Goal: Check status: Check status

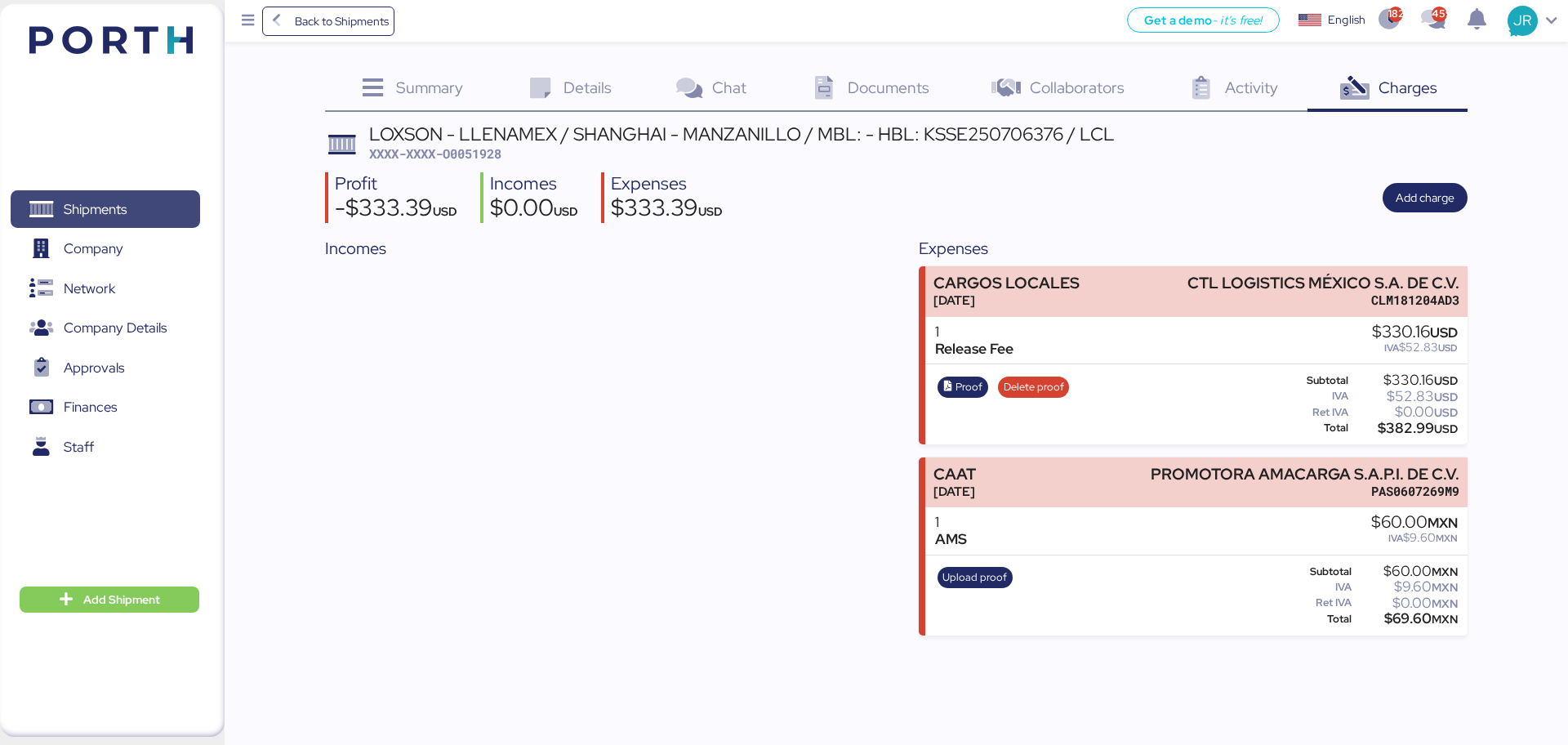
click at [109, 198] on span "Shipments" at bounding box center [95, 210] width 63 height 24
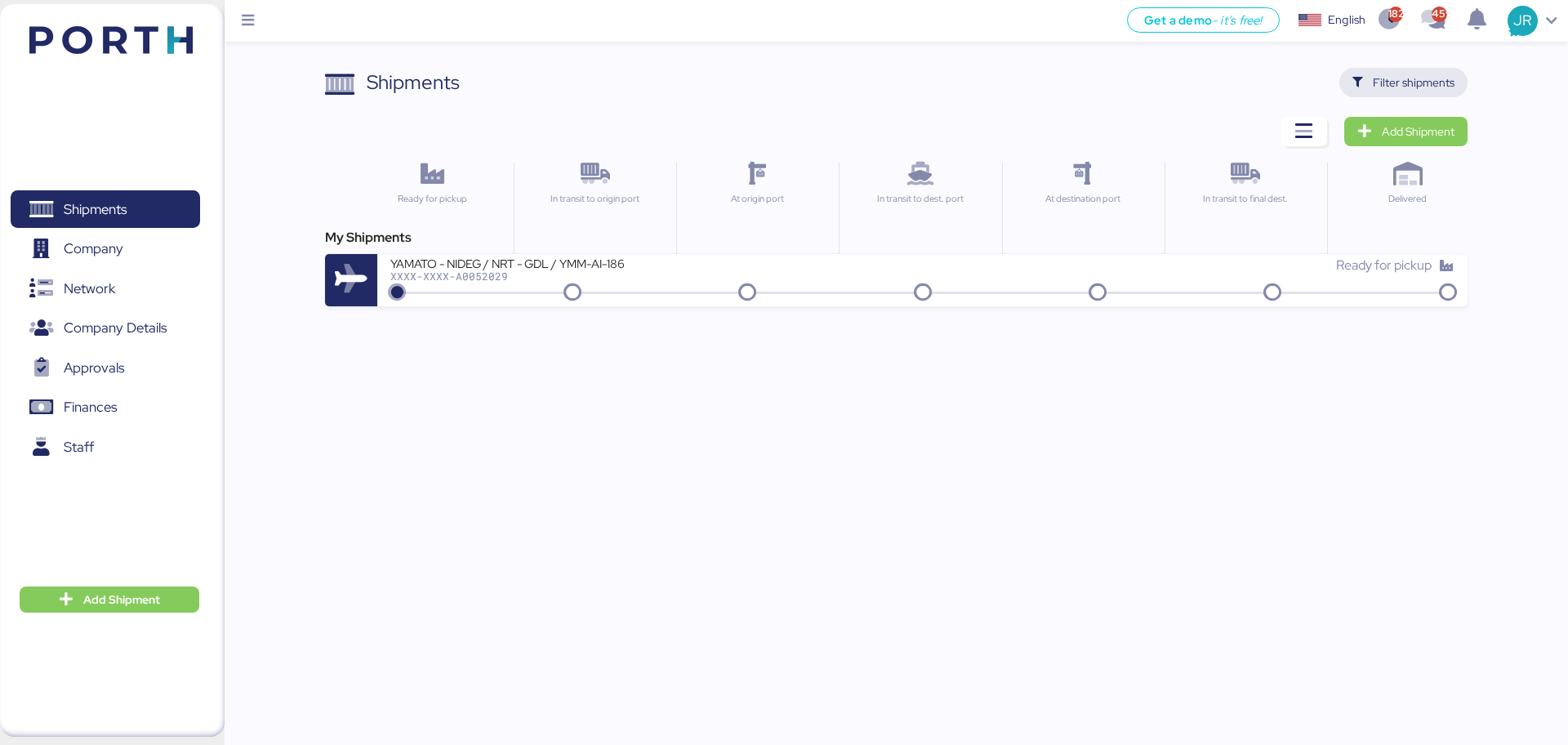
click at [1356, 83] on icon "button" at bounding box center [1357, 83] width 11 height 11
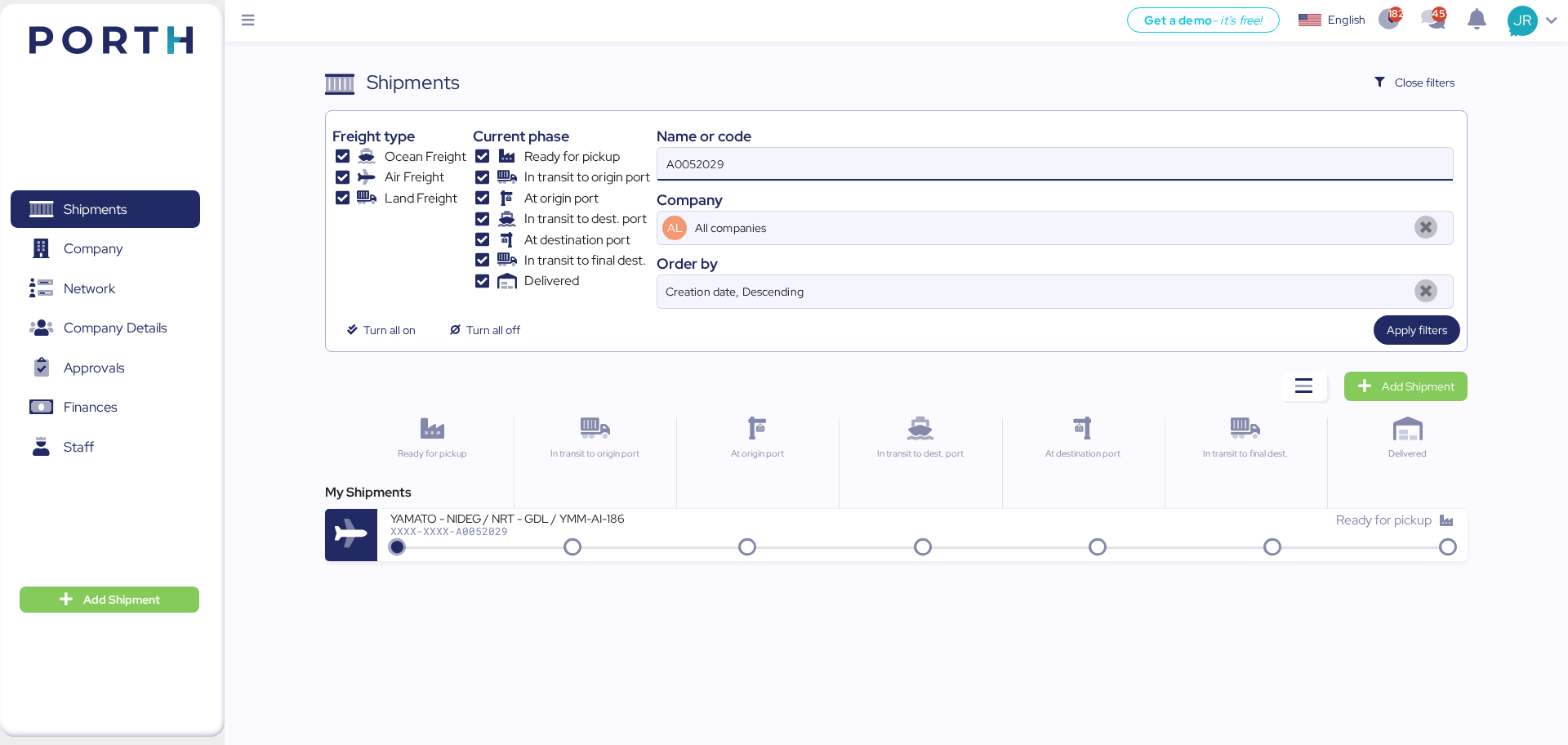
drag, startPoint x: 750, startPoint y: 165, endPoint x: 473, endPoint y: 187, distance: 277.9
click at [475, 188] on div "Freight type Ocean Freight Air Freight Land Freight Current phase Ready for pic…" at bounding box center [895, 213] width 1127 height 191
paste input "O0052018"
type input "O0052018"
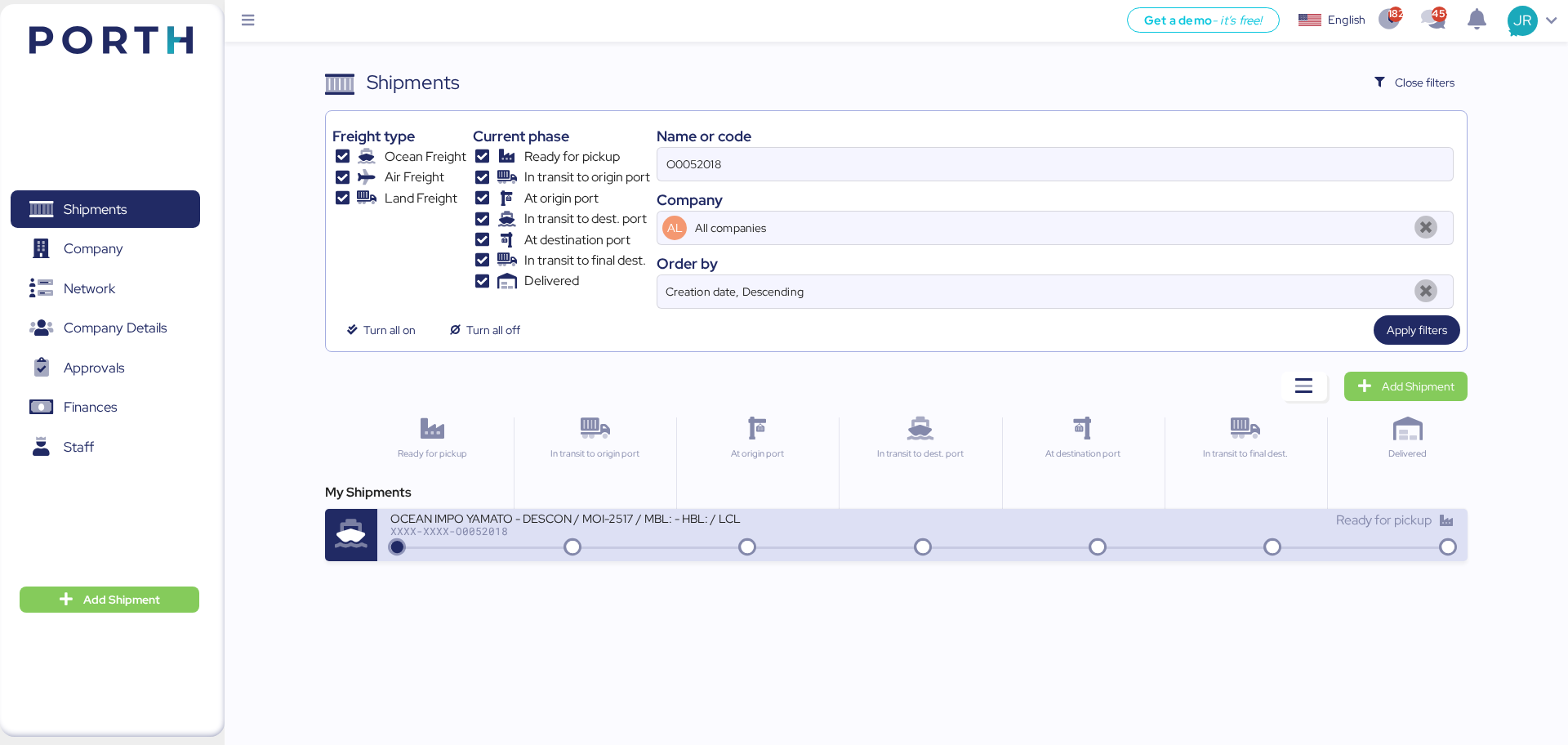
click at [511, 522] on div "OCEAN IMPO YAMATO - DESCON / MOI-2517 / MBL: - HBL: / LCL" at bounding box center [586, 517] width 392 height 14
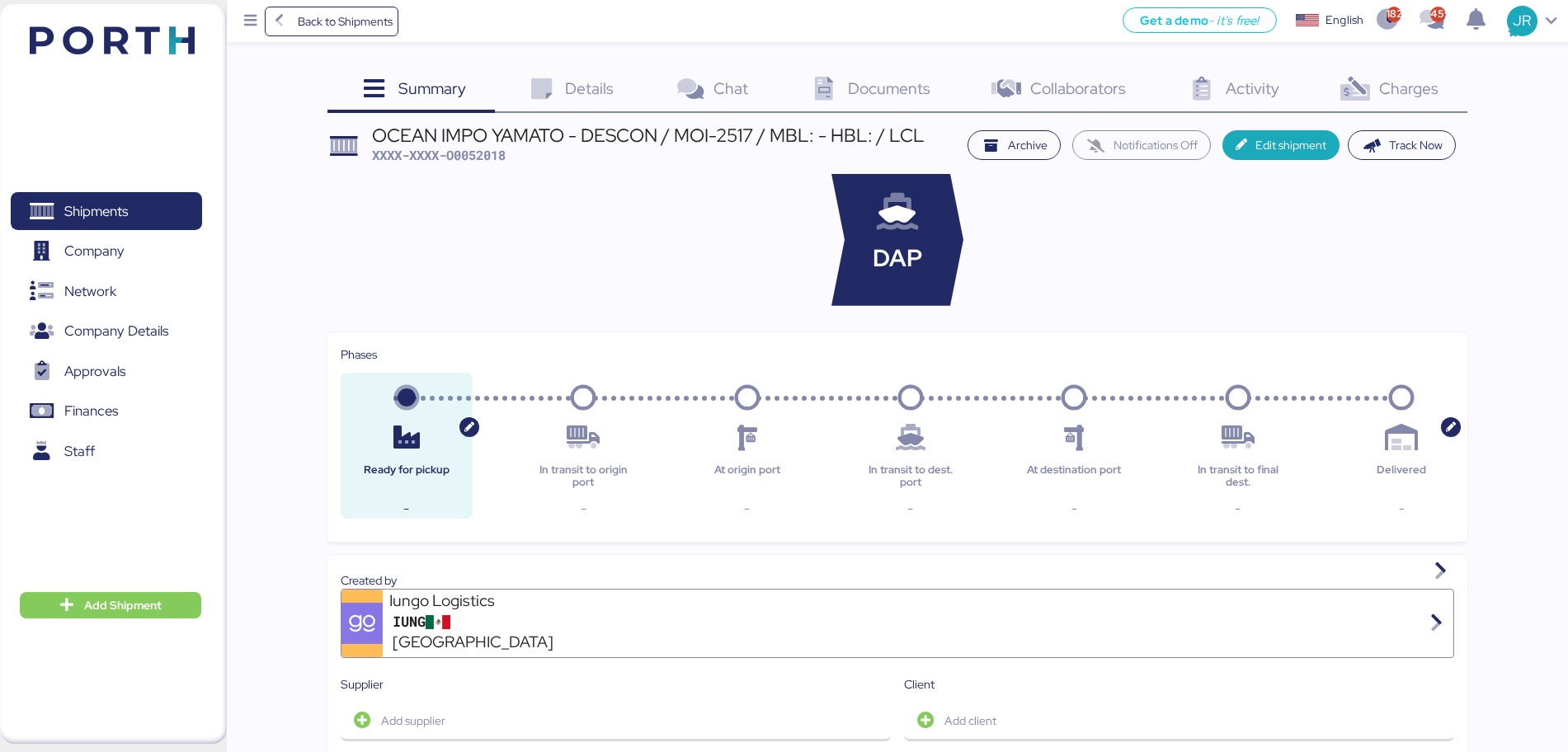
click at [1355, 96] on icon at bounding box center [1354, 89] width 35 height 24
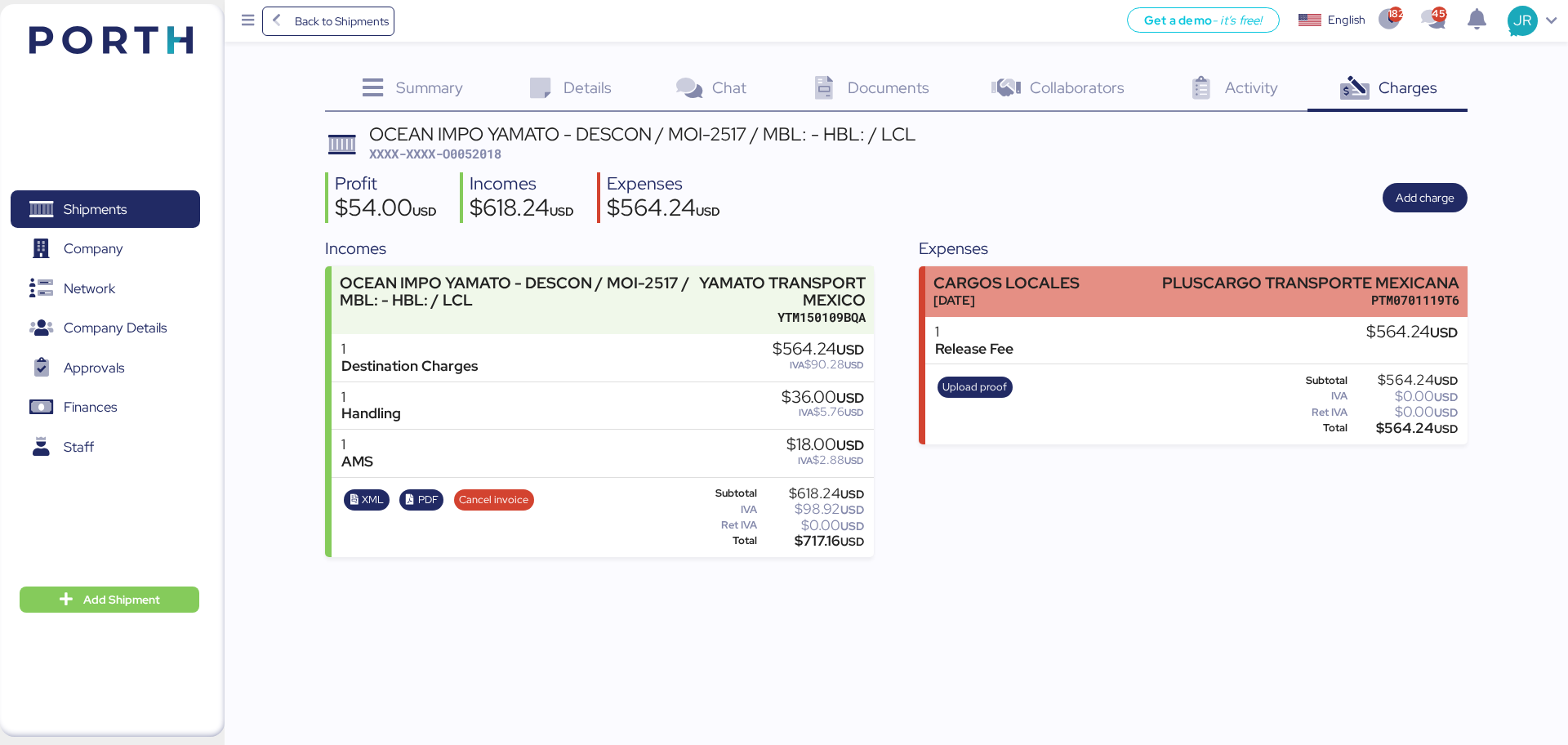
click at [1266, 281] on div "PLUSCARGO TRANSPORTE MEXICANA" at bounding box center [1310, 282] width 297 height 17
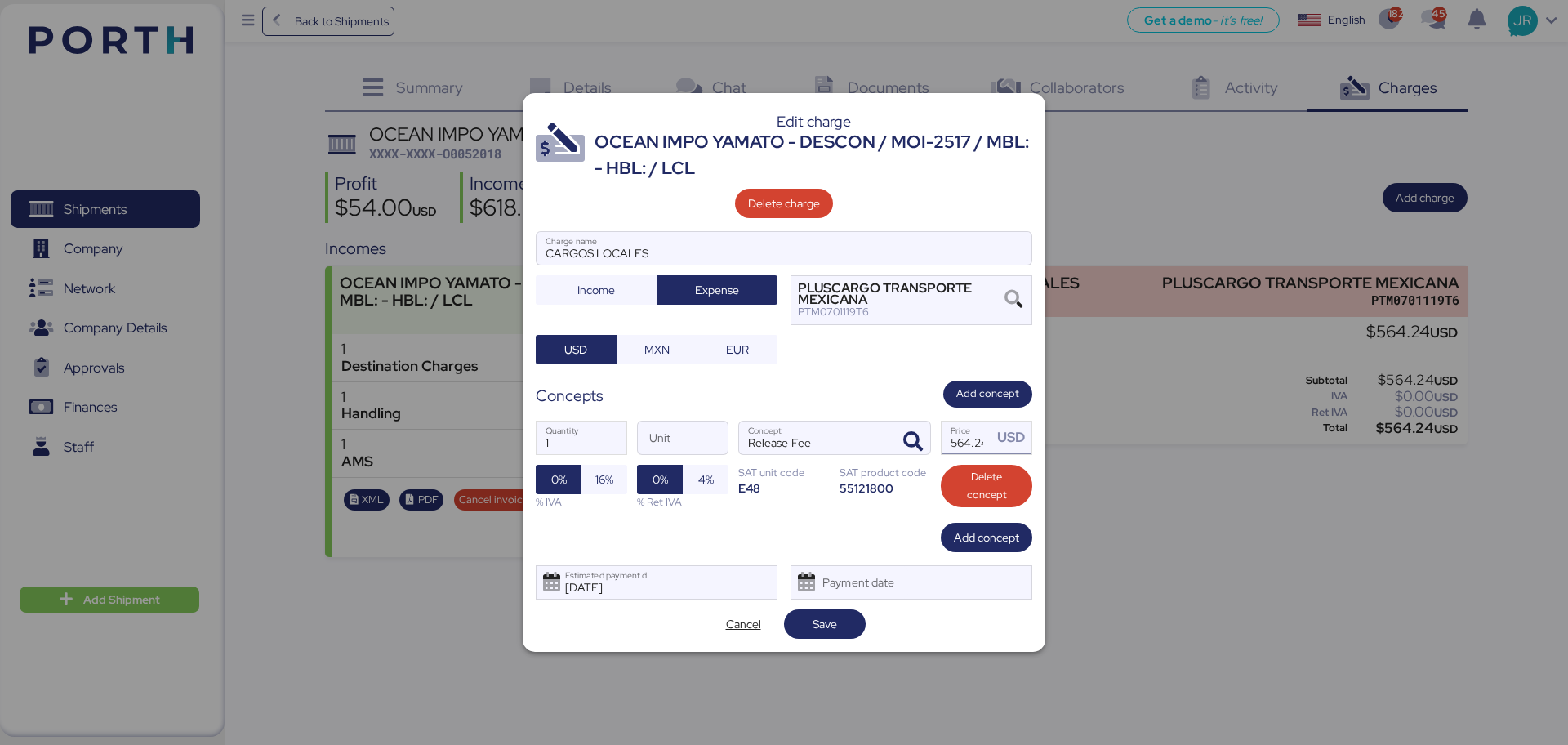
click at [973, 438] on input "564.24" at bounding box center [967, 438] width 51 height 33
type input "517.47"
click at [579, 486] on span "0%" at bounding box center [559, 479] width 46 height 29
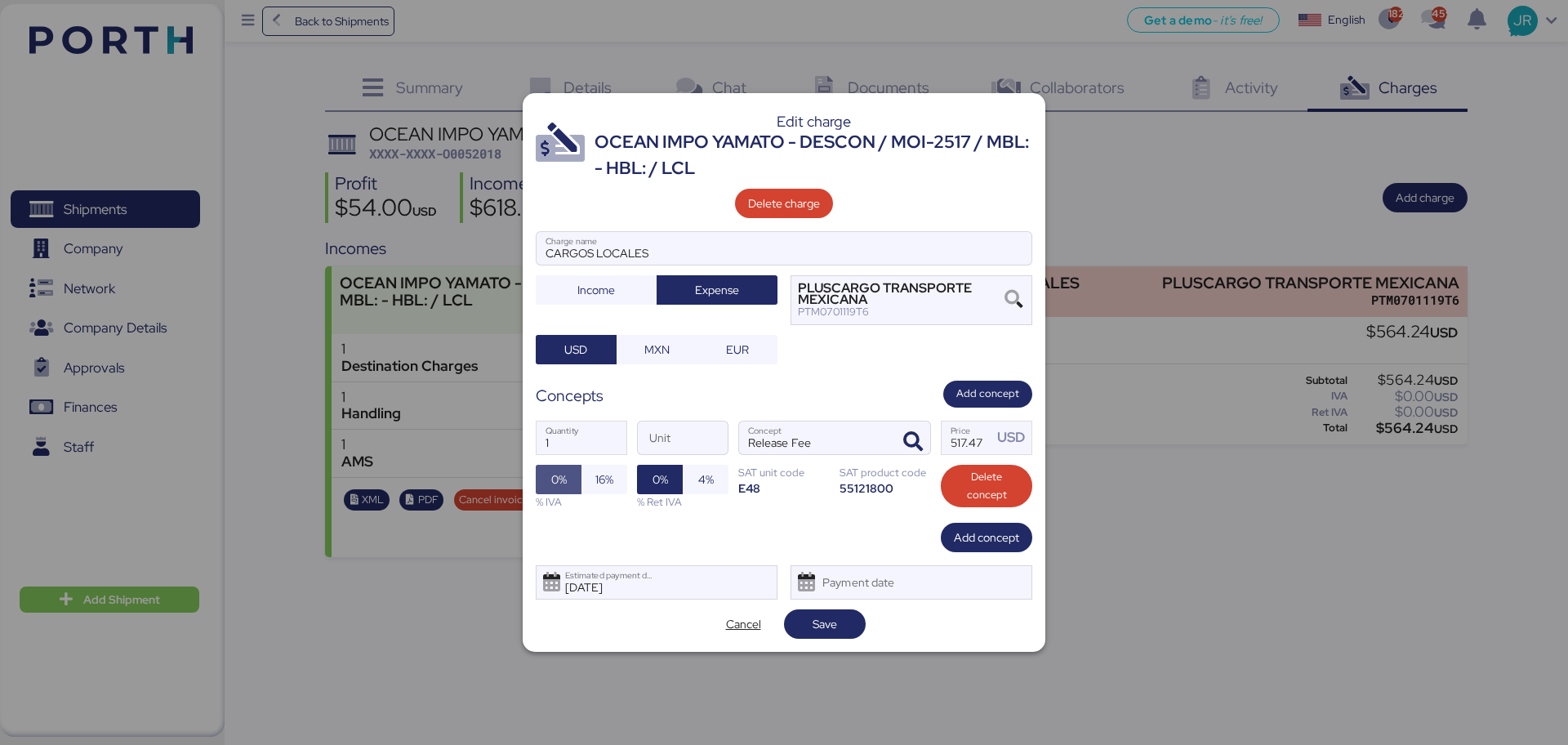
click at [628, 485] on div "1 Quantity Unit Release Fee Concept 517.47 Price USD 0% 16% % IVA 0% 4% % Ret I…" at bounding box center [784, 464] width 497 height 115
click at [616, 476] on span "16%" at bounding box center [604, 479] width 46 height 29
click at [835, 624] on span "Save" at bounding box center [825, 624] width 25 height 19
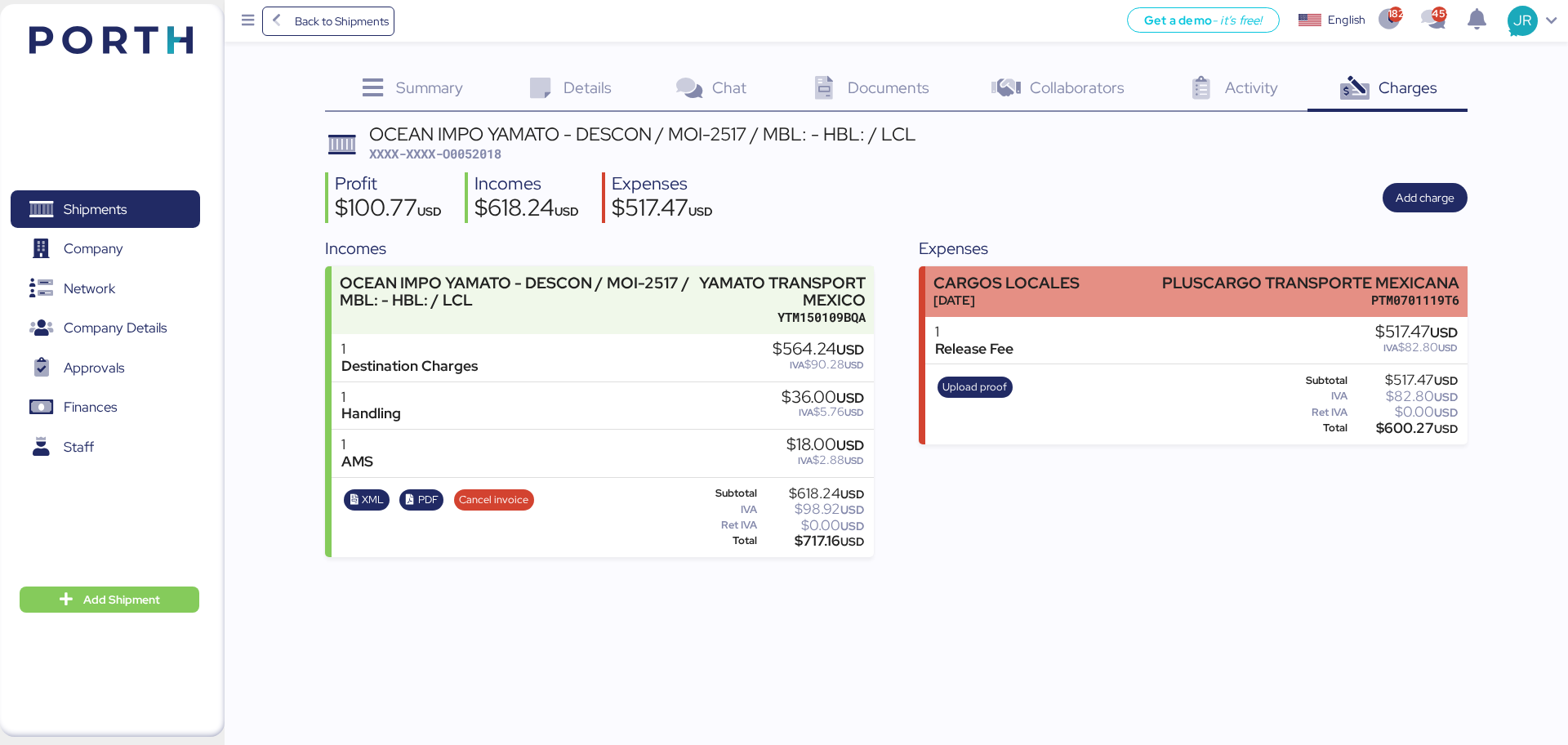
click at [1093, 275] on div "CARGOS LOCALES [DATE] PLUSCARGO TRANSPORTE MEXICANA PTM0701119T6" at bounding box center [1196, 291] width 542 height 50
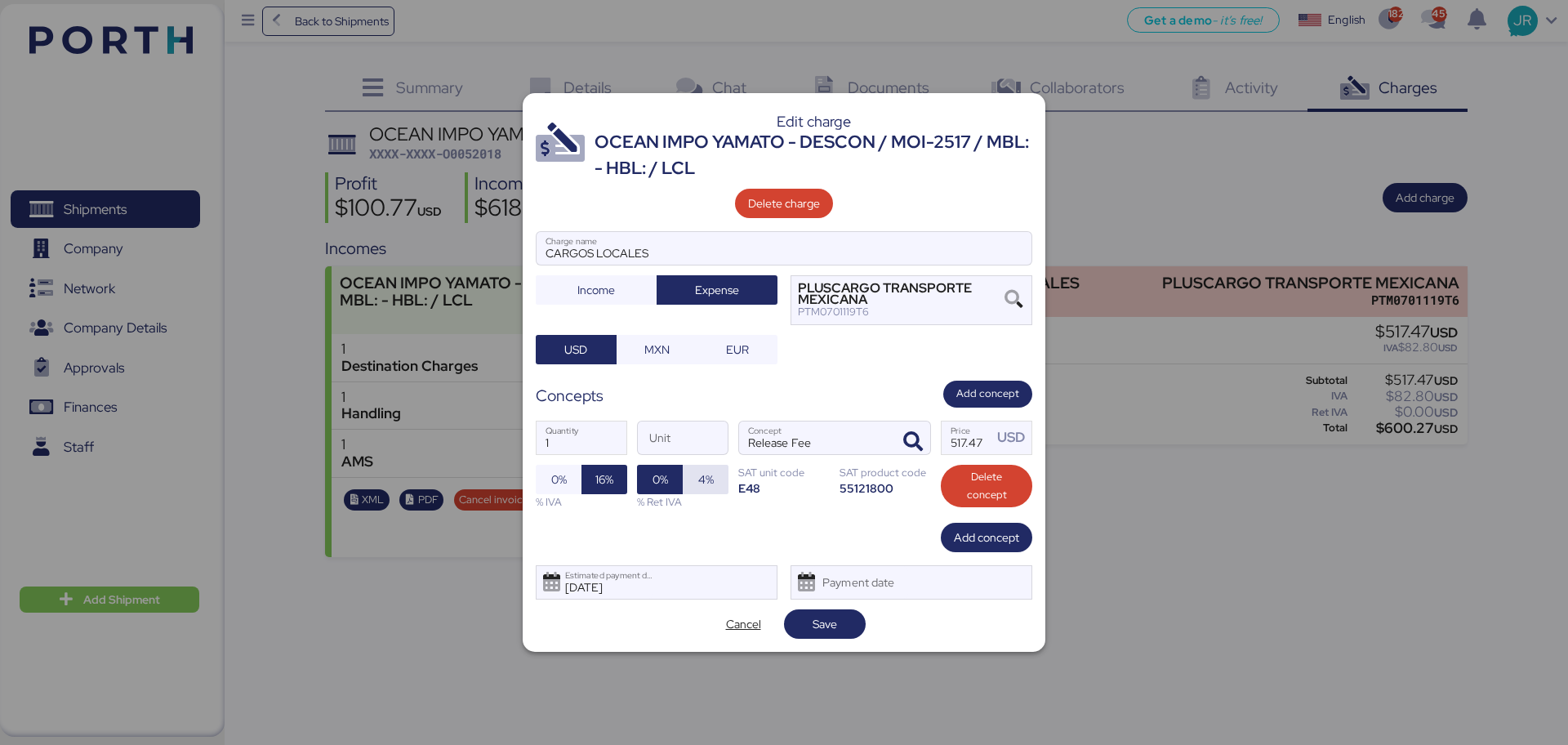
click at [698, 481] on span "4%" at bounding box center [705, 479] width 16 height 19
click at [817, 621] on span "Save" at bounding box center [825, 624] width 25 height 19
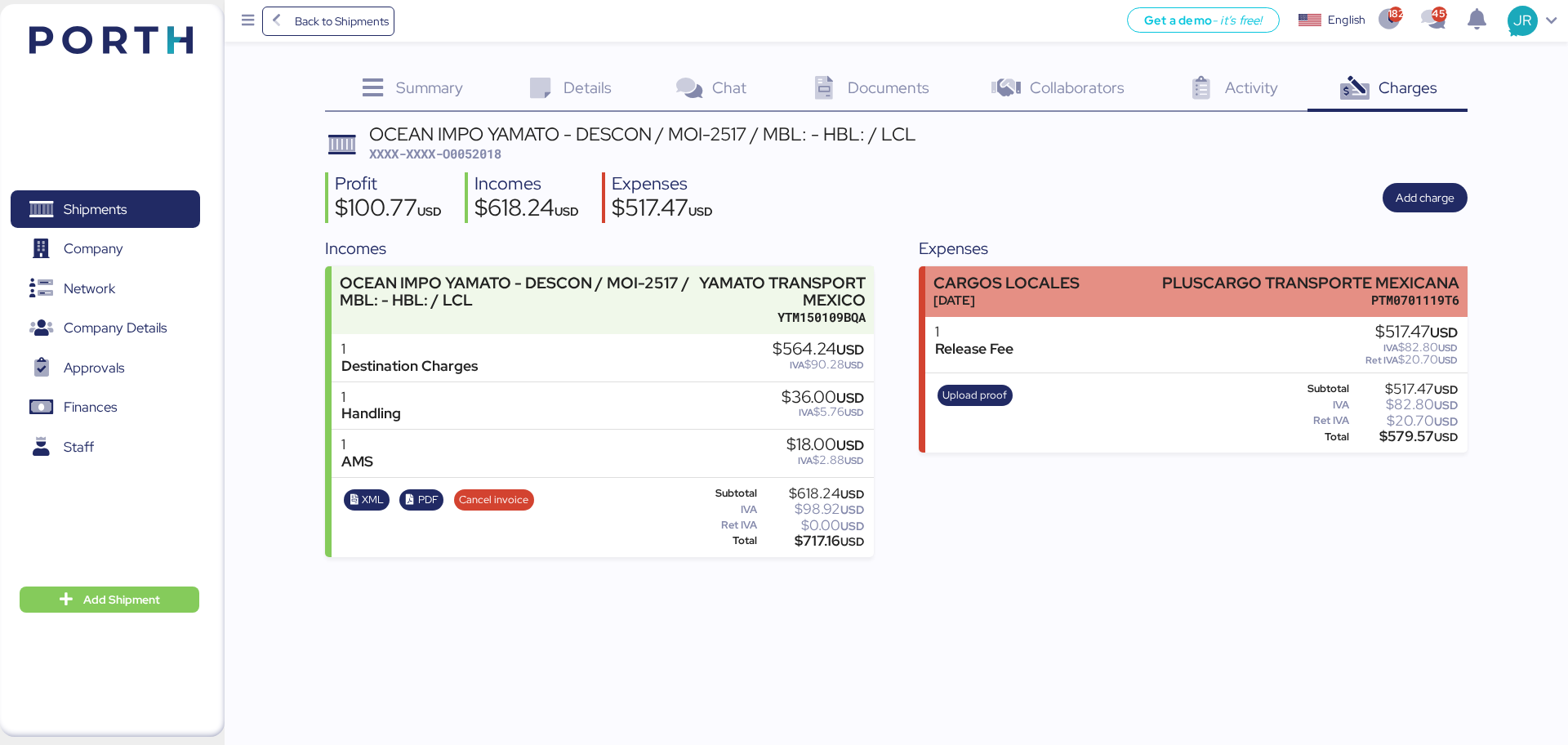
click at [1101, 281] on div "CARGOS LOCALES [DATE] PLUSCARGO TRANSPORTE MEXICANA PTM0701119T6" at bounding box center [1196, 291] width 542 height 50
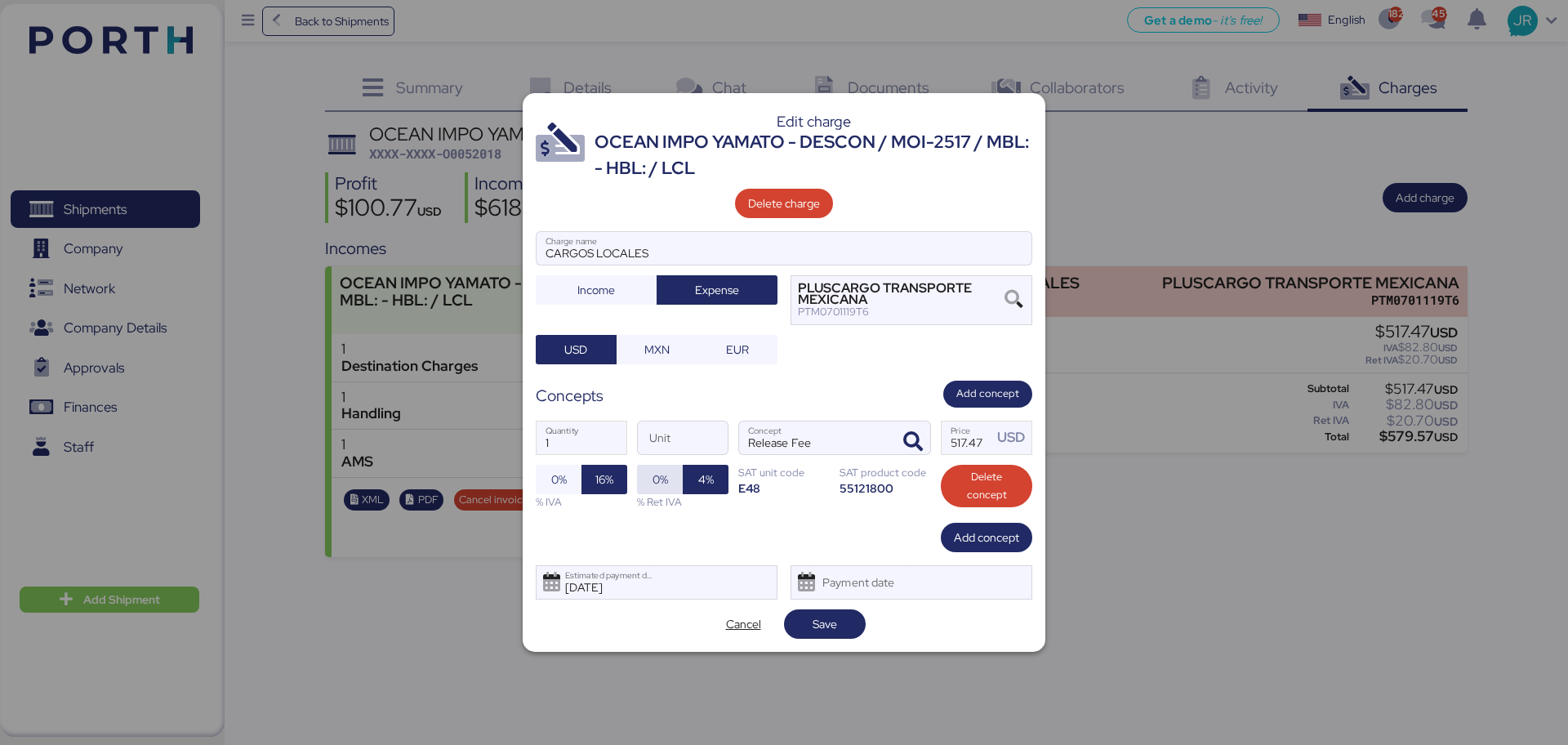
click at [676, 480] on span "0%" at bounding box center [660, 479] width 46 height 29
click at [965, 437] on input "517.47" at bounding box center [967, 438] width 51 height 33
paste input "64.24"
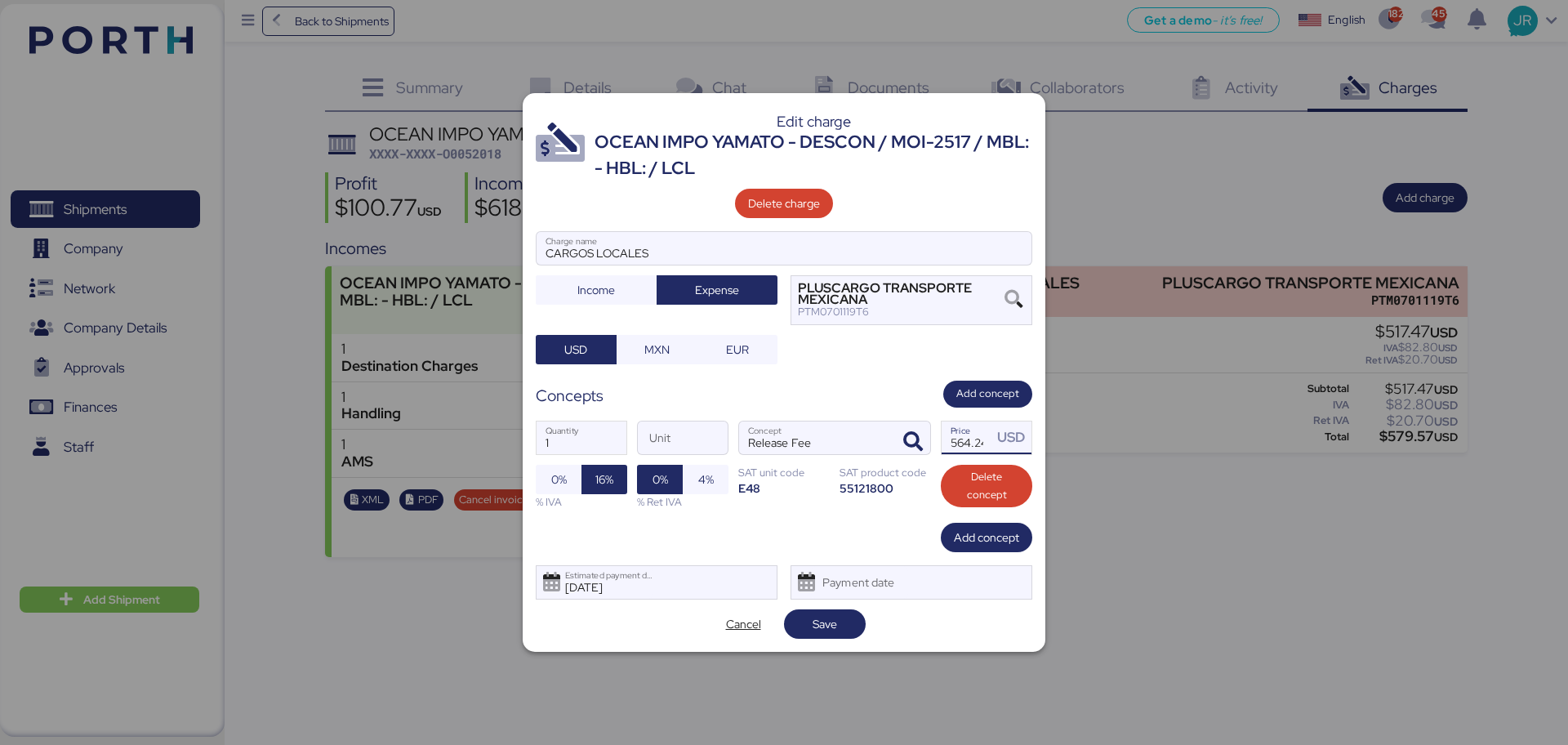
scroll to position [0, 5]
type input "564.24"
click at [826, 613] on span "Save" at bounding box center [825, 624] width 55 height 23
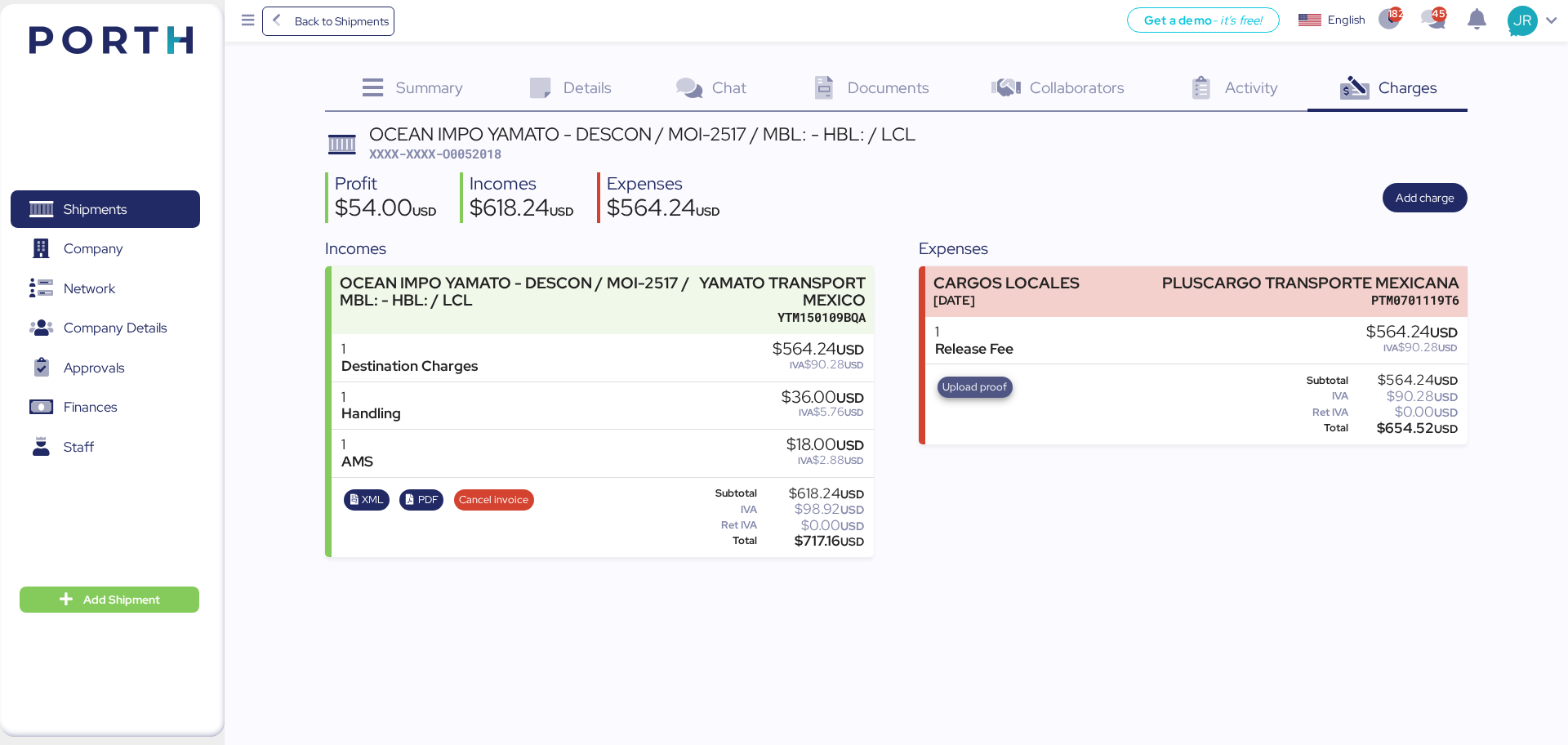
click at [970, 385] on span "Upload proof" at bounding box center [975, 387] width 64 height 18
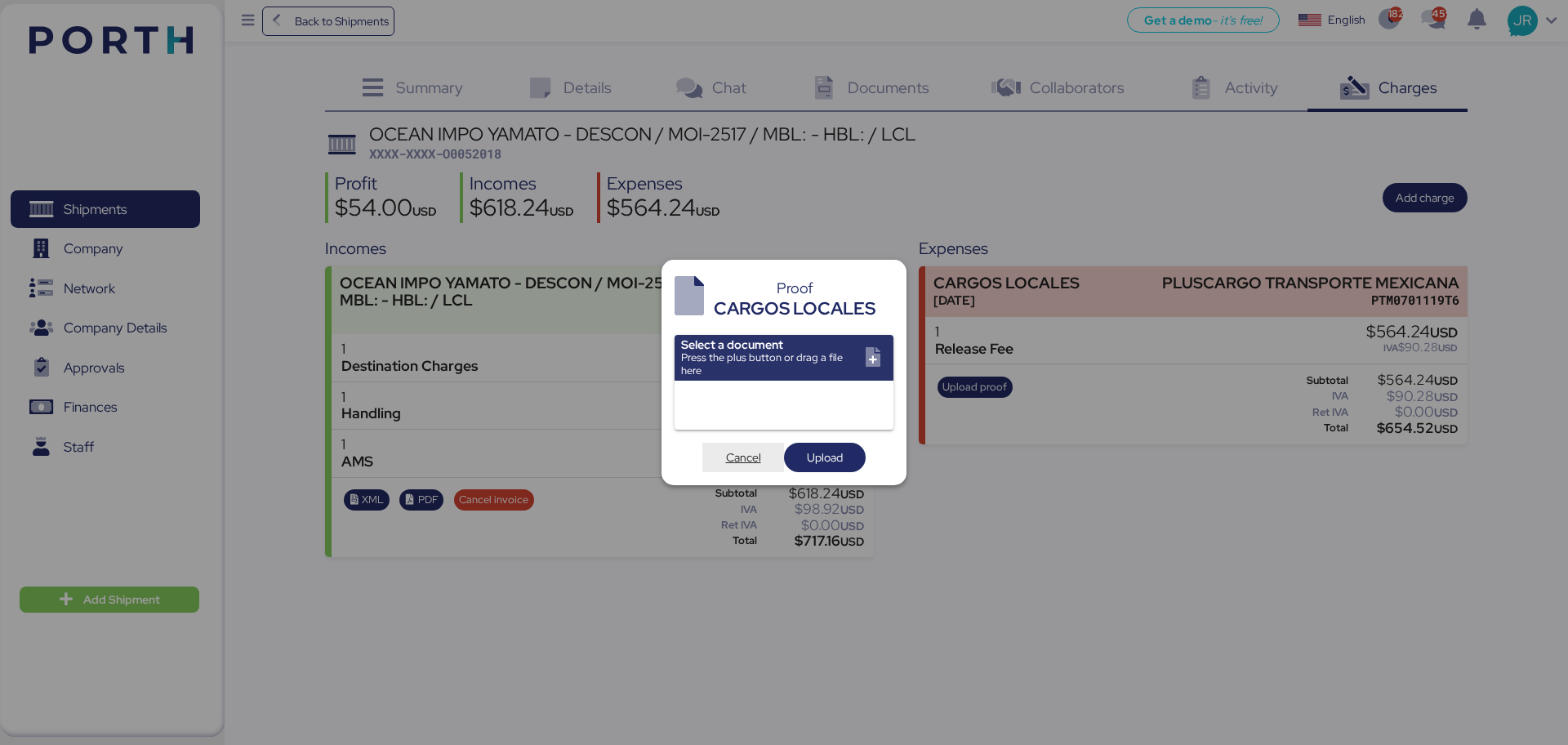
click at [740, 462] on span "Cancel" at bounding box center [743, 457] width 35 height 19
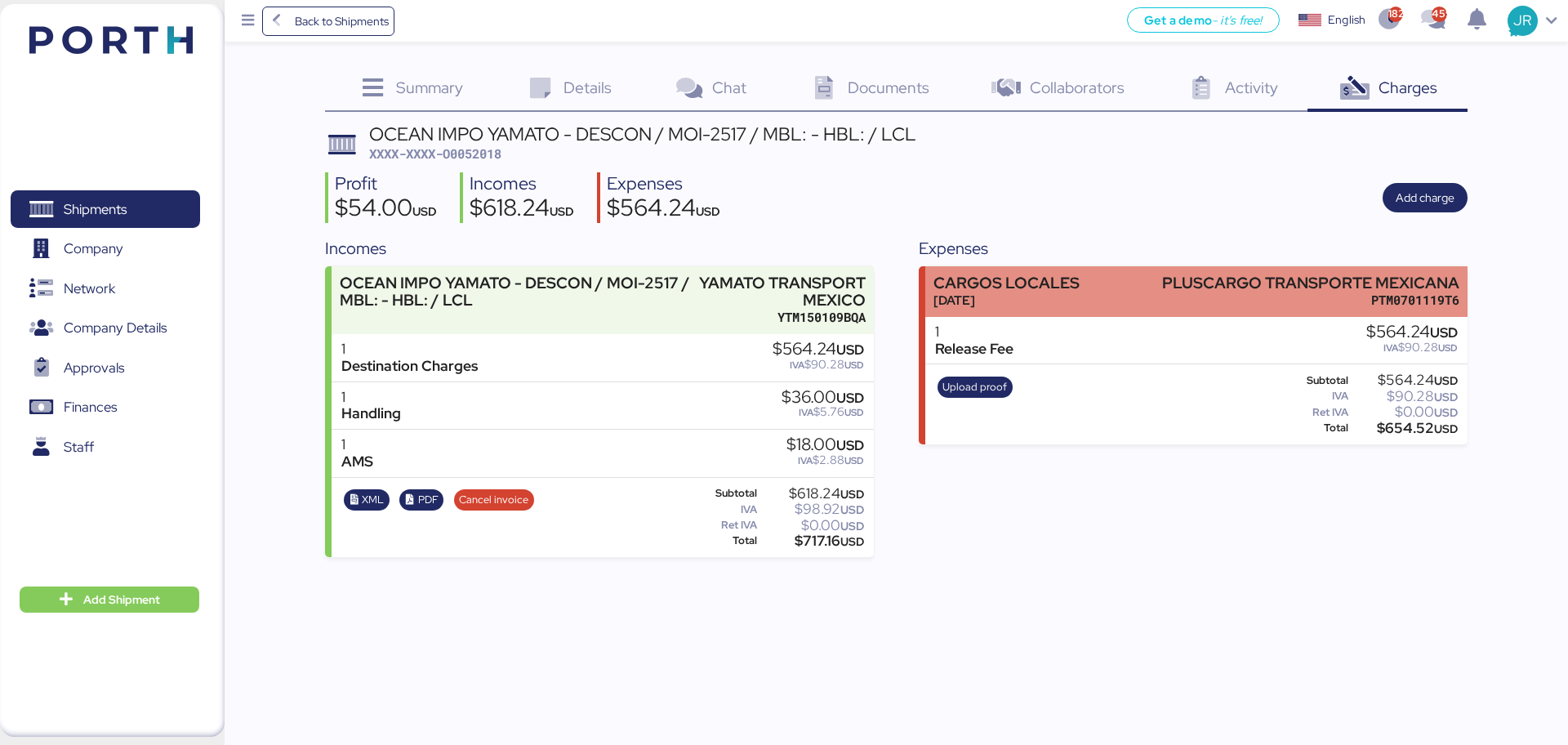
click at [1207, 301] on div "PTM0701119T6" at bounding box center [1310, 300] width 297 height 17
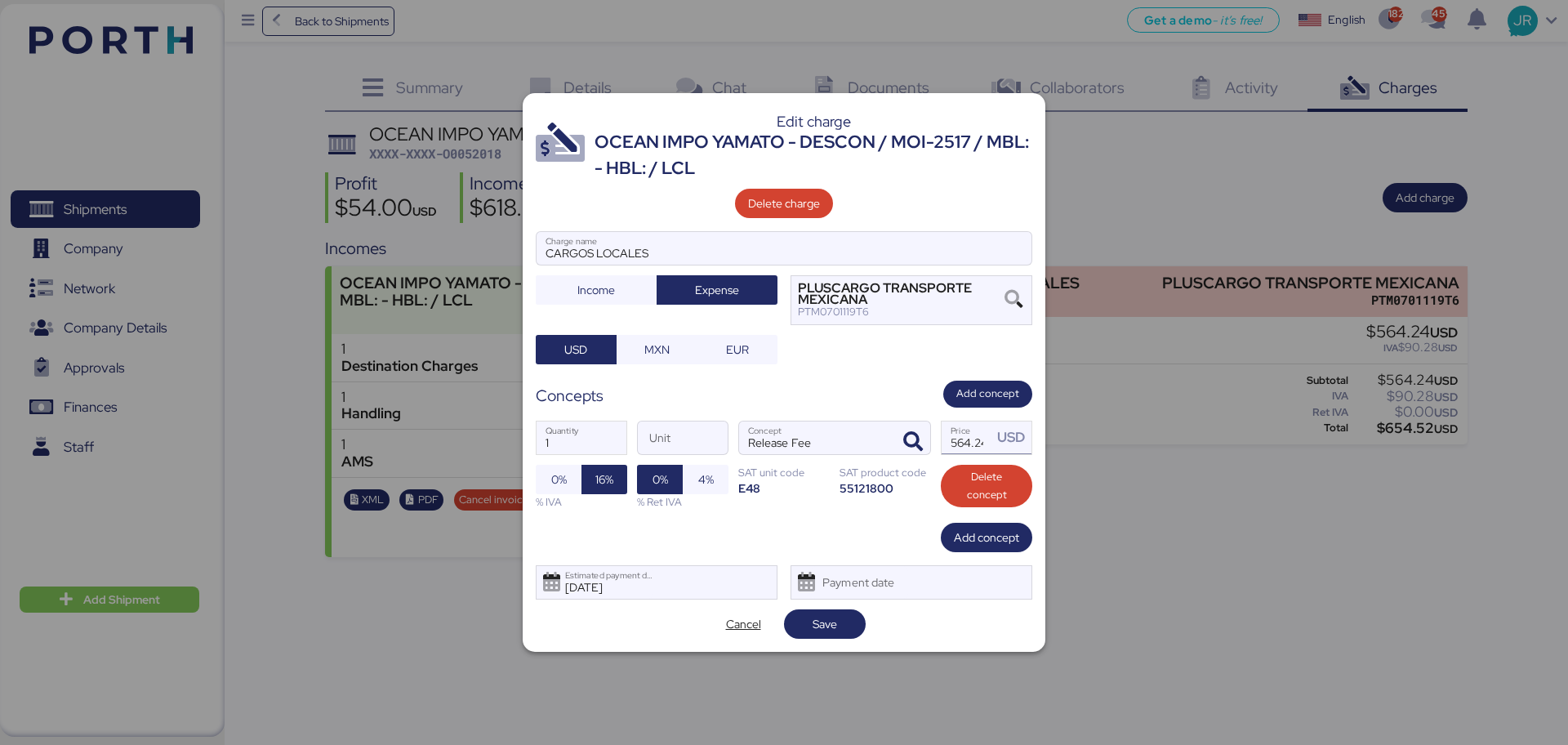
click at [969, 435] on input "564.24" at bounding box center [967, 438] width 51 height 33
click at [555, 473] on span "0%" at bounding box center [558, 479] width 16 height 19
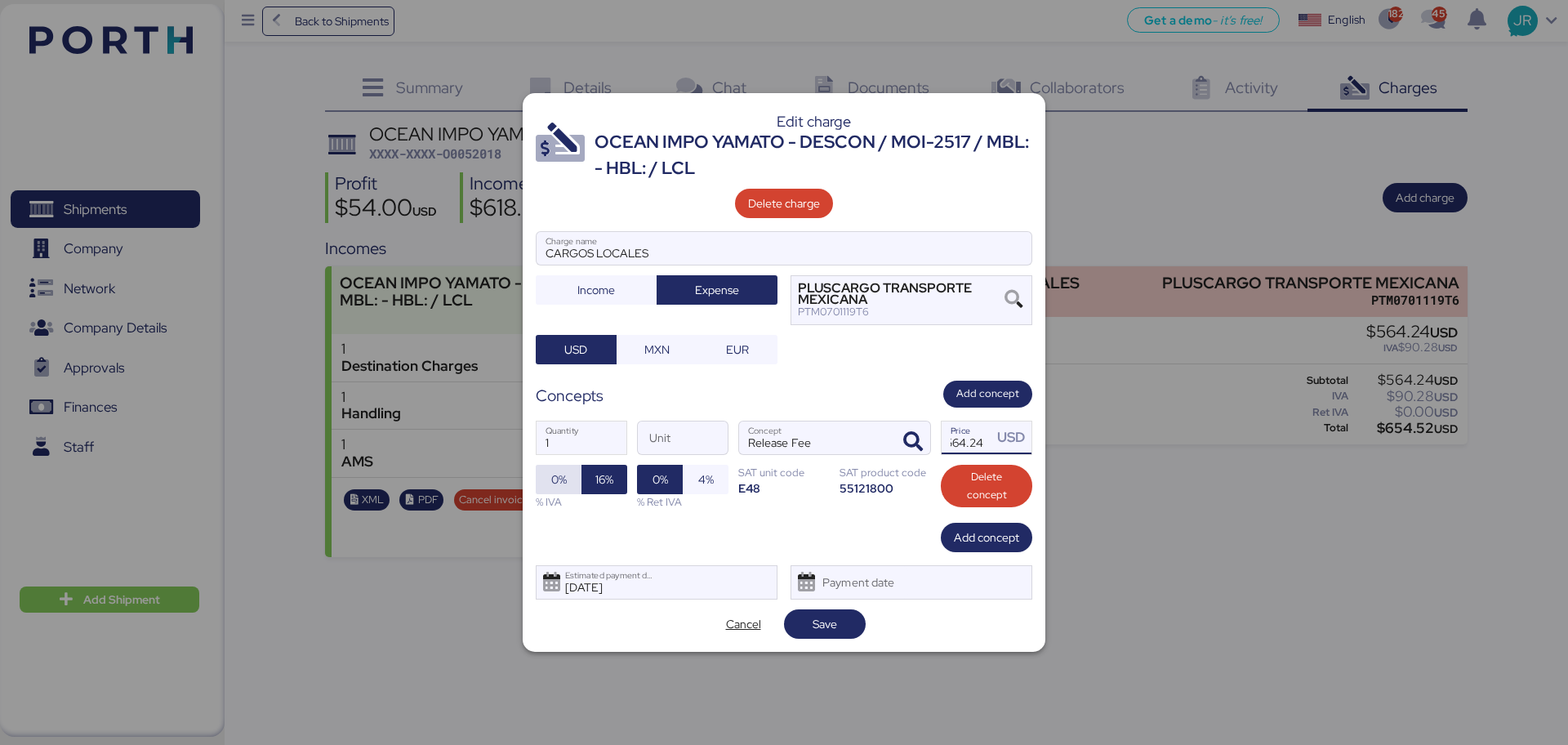
scroll to position [0, 0]
click at [811, 621] on span "Save" at bounding box center [825, 624] width 55 height 23
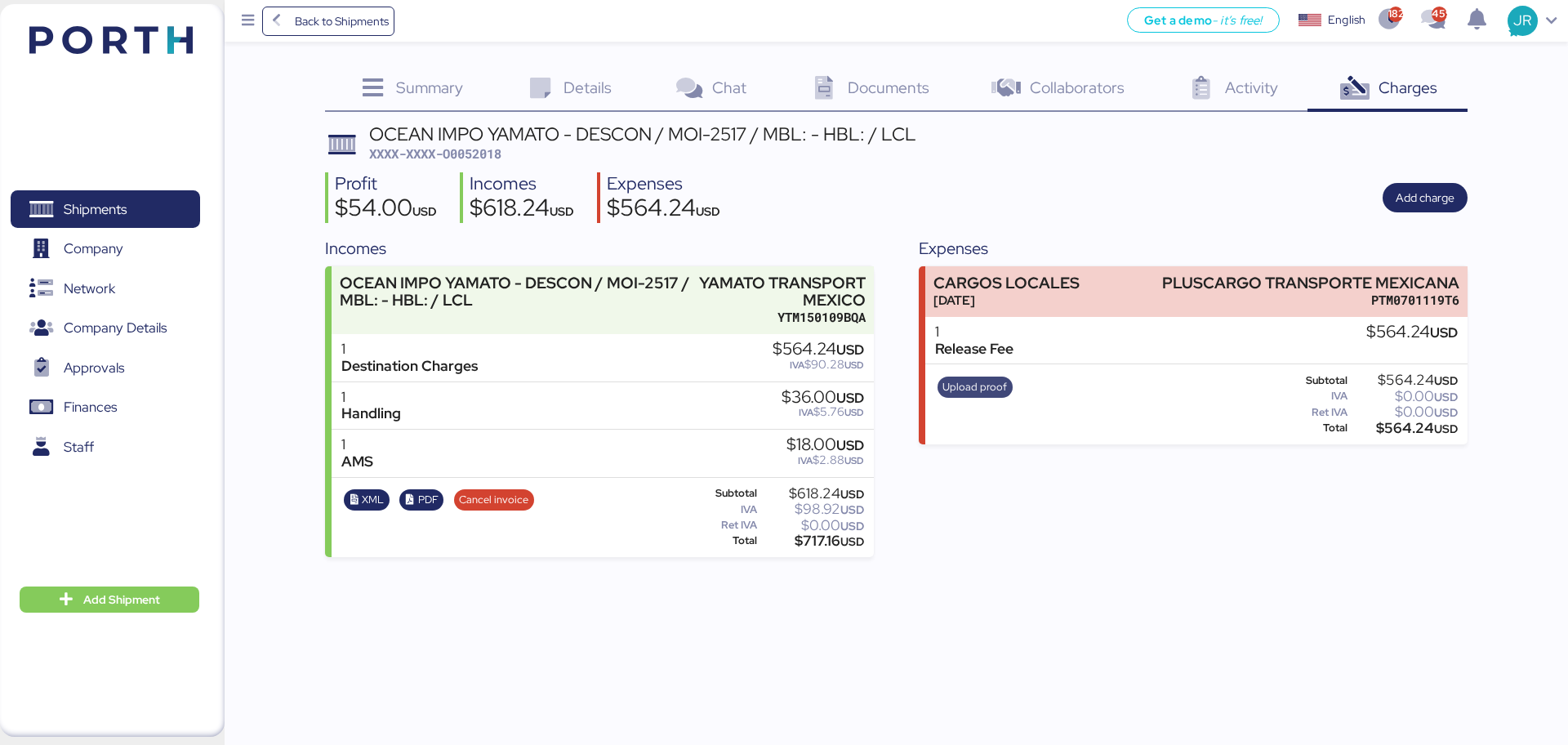
click at [974, 381] on span "Upload proof" at bounding box center [975, 387] width 64 height 18
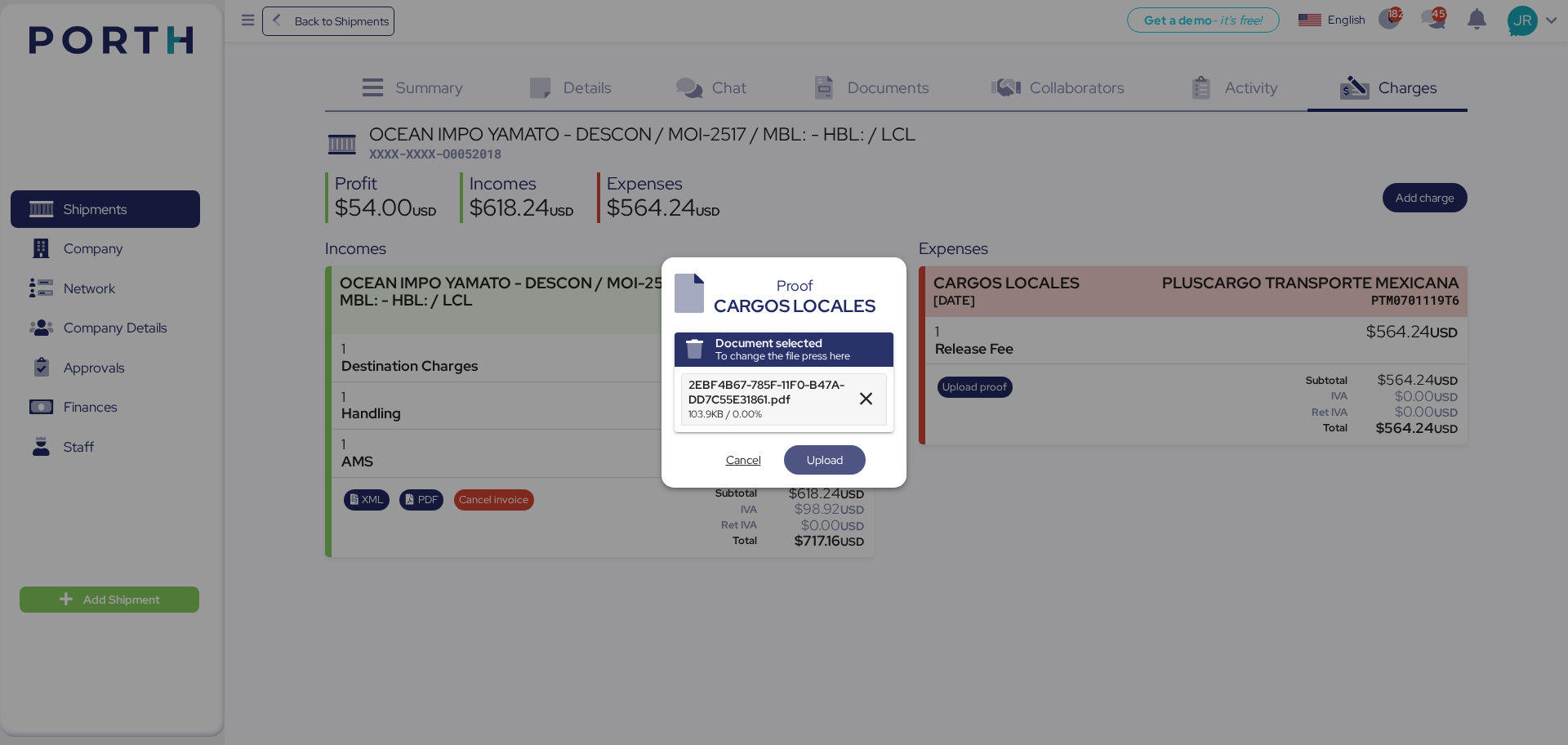
drag, startPoint x: 798, startPoint y: 465, endPoint x: 577, endPoint y: 258, distance: 302.8
click at [798, 465] on span "Upload" at bounding box center [825, 459] width 55 height 23
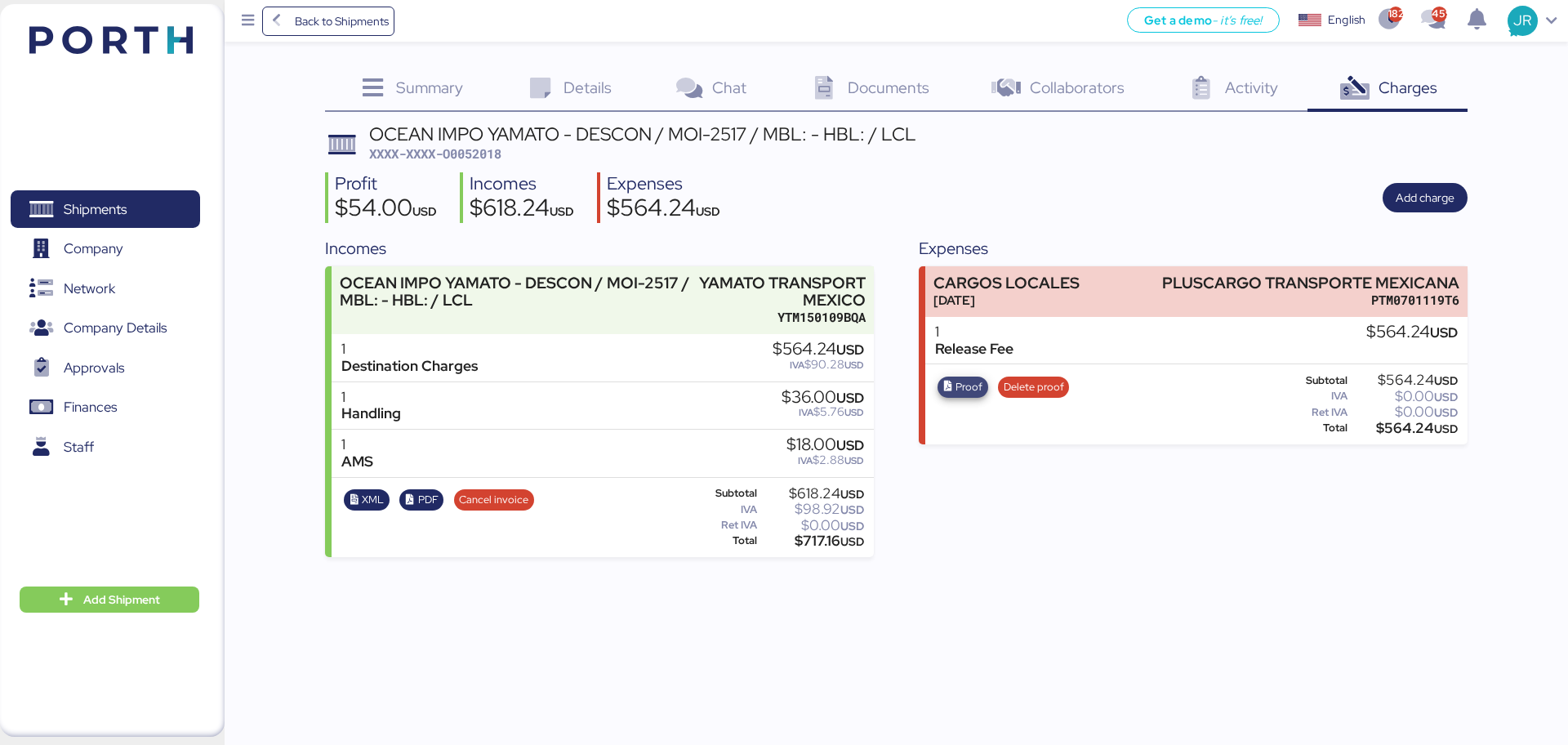
click at [976, 391] on span "Proof" at bounding box center [968, 387] width 27 height 18
click at [1036, 397] on span "Delete proof" at bounding box center [1033, 386] width 71 height 21
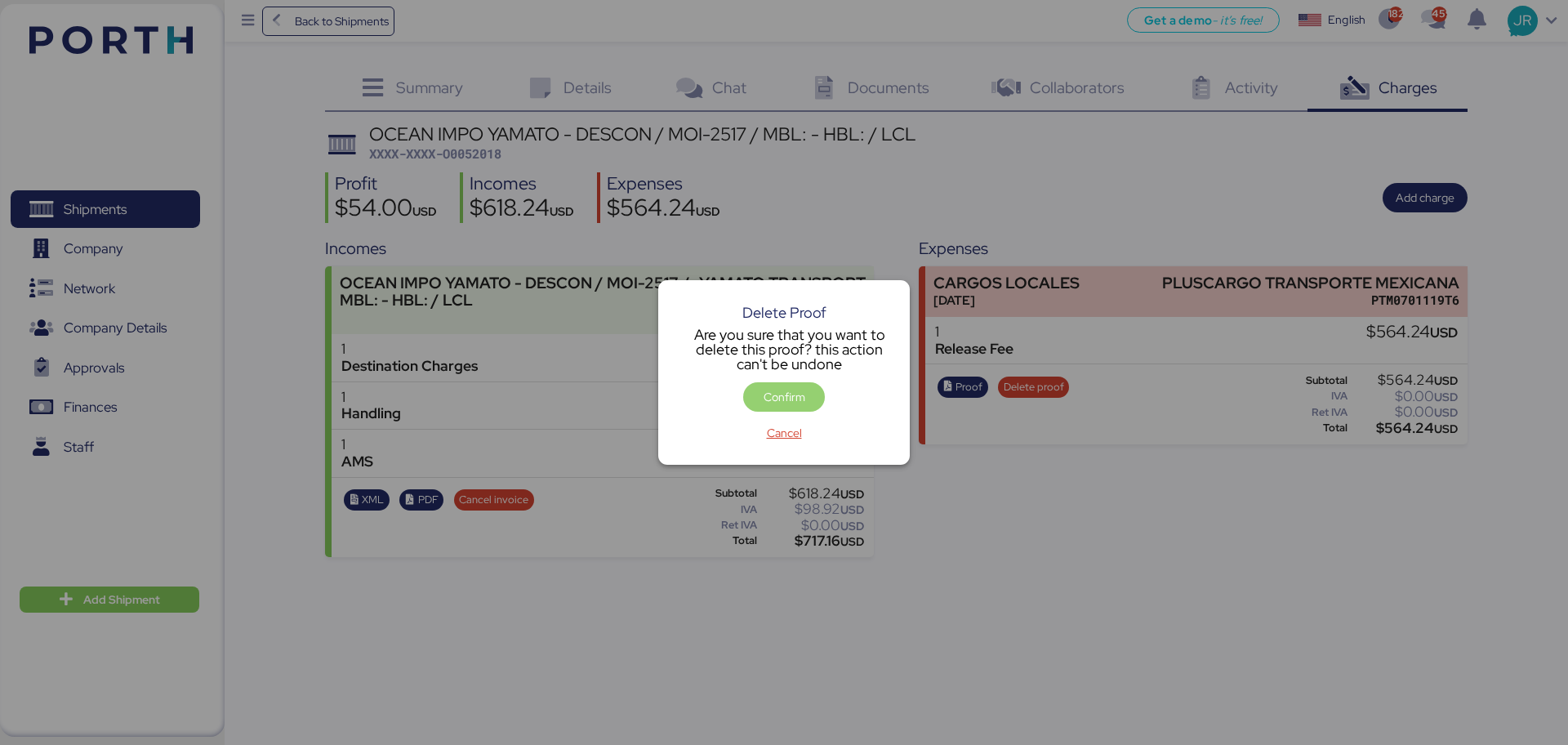
click at [802, 385] on span "Confirm" at bounding box center [784, 396] width 55 height 23
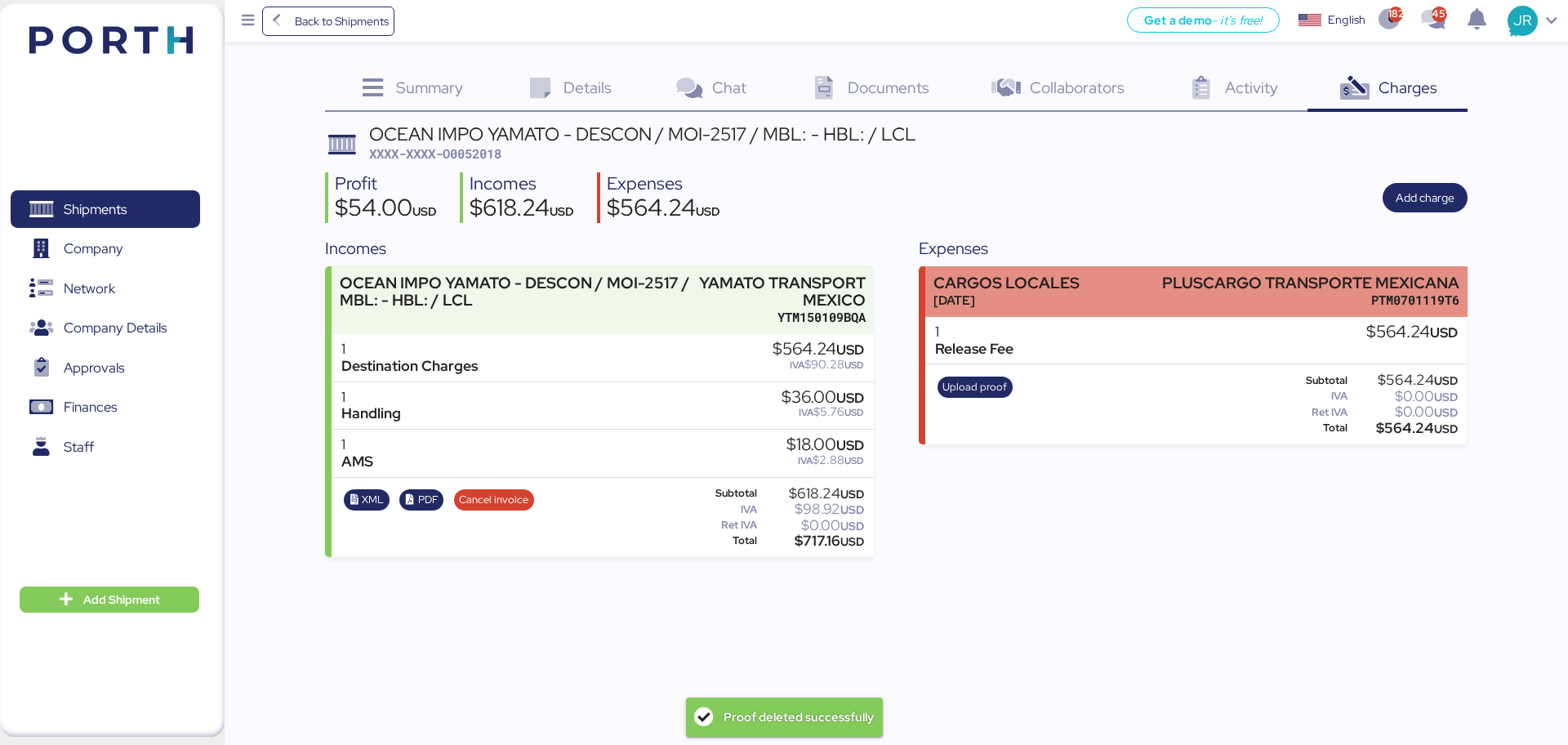
click at [1060, 287] on div "CARGOS LOCALES" at bounding box center [1006, 282] width 146 height 17
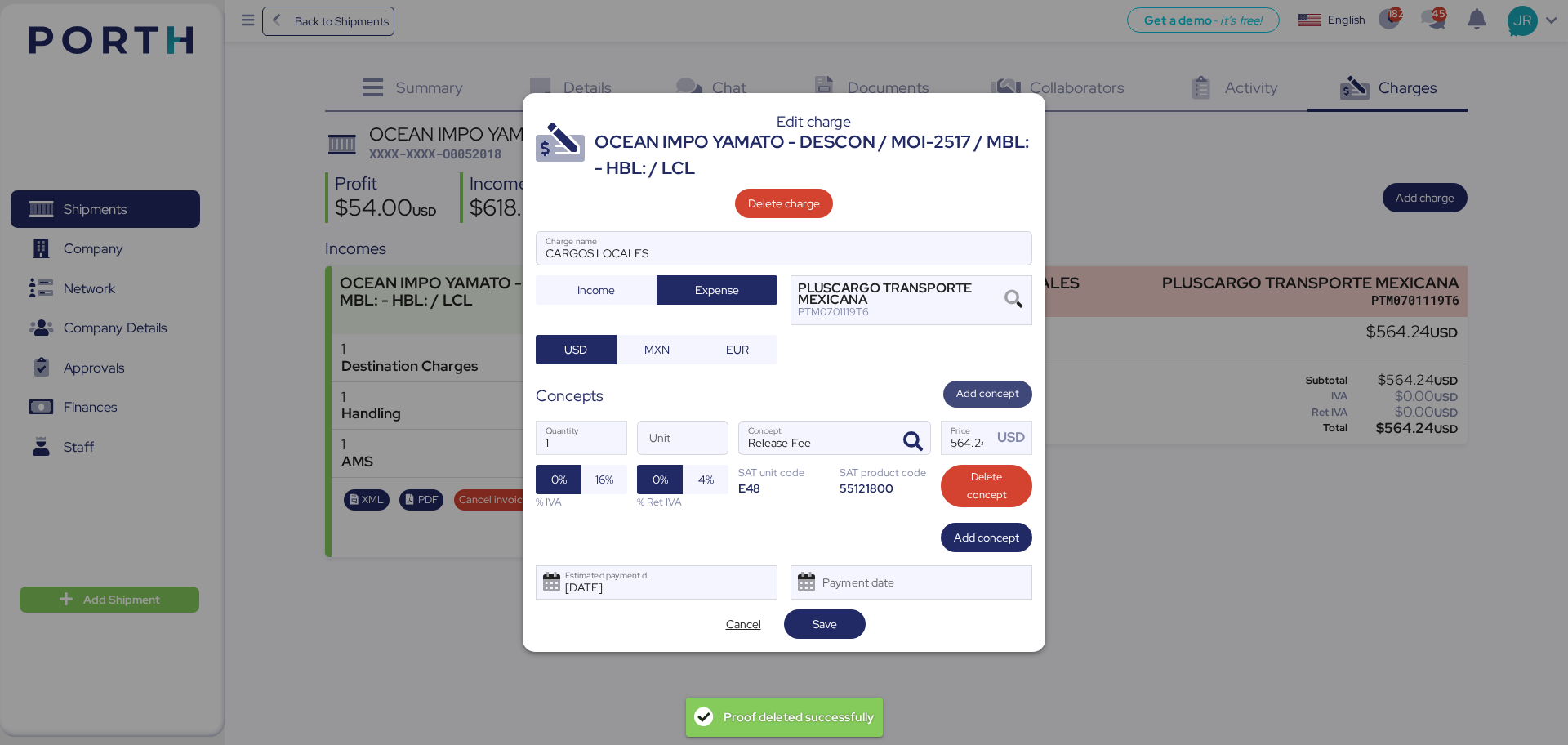
click at [980, 395] on span "Add concept" at bounding box center [988, 394] width 63 height 18
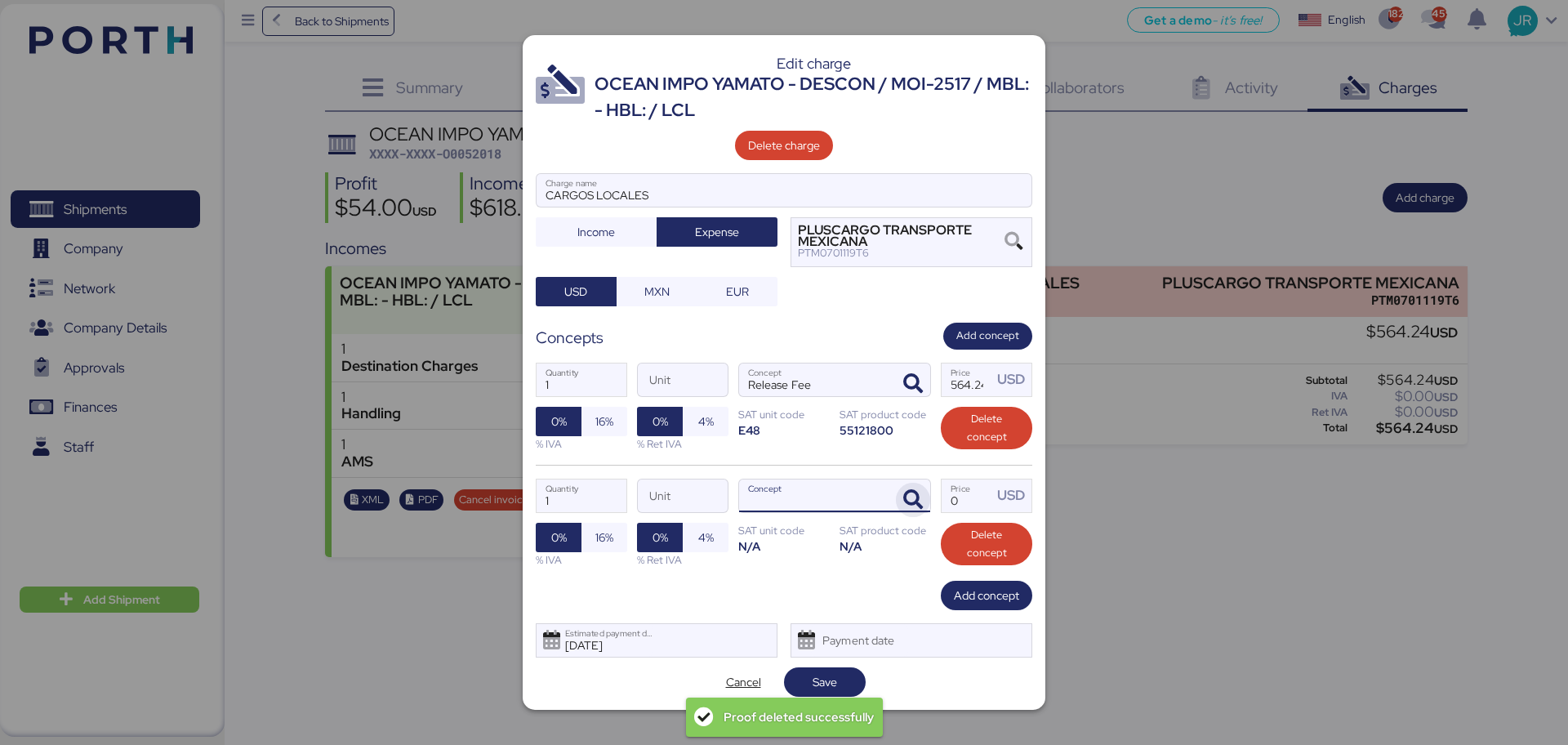
click at [910, 494] on icon "button" at bounding box center [912, 499] width 19 height 19
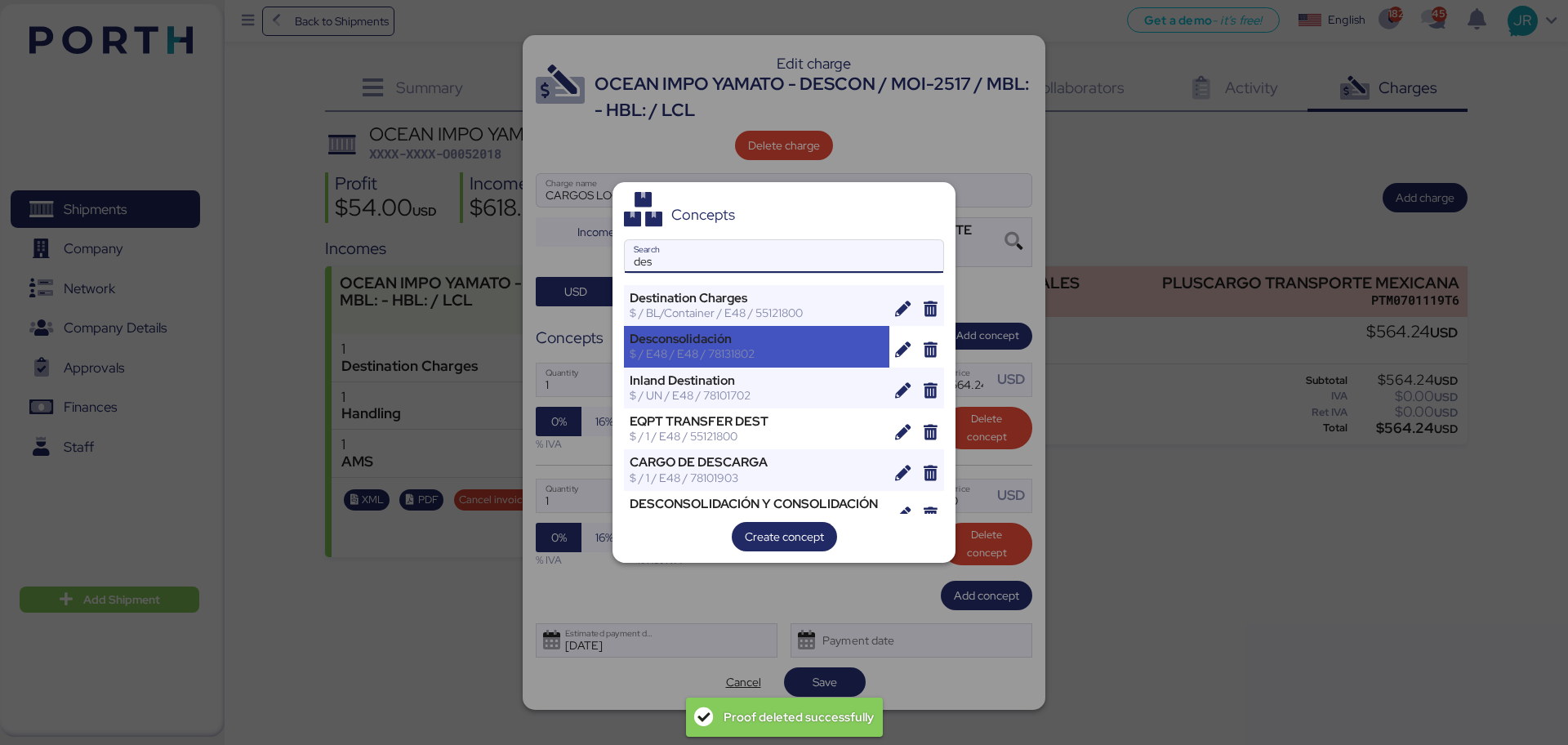
type input "des"
click at [749, 360] on div "$ / E48 / E48 / 78131802" at bounding box center [757, 354] width 254 height 15
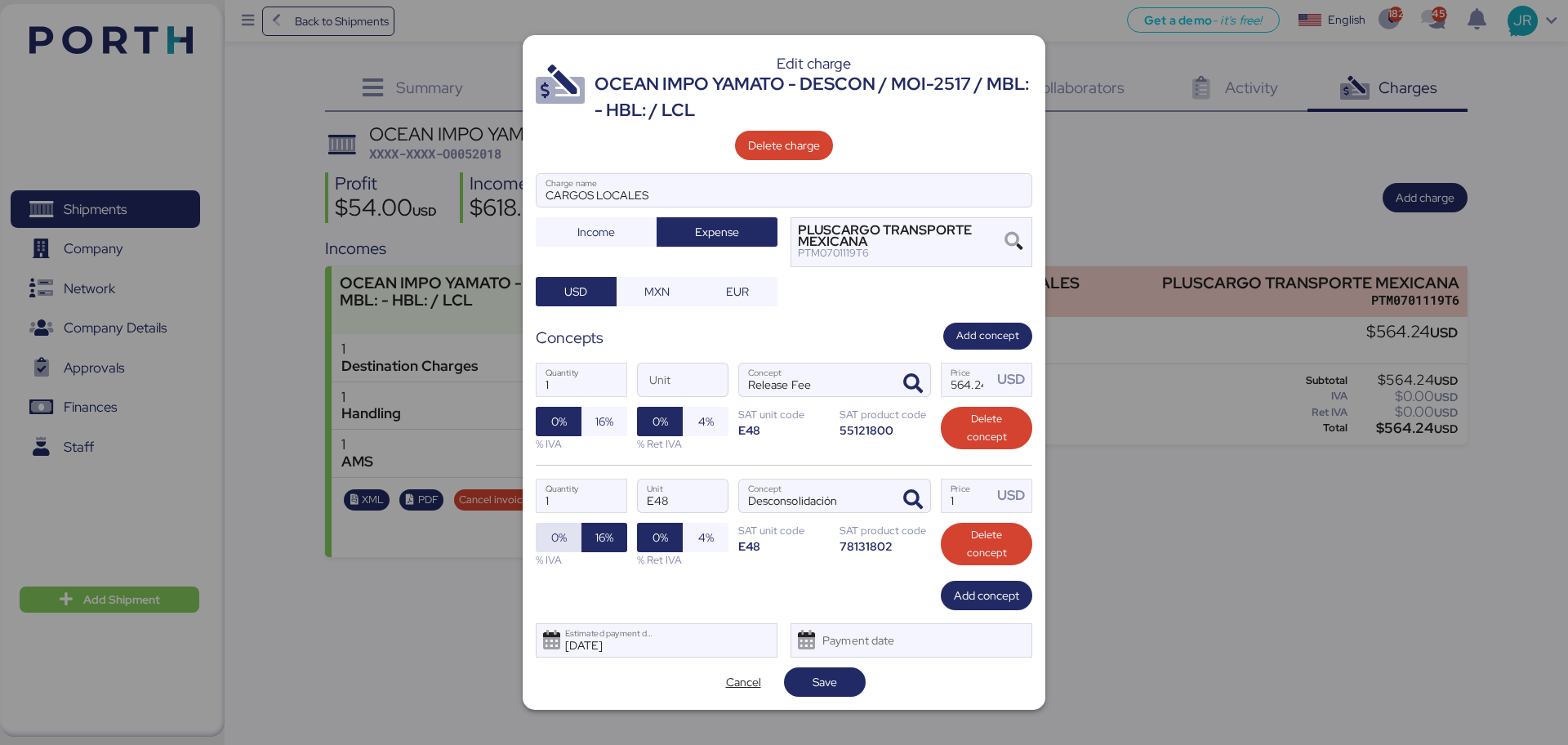
click at [551, 536] on span "0%" at bounding box center [558, 537] width 16 height 19
click at [601, 528] on span "16%" at bounding box center [604, 537] width 18 height 19
click at [967, 498] on input "1" at bounding box center [967, 496] width 51 height 33
paste input "225.18"
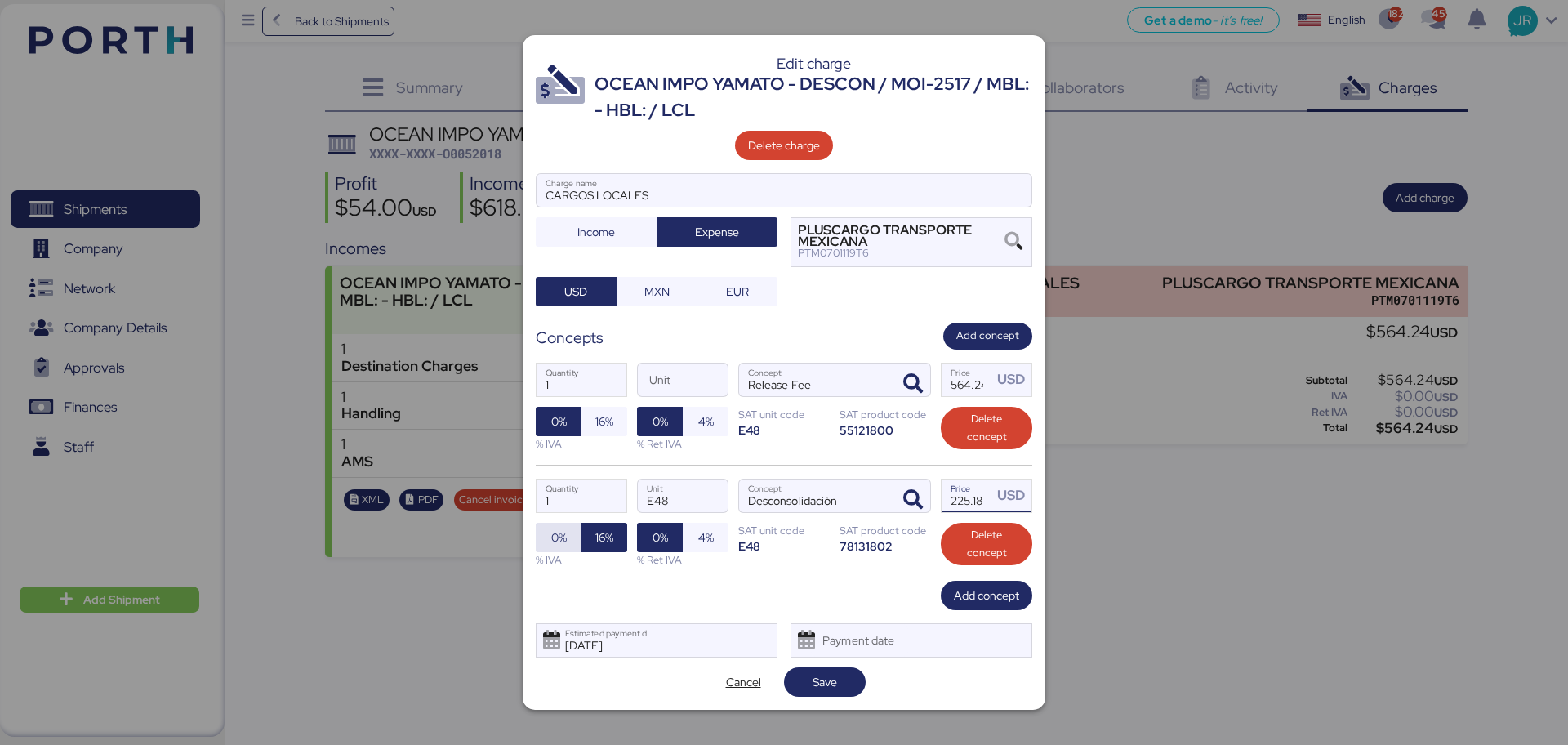
type input "225.18"
click at [561, 534] on span "0%" at bounding box center [558, 537] width 16 height 19
click at [588, 411] on span "16%" at bounding box center [604, 421] width 46 height 29
click at [956, 381] on input "564.24" at bounding box center [967, 380] width 51 height 33
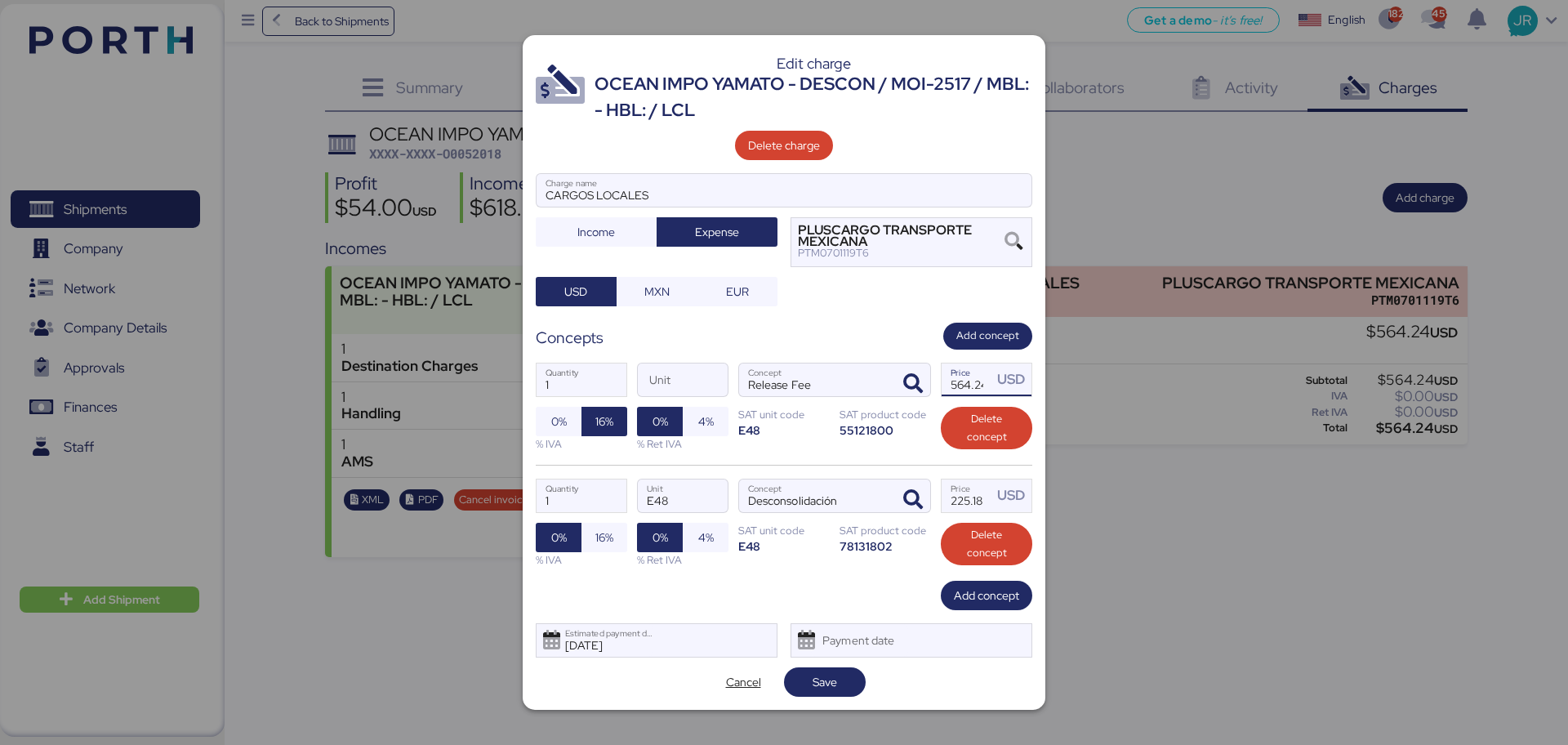
click at [956, 381] on input "564.24" at bounding box center [967, 380] width 51 height 33
paste input "292.29"
type input "292.29"
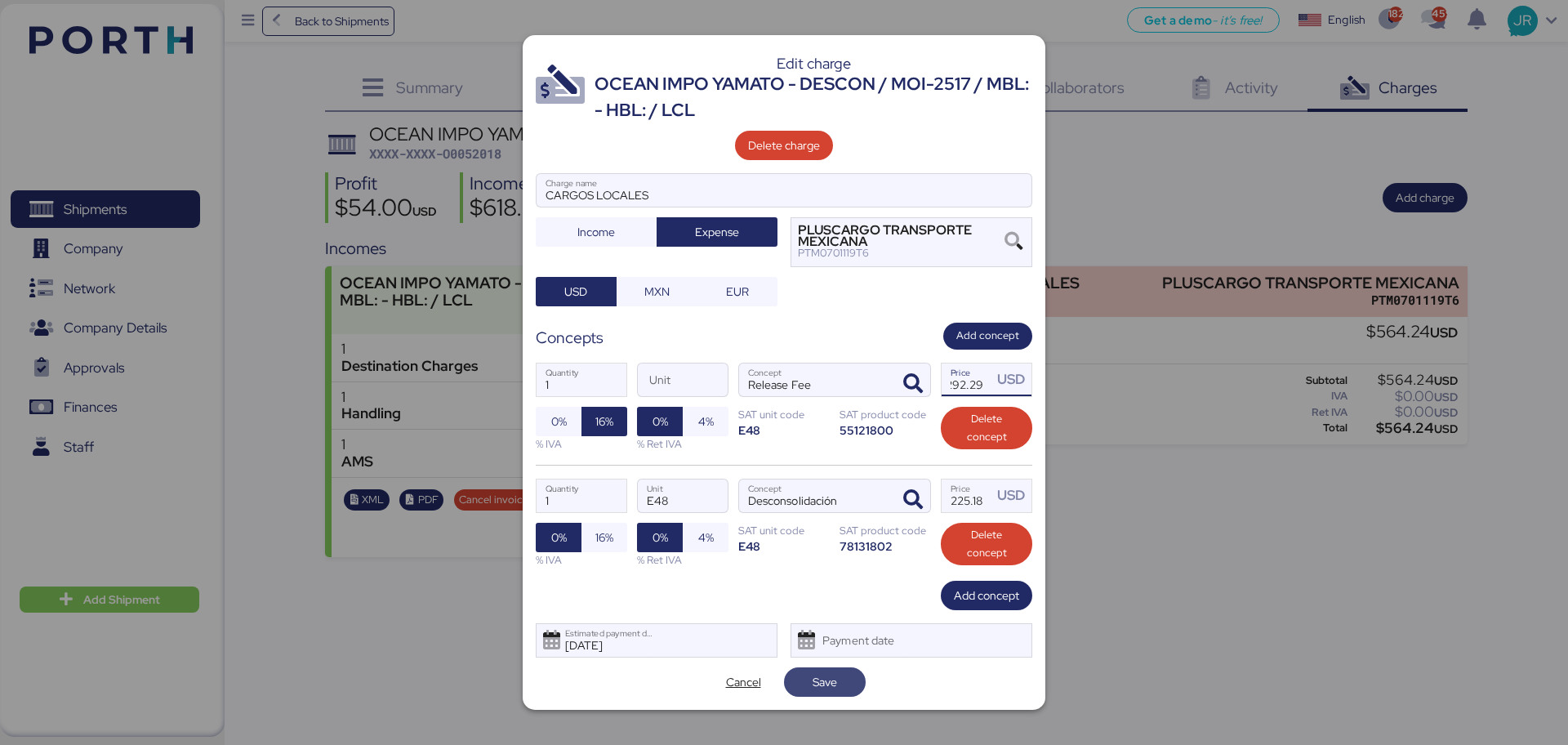
click at [809, 682] on span "Save" at bounding box center [825, 682] width 55 height 23
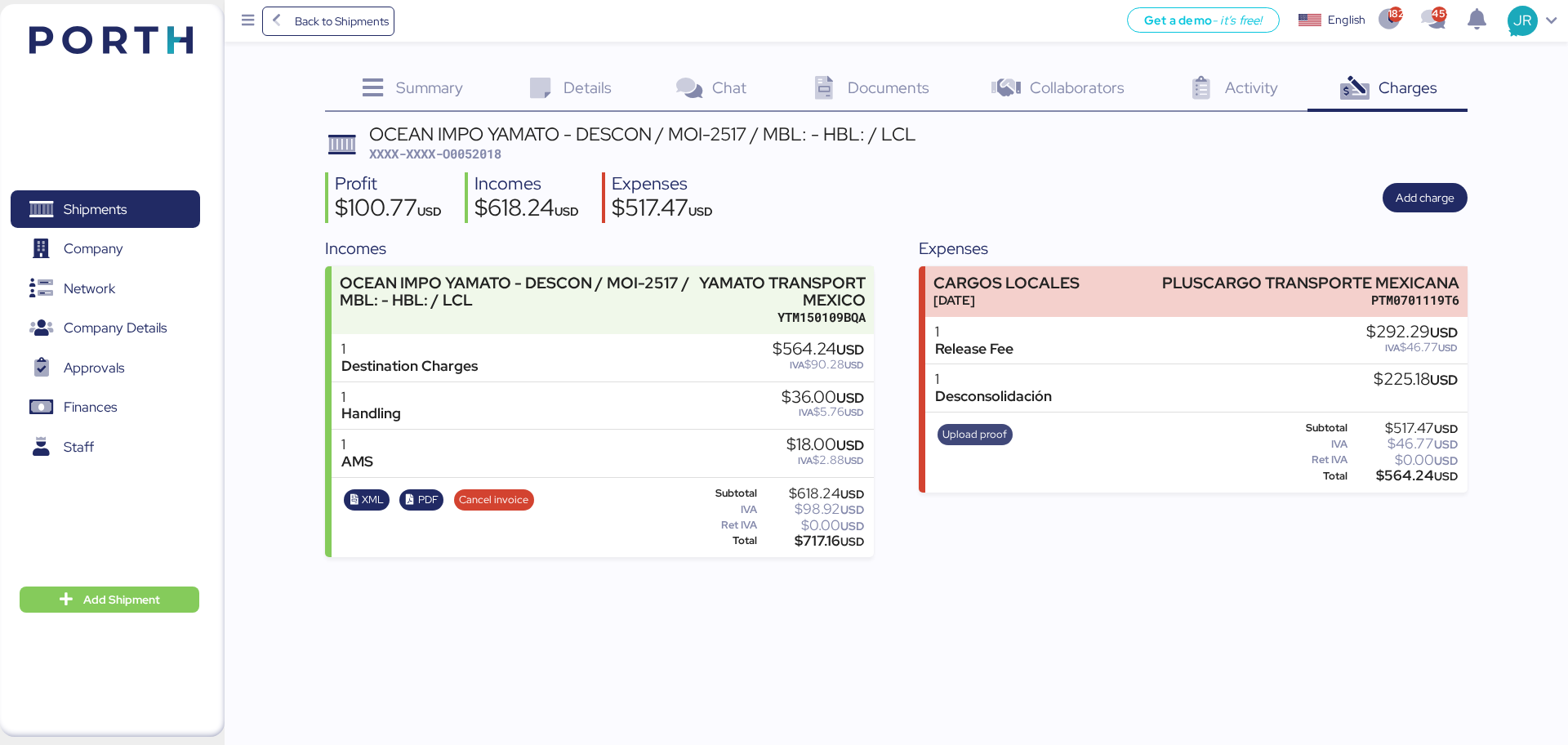
click at [951, 435] on span "Upload proof" at bounding box center [975, 435] width 64 height 18
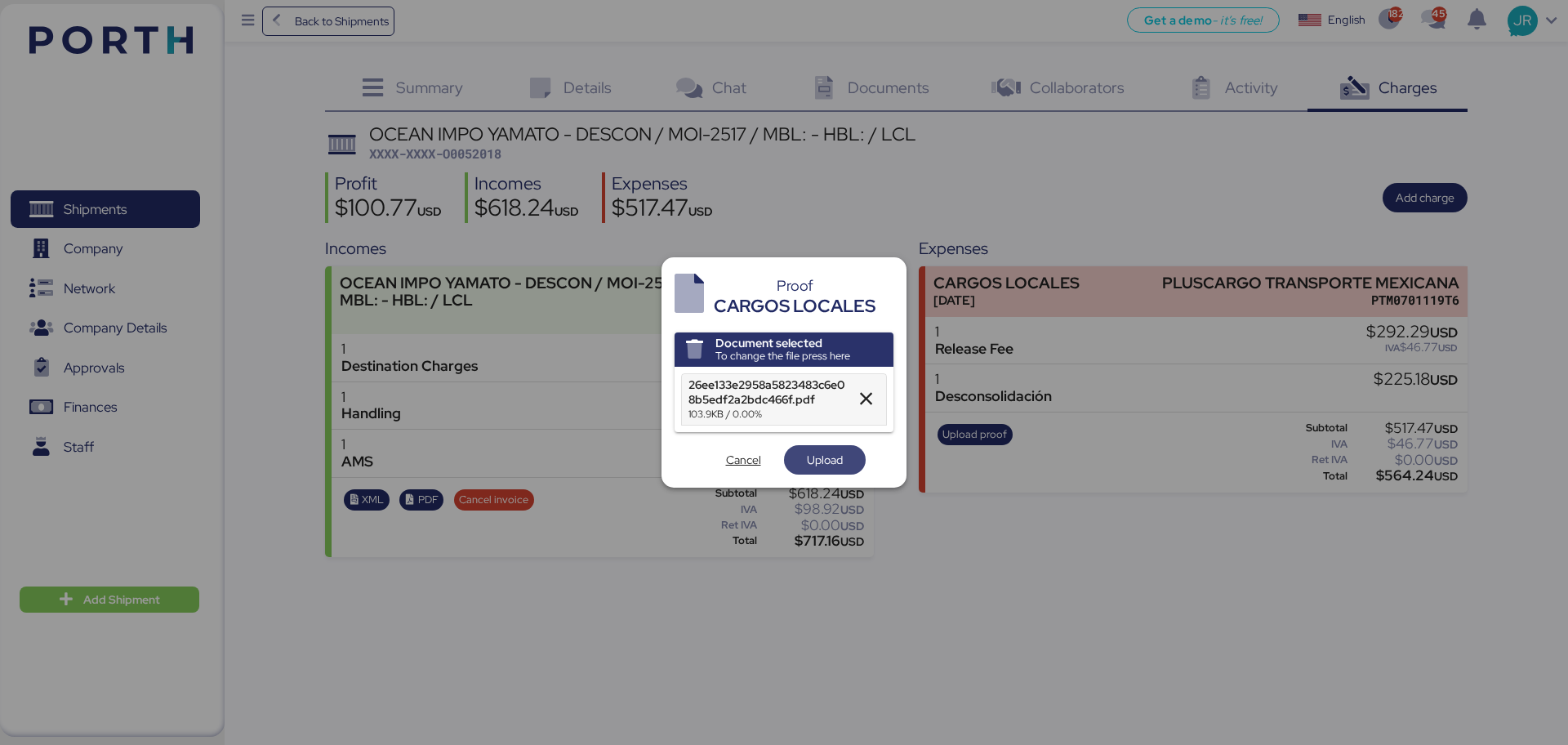
click at [810, 453] on span "Upload" at bounding box center [824, 459] width 36 height 19
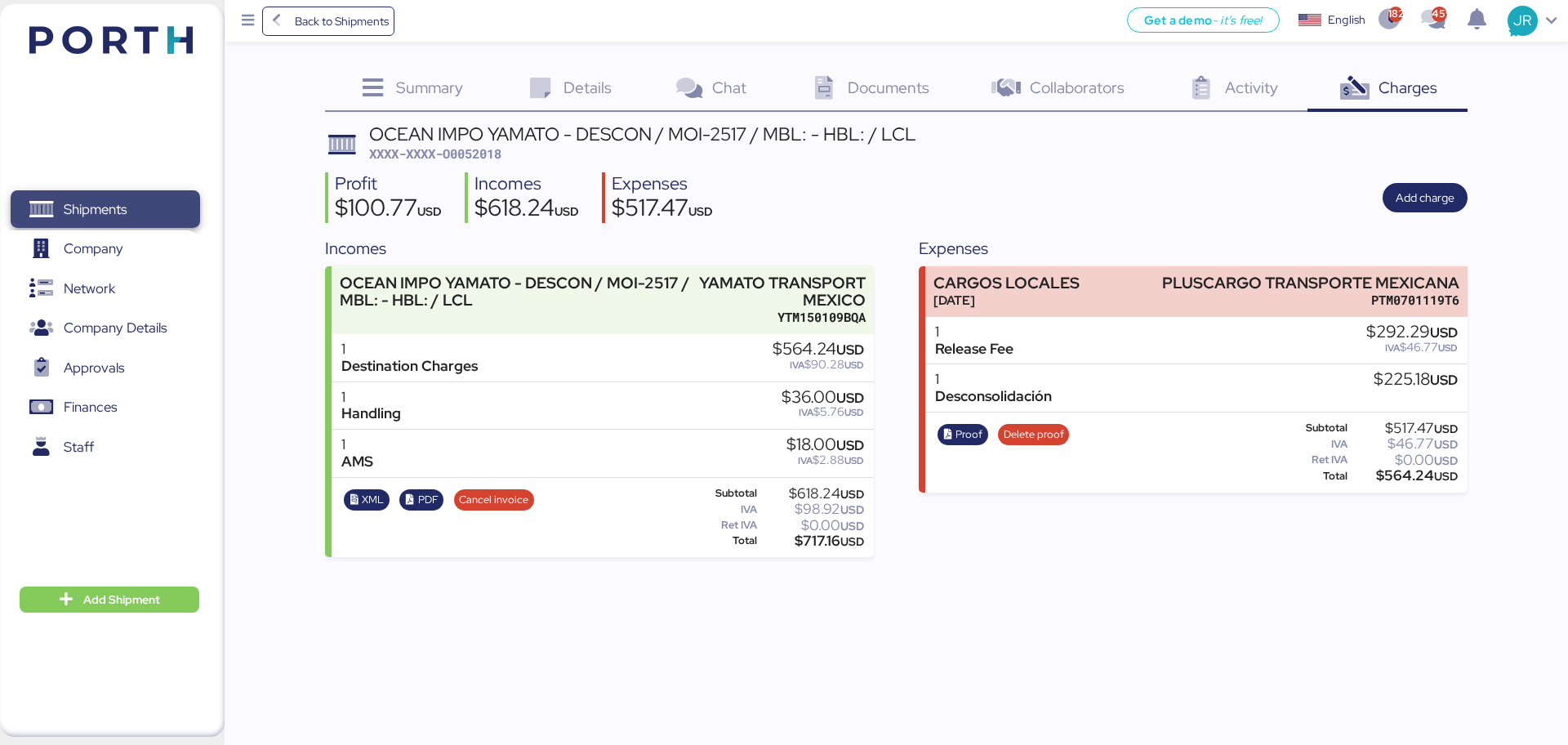
click at [79, 212] on span "Shipments" at bounding box center [95, 210] width 63 height 24
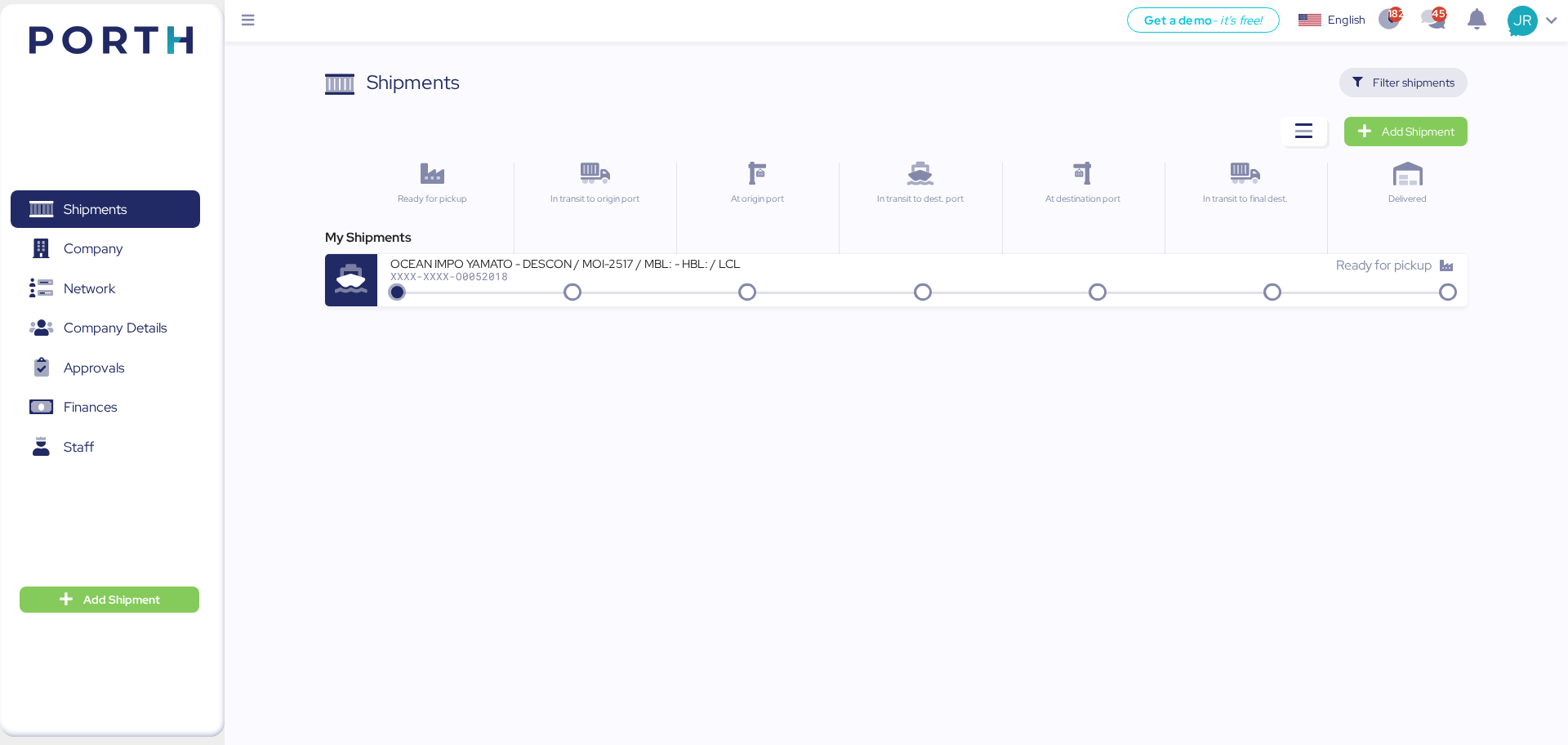
click at [1405, 83] on span "Filter shipments" at bounding box center [1413, 82] width 82 height 19
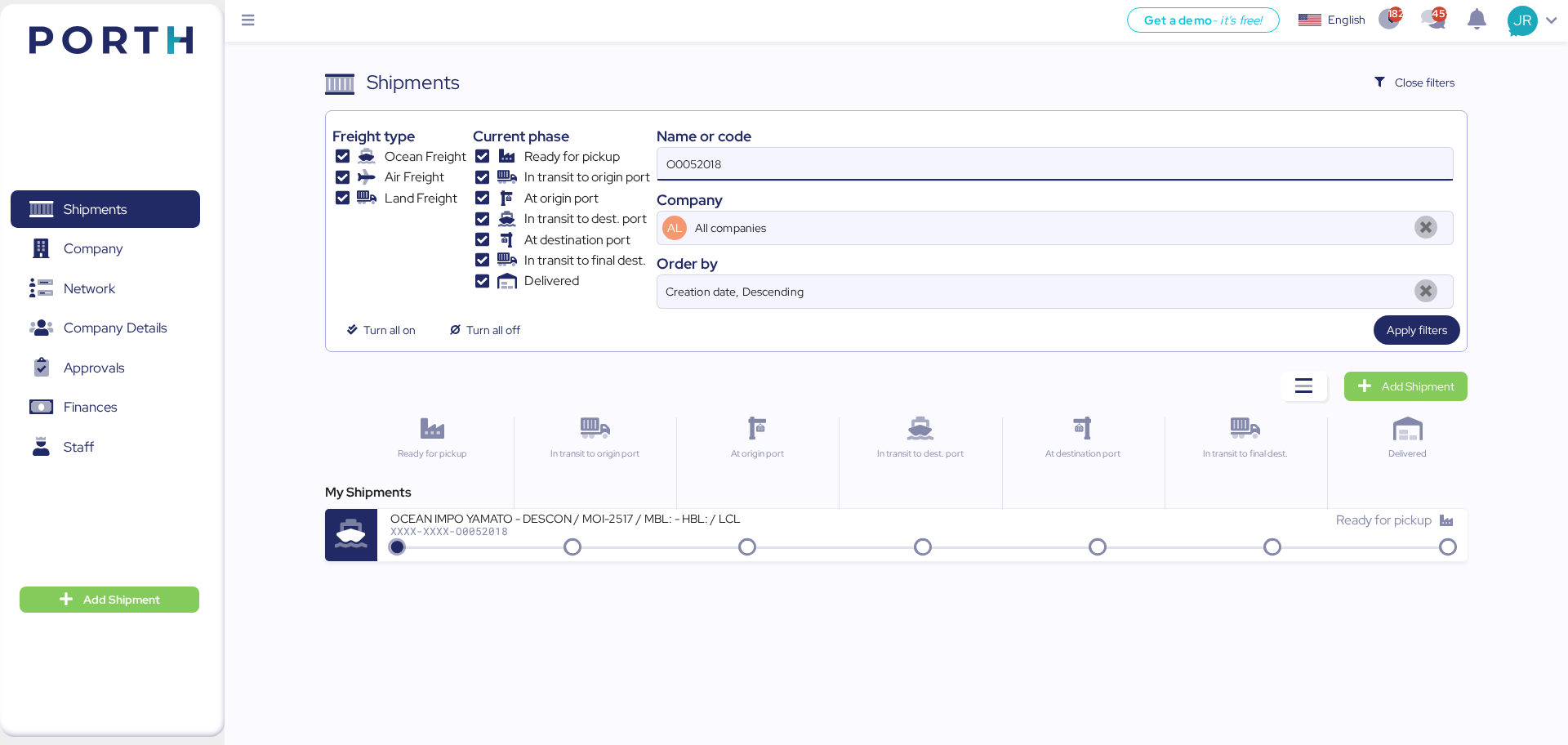
drag, startPoint x: 737, startPoint y: 161, endPoint x: 456, endPoint y: 167, distance: 281.1
click at [458, 168] on div "Freight type Ocean Freight Air Freight Land Freight Current phase Ready for pic…" at bounding box center [895, 213] width 1127 height 191
paste input "A0052027"
type input "A0052027"
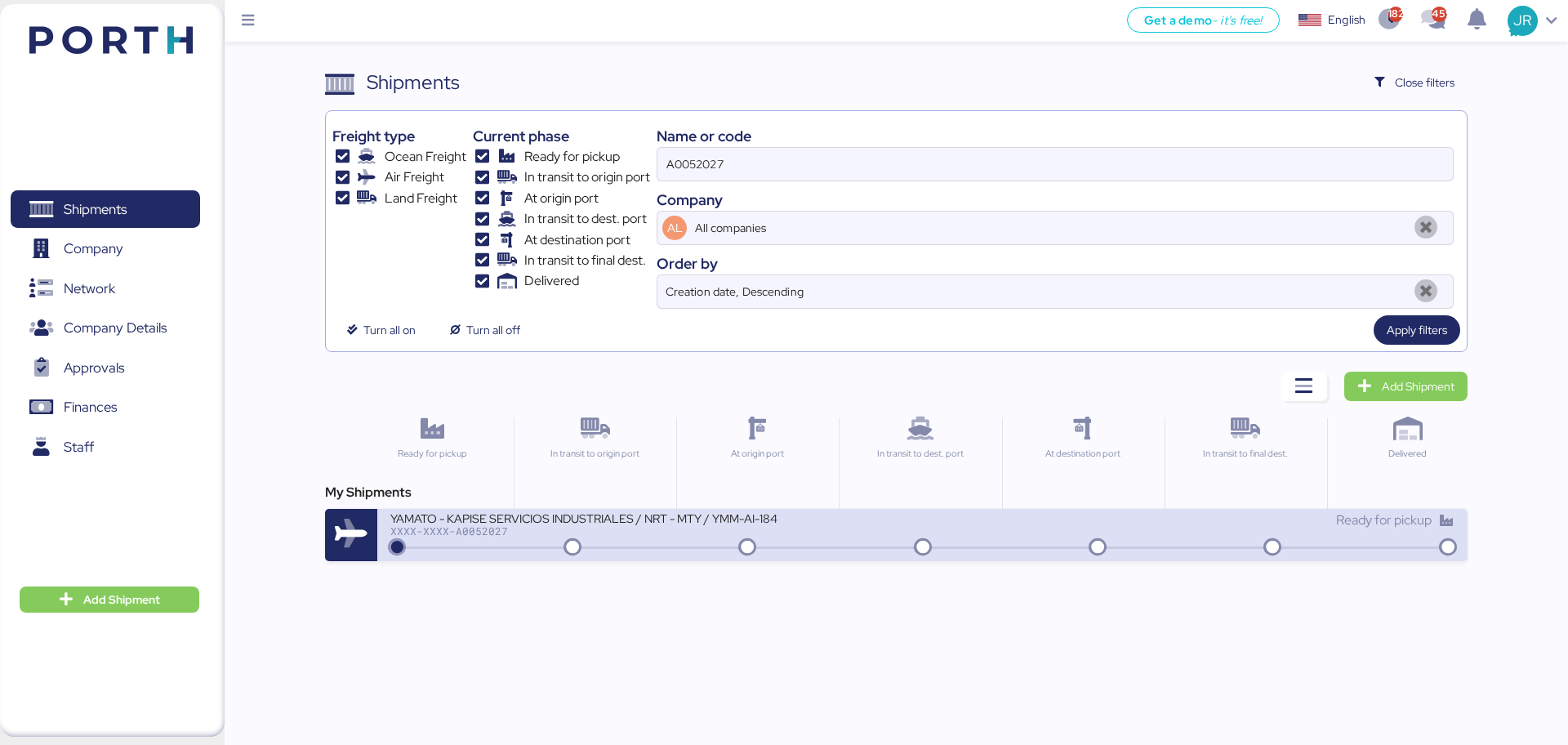
click at [480, 527] on div "XXXX-XXXX-A0052027" at bounding box center [586, 531] width 392 height 11
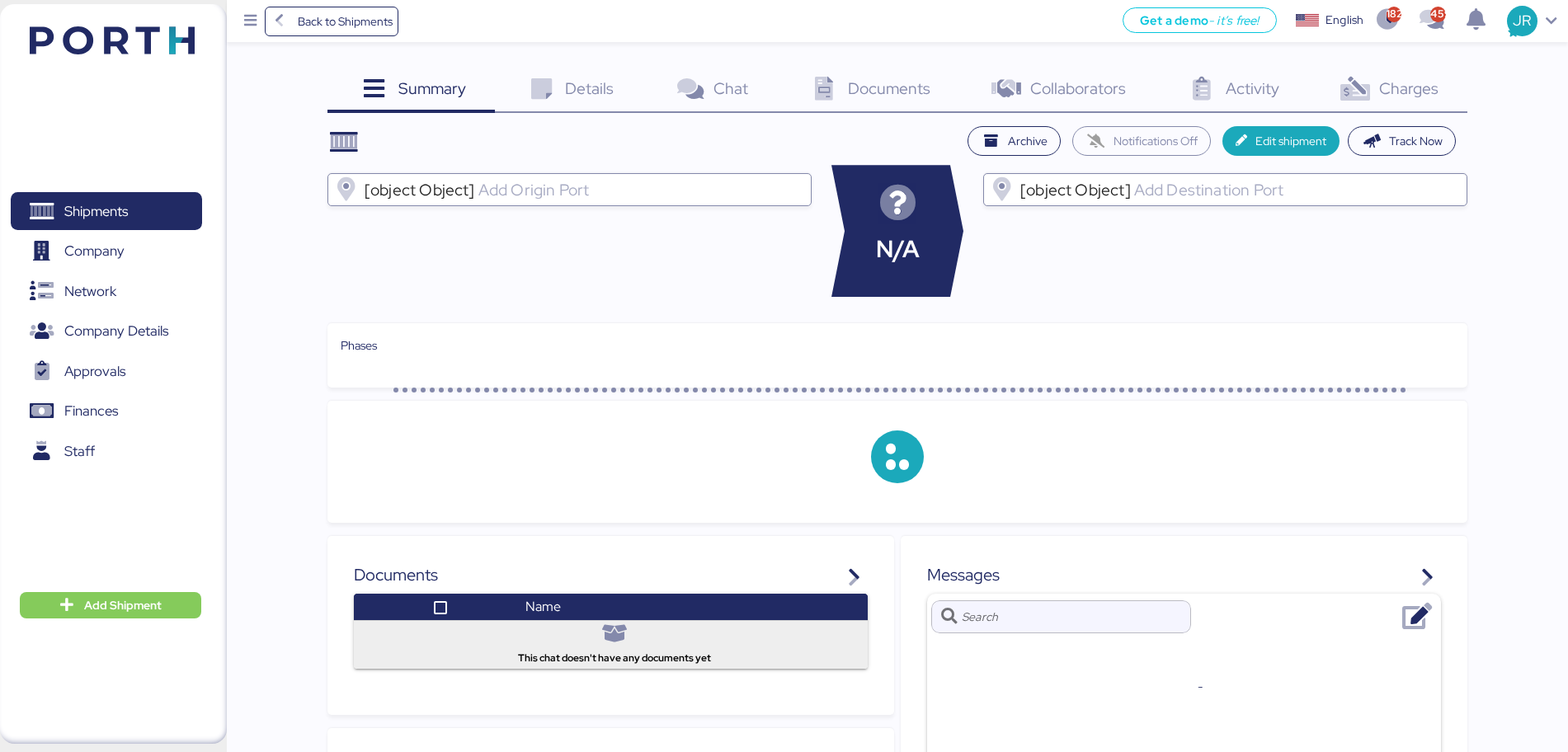
click at [1410, 84] on span "Charges" at bounding box center [1409, 87] width 59 height 21
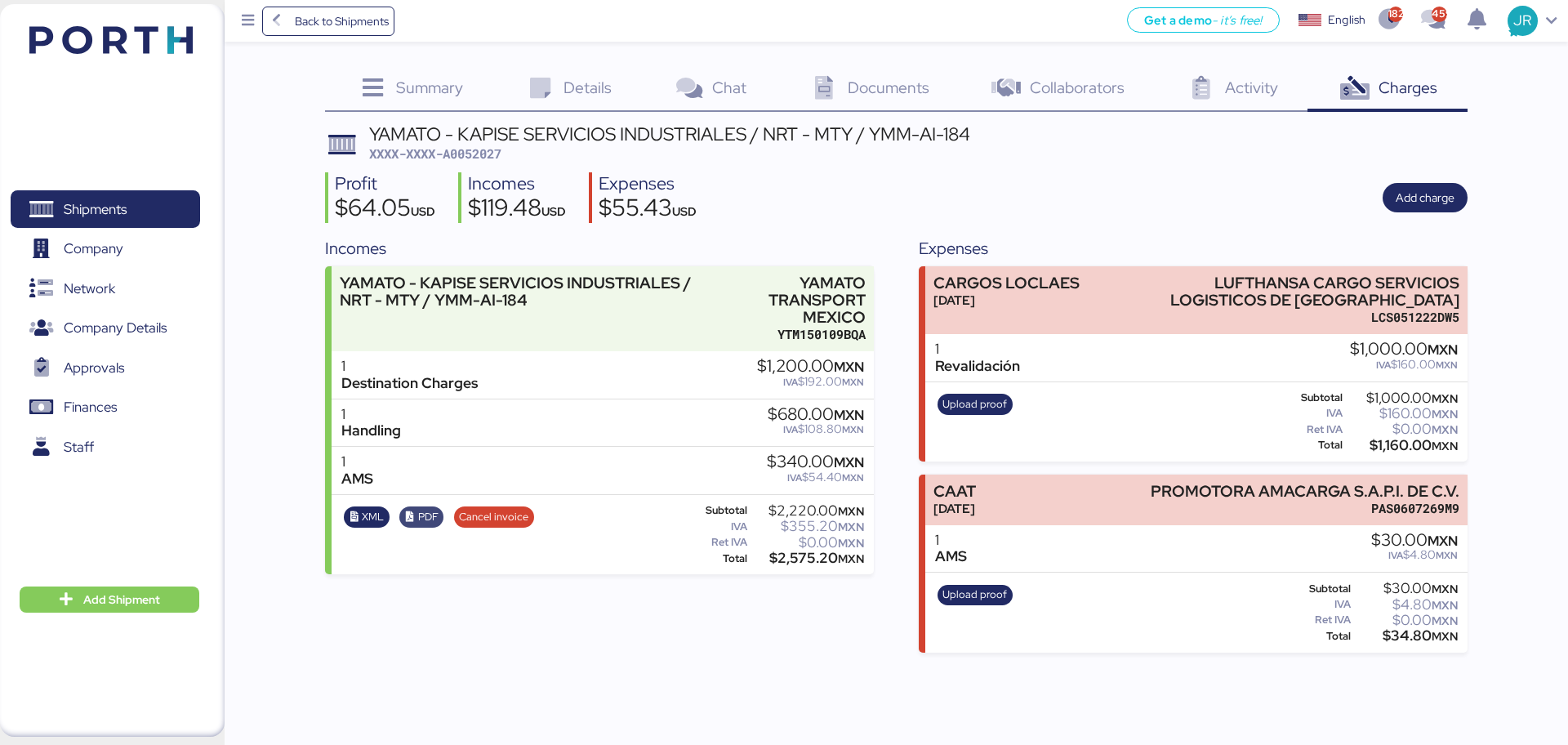
click at [425, 515] on span "PDF" at bounding box center [429, 517] width 20 height 18
click at [368, 514] on span "XML" at bounding box center [372, 517] width 22 height 18
click at [109, 207] on span "Shipments" at bounding box center [95, 210] width 63 height 24
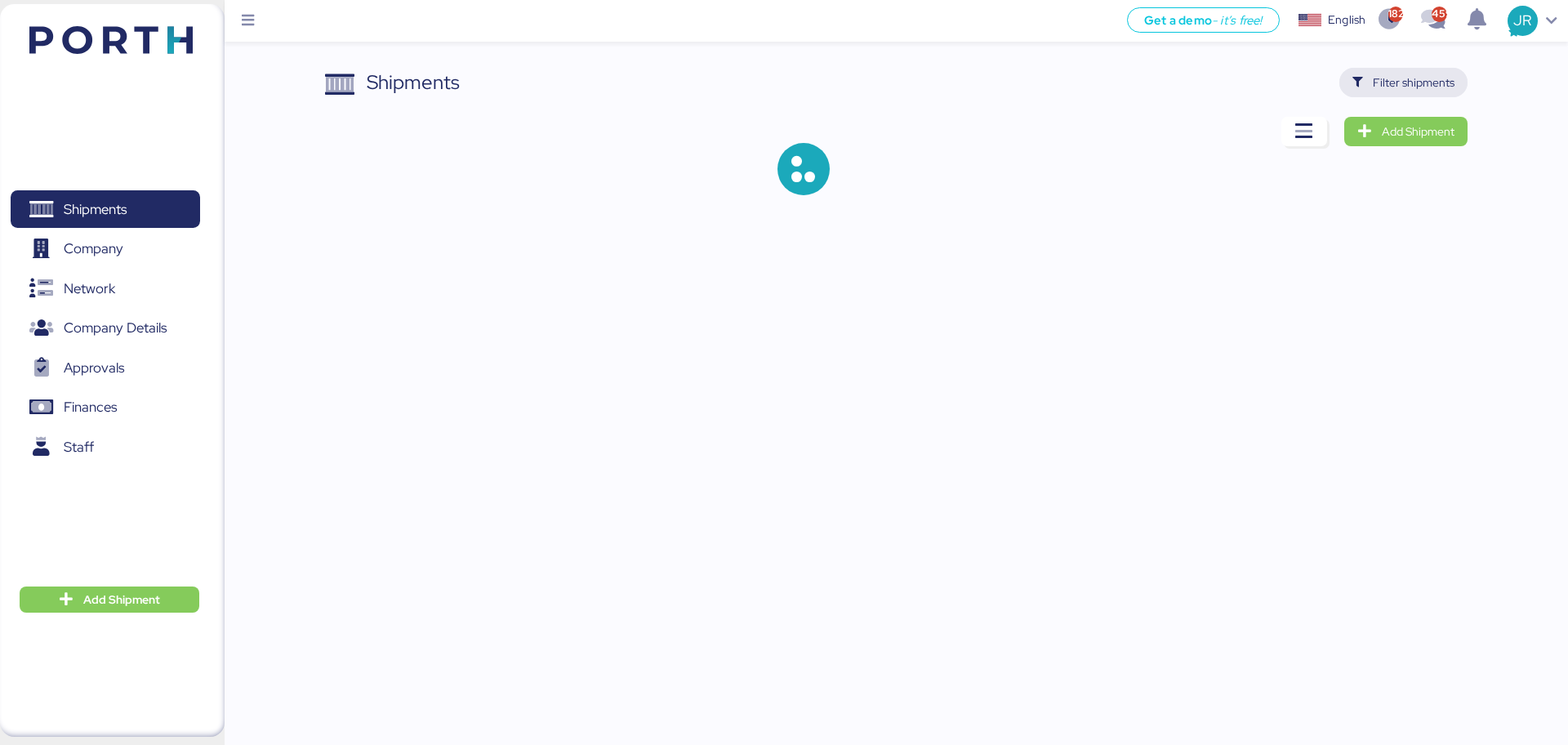
click at [1396, 76] on span "Filter shipments" at bounding box center [1413, 82] width 82 height 19
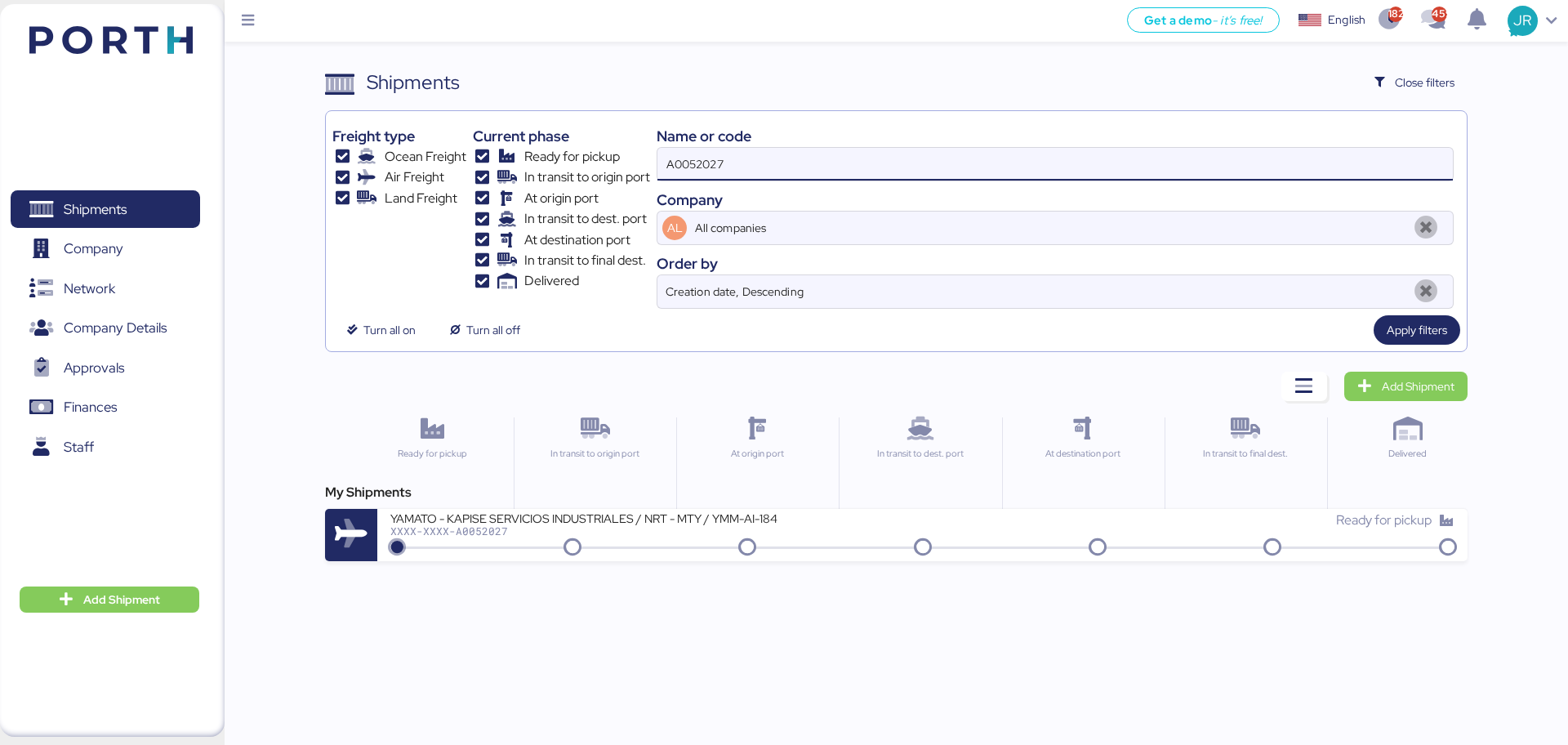
drag, startPoint x: 750, startPoint y: 160, endPoint x: 521, endPoint y: 171, distance: 229.3
click at [522, 171] on div "Freight type Ocean Freight Air Freight Land Freight Current phase Ready for pic…" at bounding box center [895, 213] width 1127 height 191
paste input "8"
type input "A0052028"
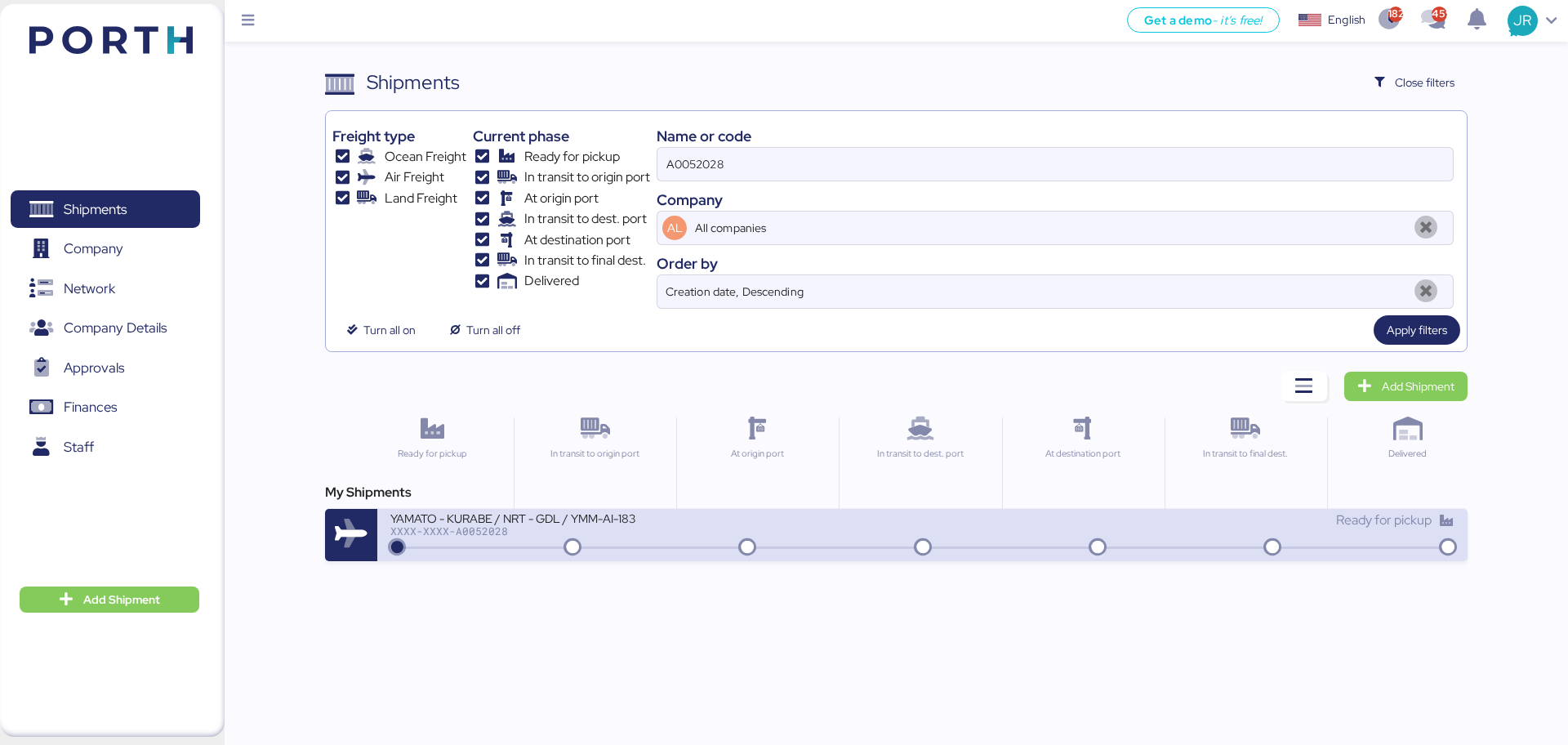
click at [463, 529] on div "XXXX-XXXX-A0052028" at bounding box center [586, 531] width 392 height 11
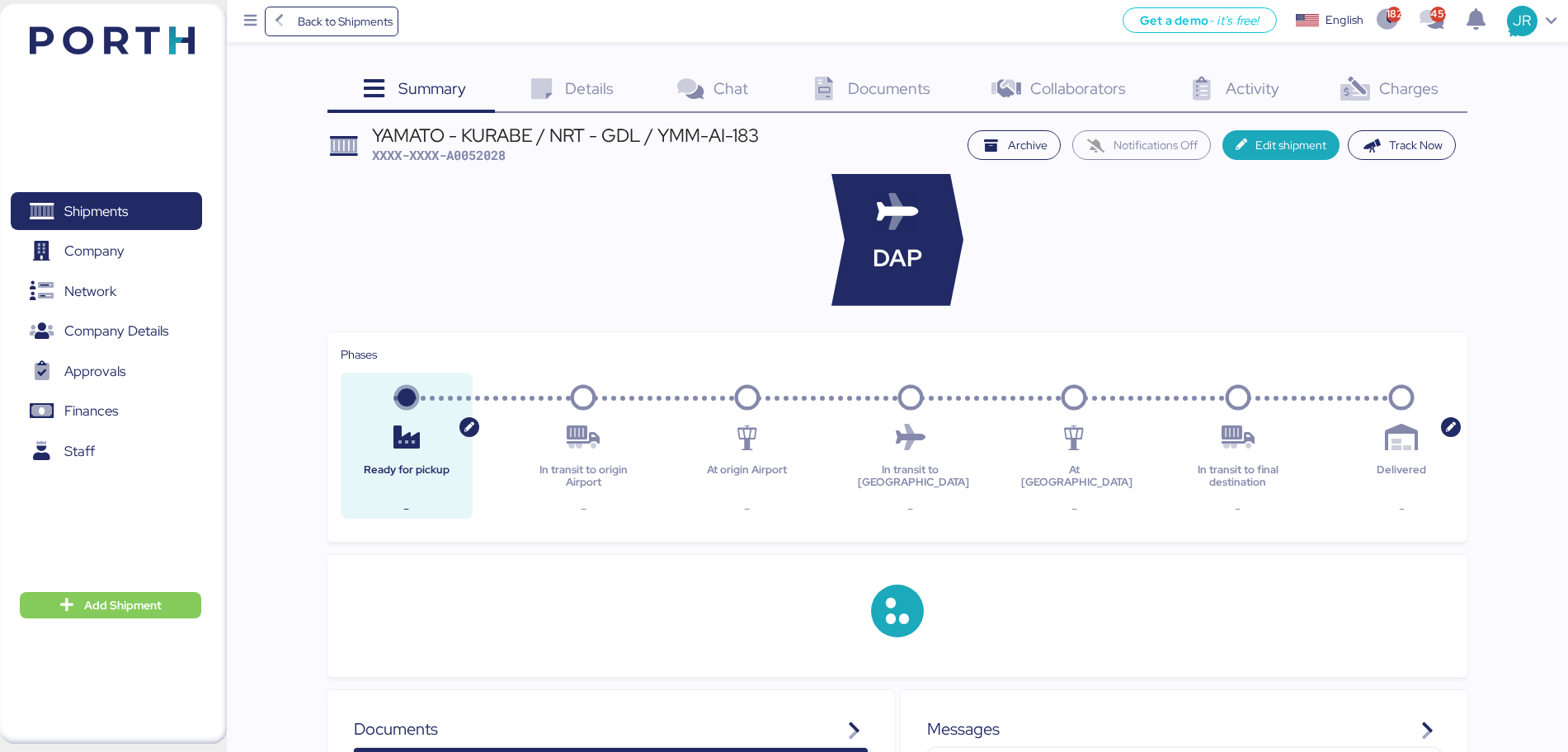
click at [1392, 80] on span "Charges" at bounding box center [1409, 87] width 59 height 21
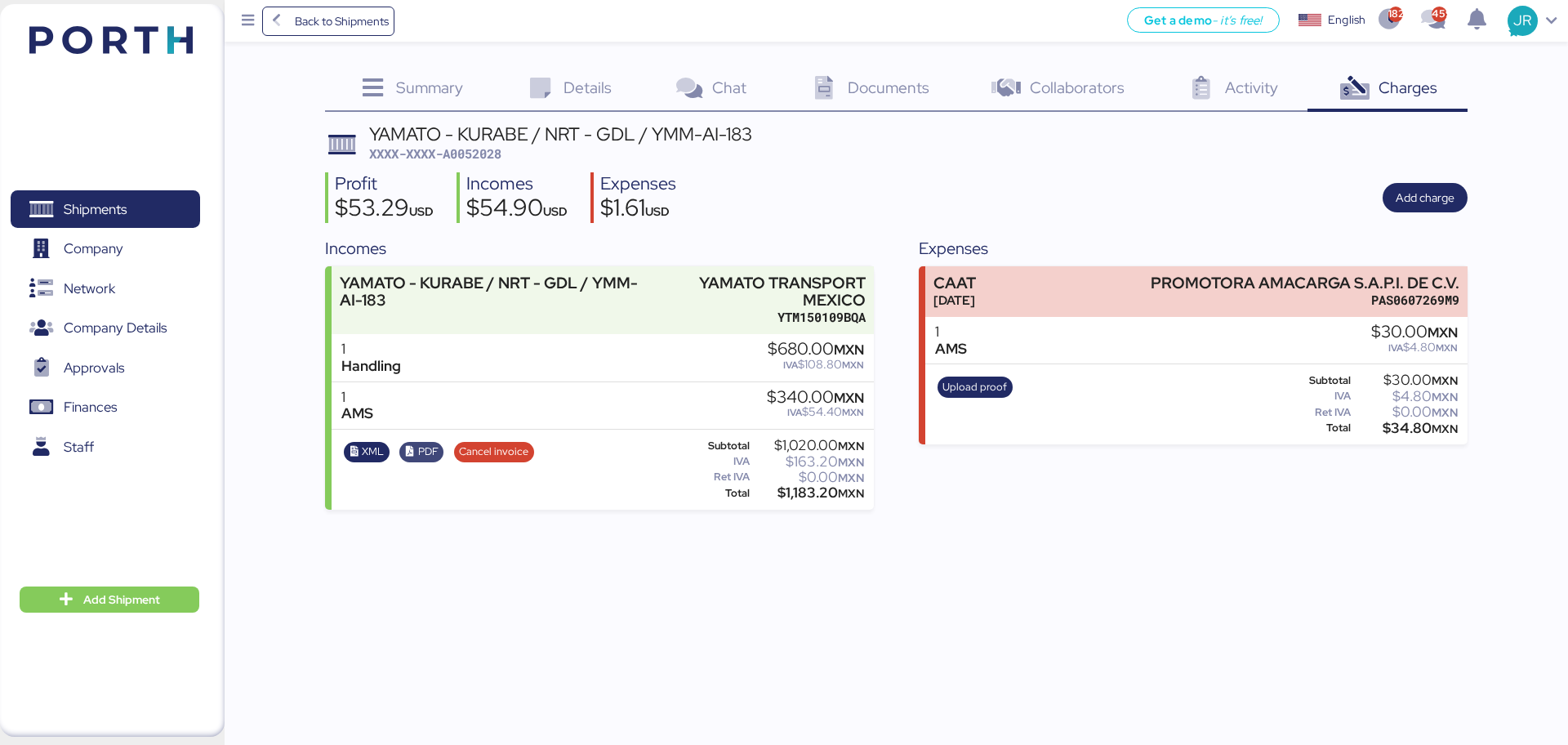
click at [418, 444] on span "PDF" at bounding box center [429, 452] width 20 height 18
click at [375, 454] on span "XML" at bounding box center [372, 452] width 22 height 18
click at [83, 198] on span "Shipments" at bounding box center [105, 210] width 176 height 24
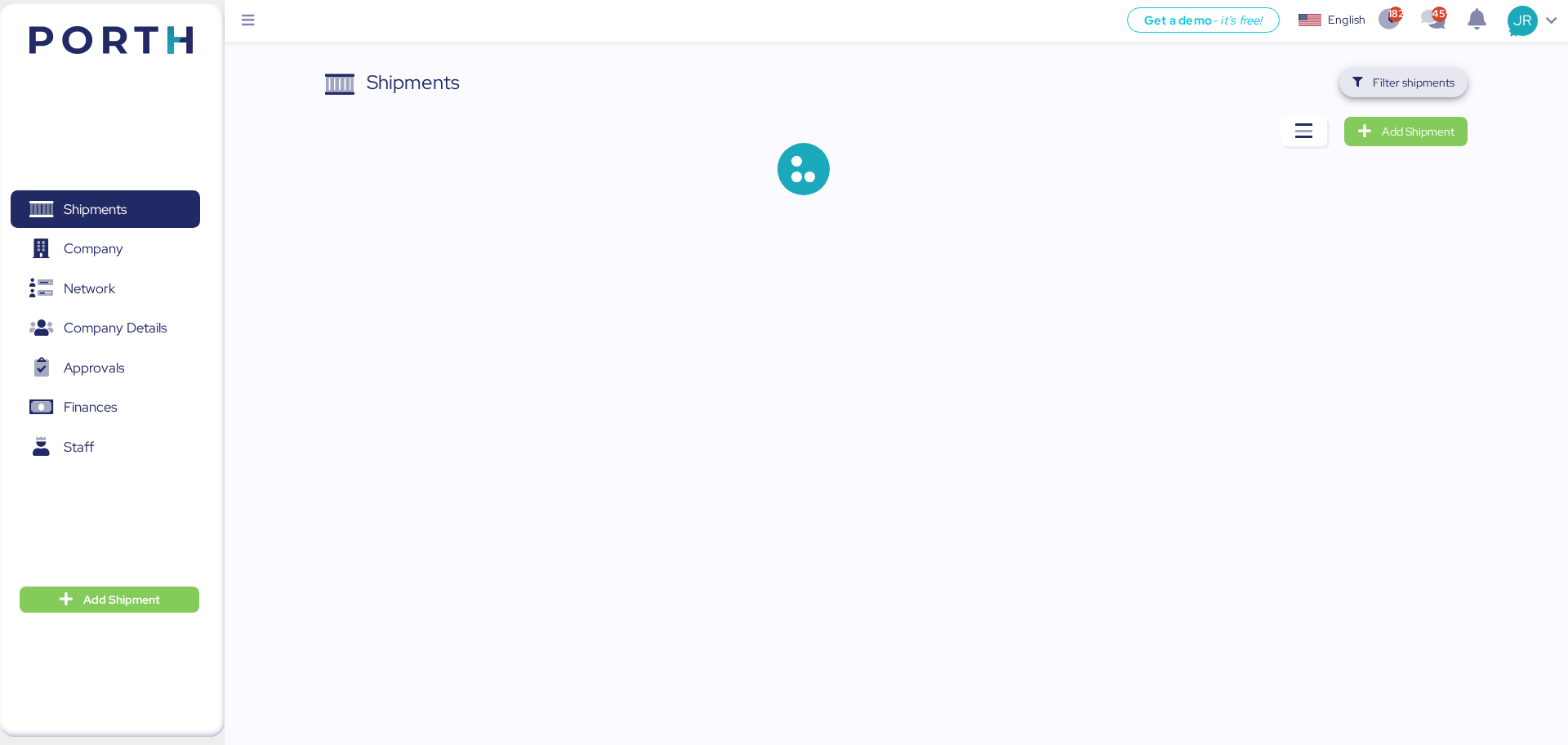
click at [1392, 84] on span "Filter shipments" at bounding box center [1413, 82] width 82 height 19
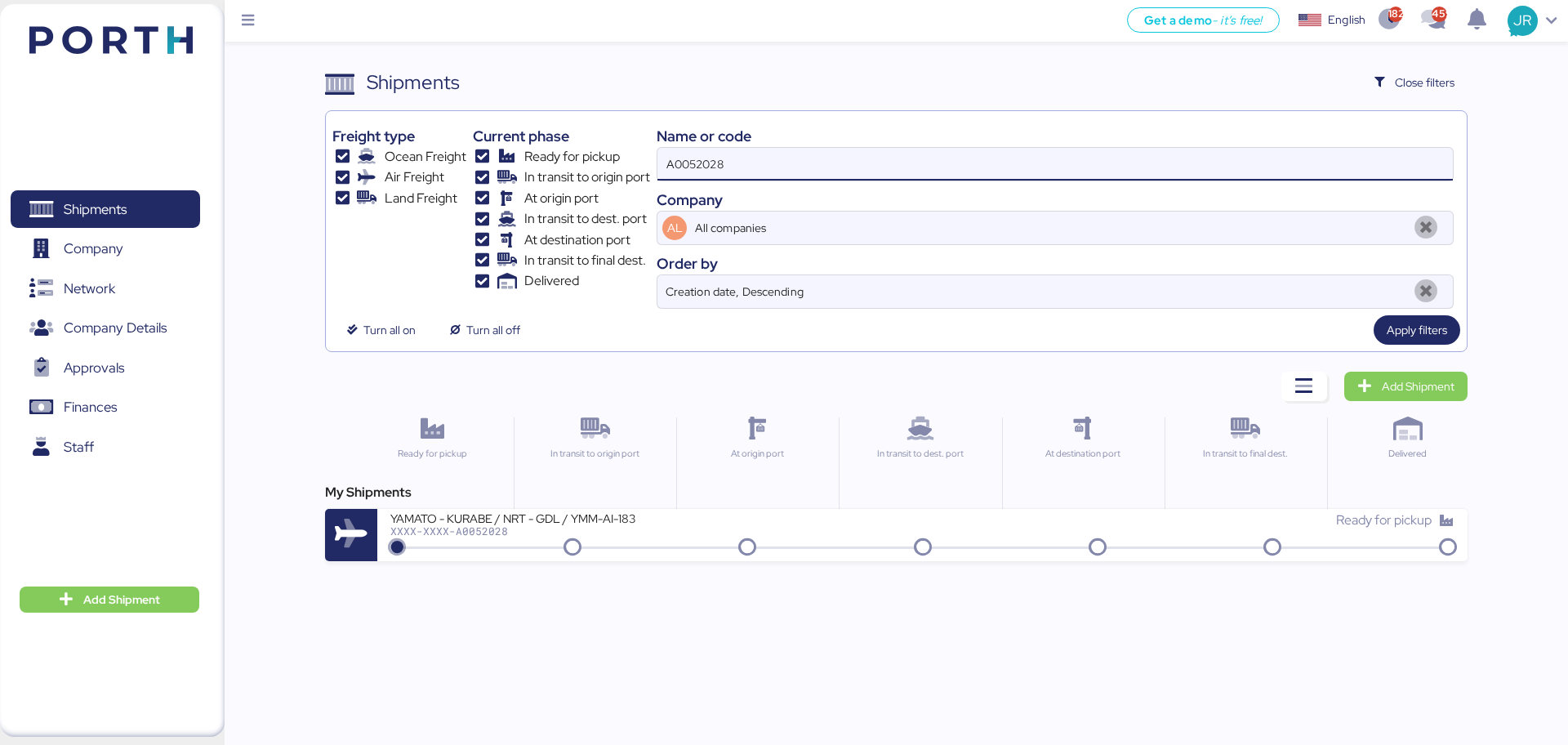
drag, startPoint x: 741, startPoint y: 152, endPoint x: 582, endPoint y: 169, distance: 159.9
click at [584, 169] on div "Freight type Ocean Freight Air Freight Land Freight Current phase Ready for pic…" at bounding box center [895, 213] width 1127 height 191
paste input "9"
type input "A0052029"
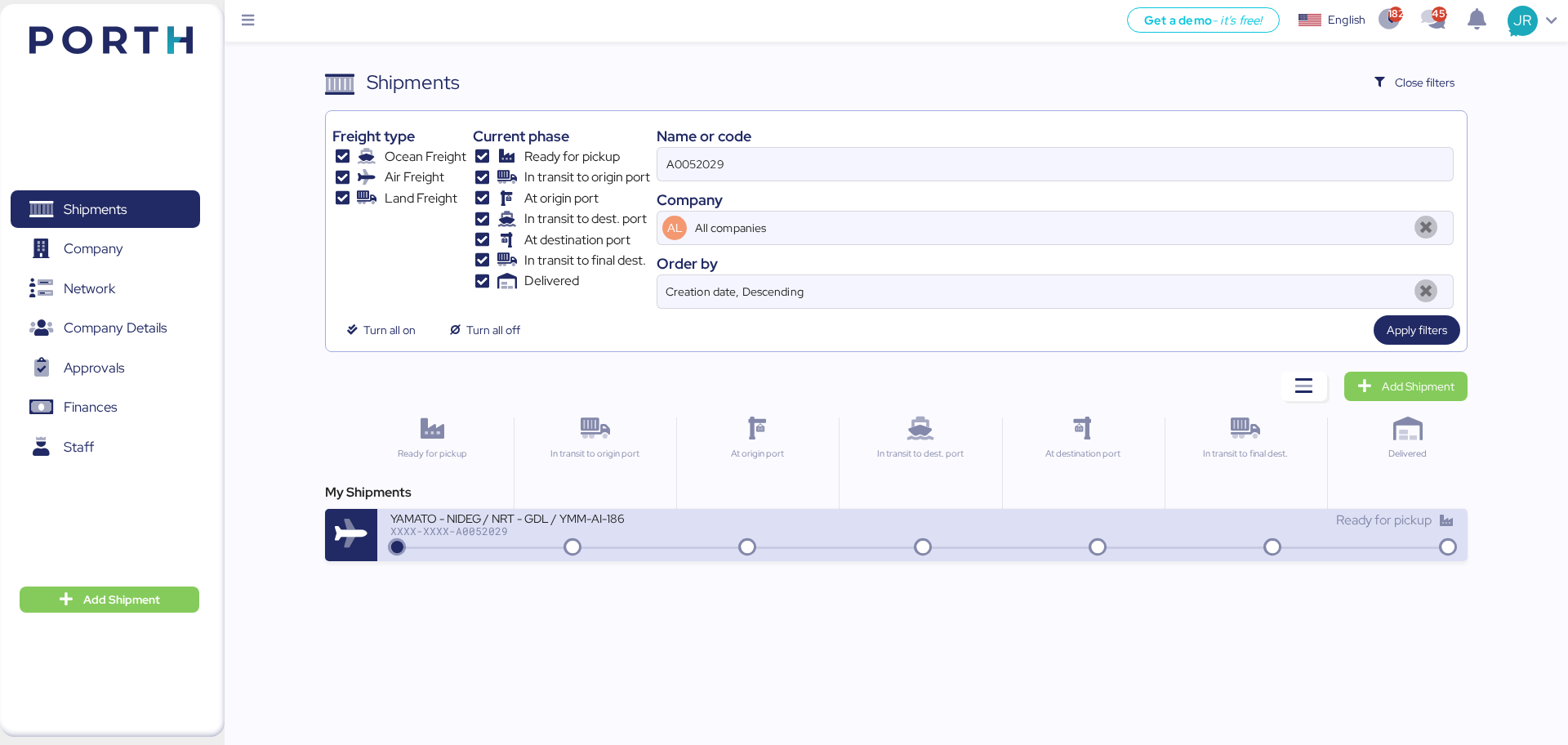
click at [470, 533] on div "XXXX-XXXX-A0052029" at bounding box center [586, 531] width 392 height 11
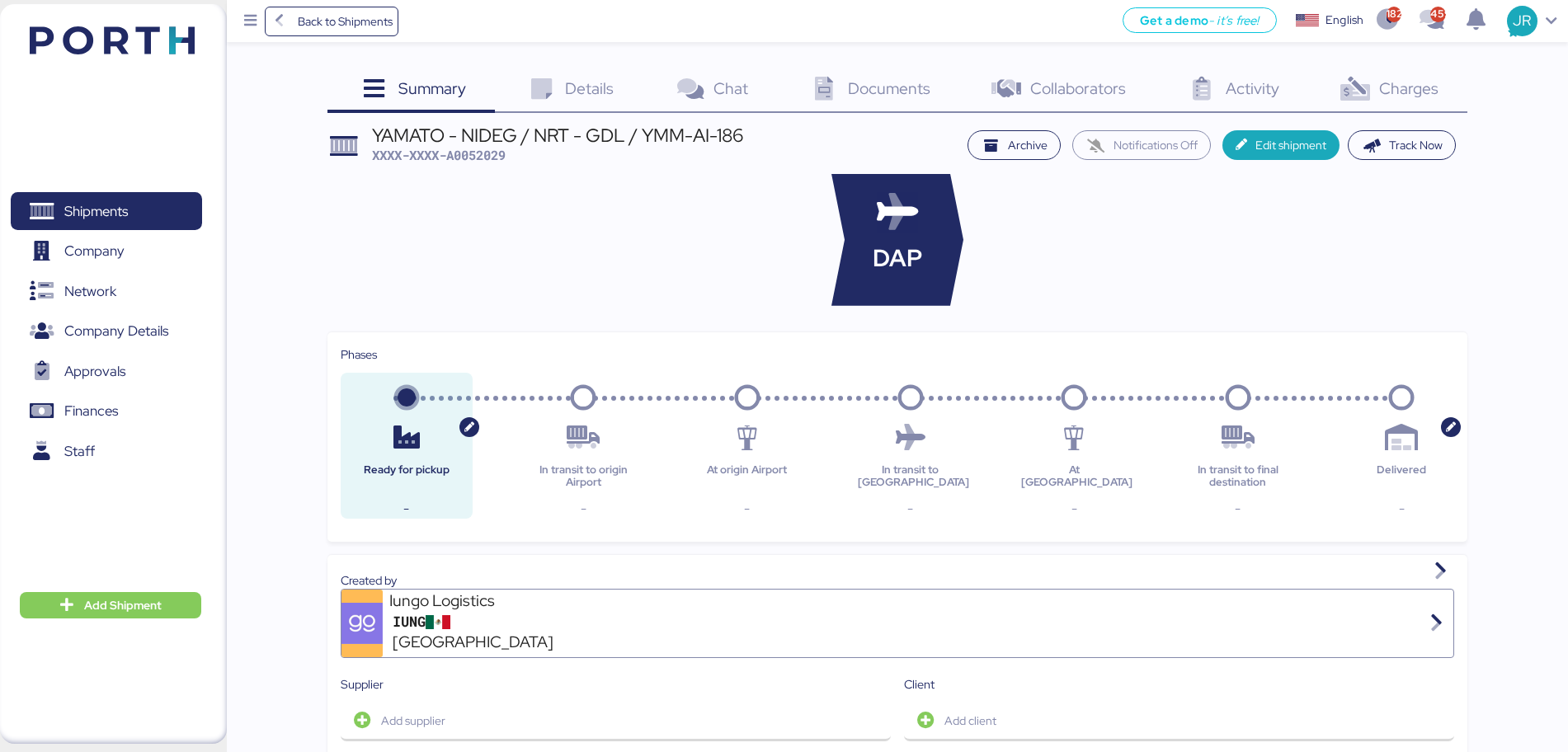
click at [1376, 84] on div "Charges 0" at bounding box center [1387, 91] width 159 height 45
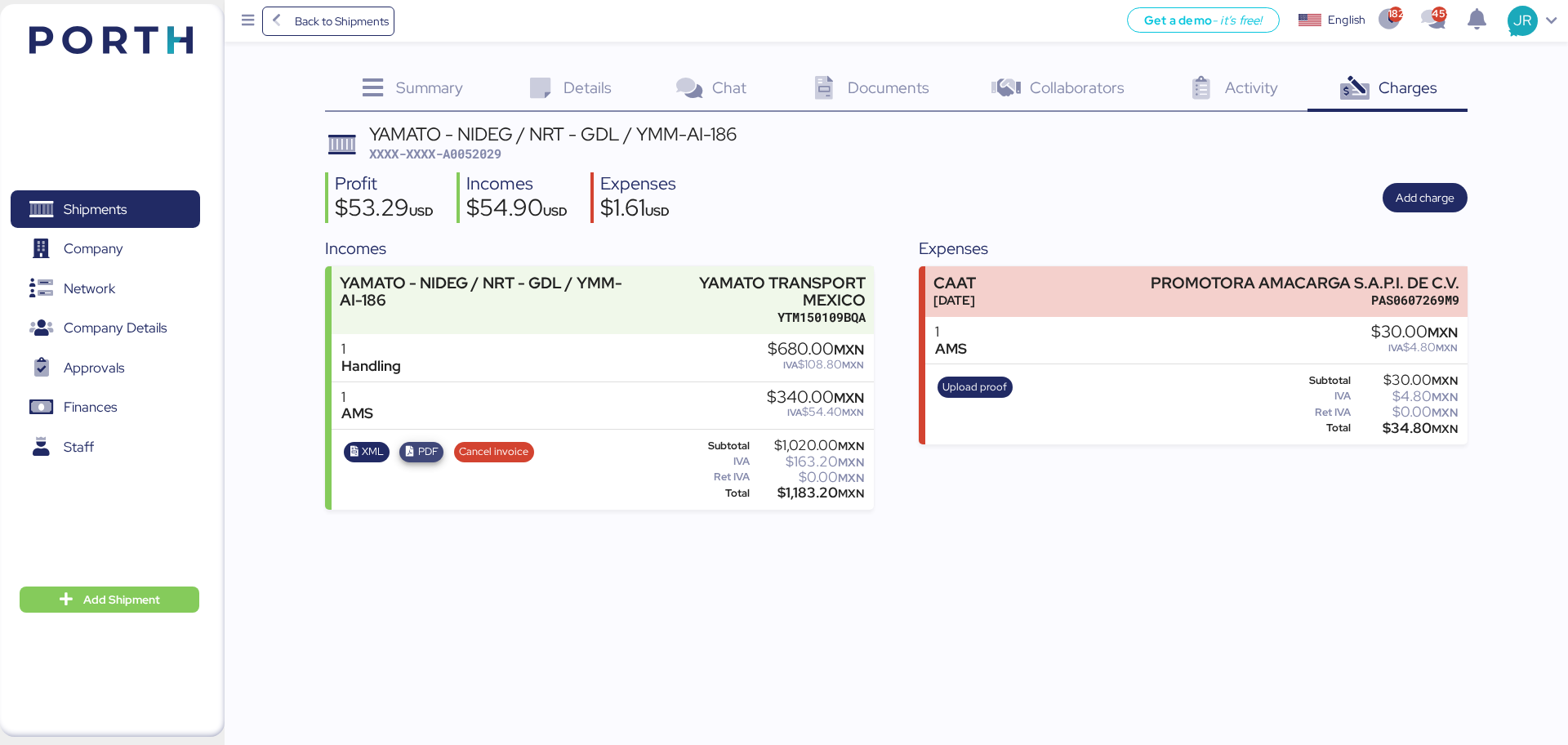
click at [418, 445] on span "PDF" at bounding box center [429, 452] width 20 height 18
click at [372, 453] on span "XML" at bounding box center [372, 452] width 22 height 18
drag, startPoint x: 74, startPoint y: 214, endPoint x: 94, endPoint y: 181, distance: 38.6
click at [74, 213] on span "Shipments" at bounding box center [95, 210] width 63 height 24
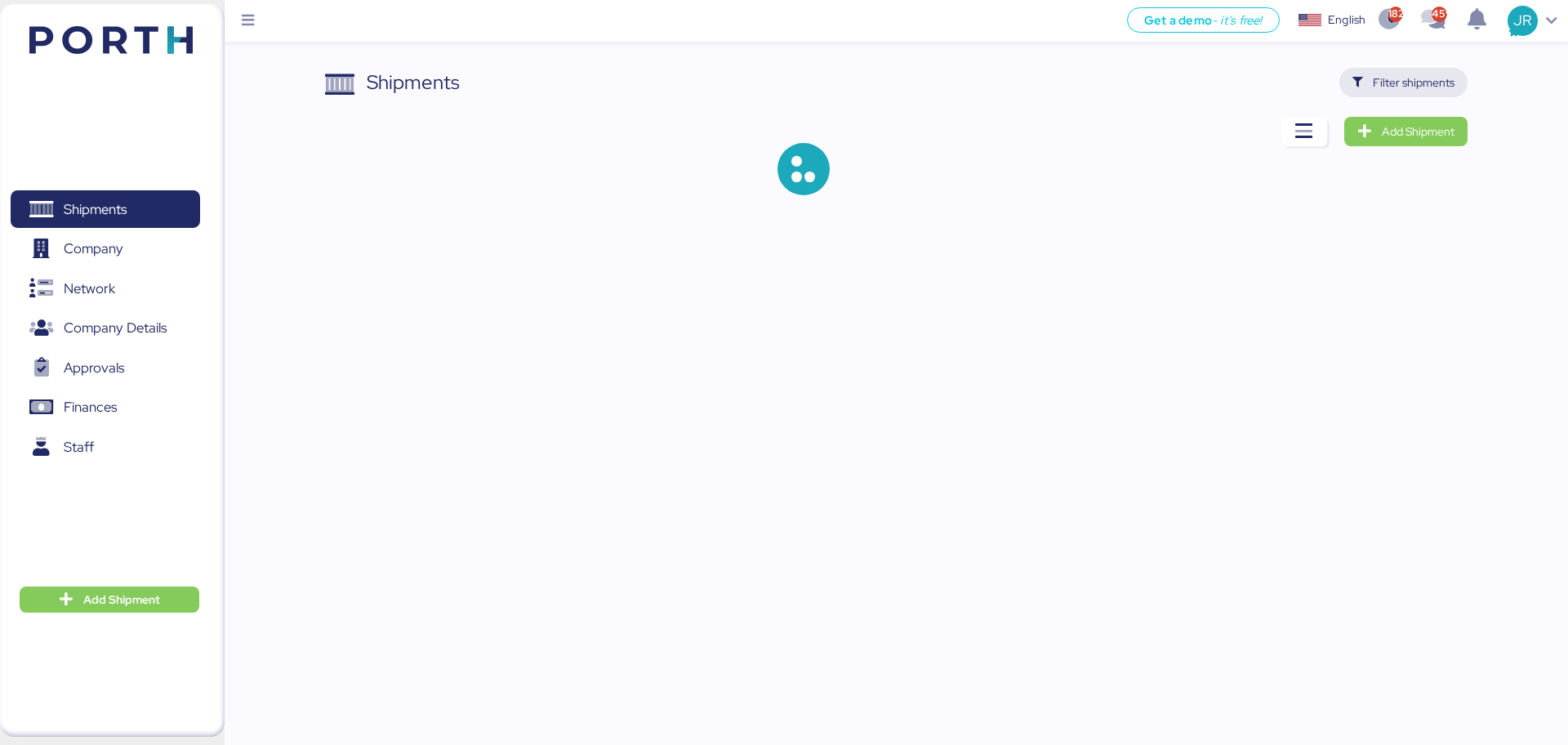
click at [1400, 84] on span "Filter shipments" at bounding box center [1413, 82] width 82 height 19
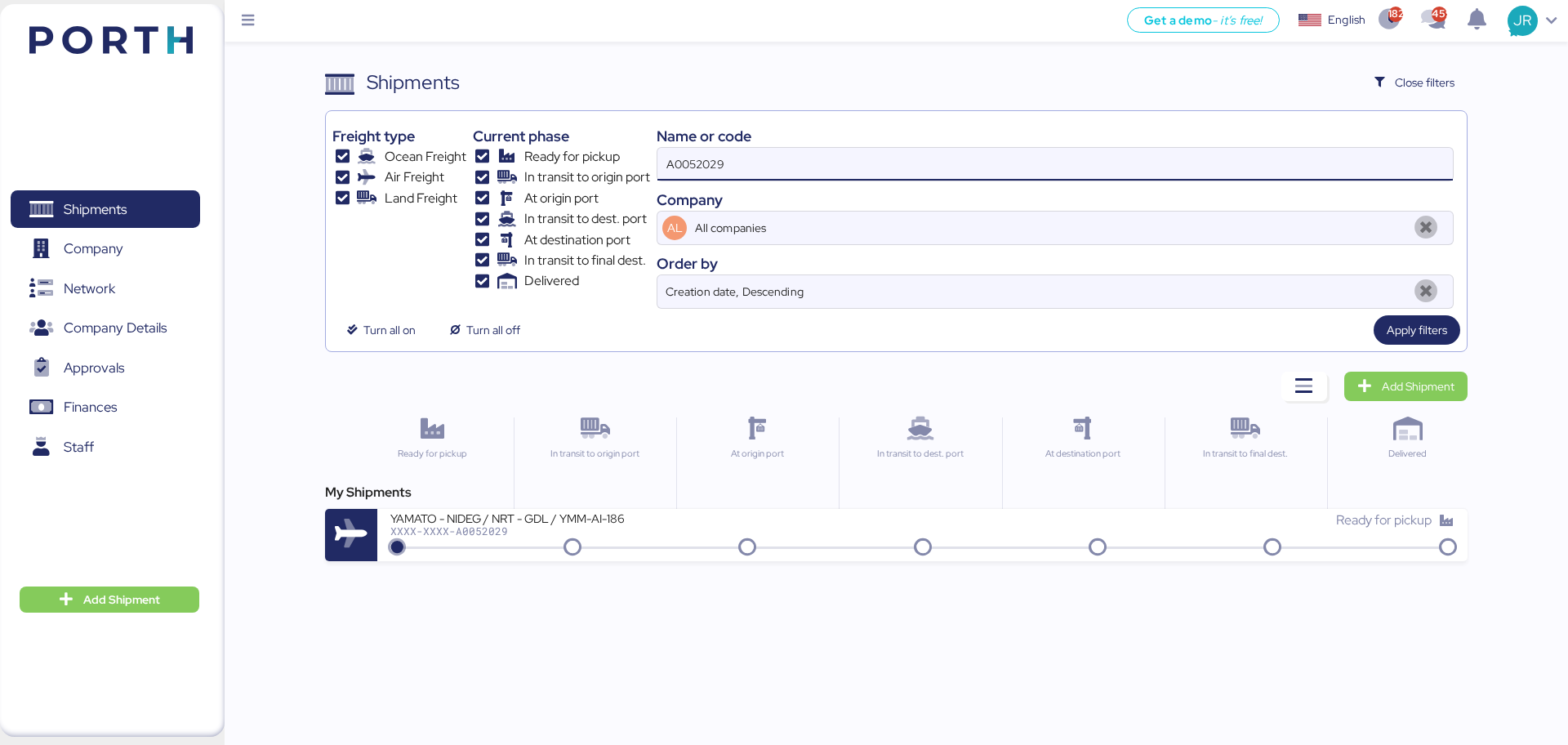
drag, startPoint x: 761, startPoint y: 166, endPoint x: 501, endPoint y: 166, distance: 260.0
click at [501, 166] on div "Freight type Ocean Freight Air Freight Land Freight Current phase Ready for pic…" at bounding box center [895, 213] width 1127 height 191
paste input "O0051928"
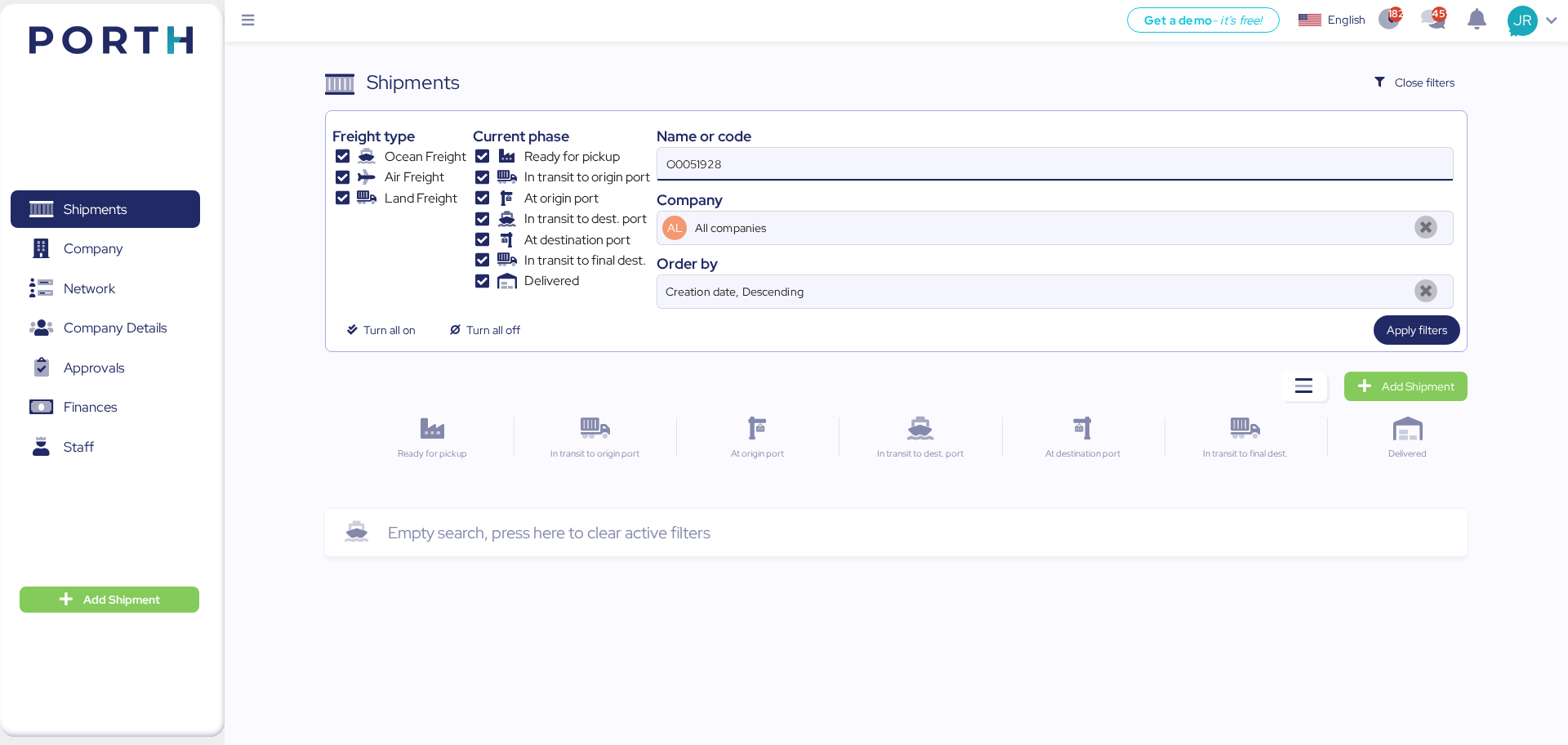
type input "O0051928"
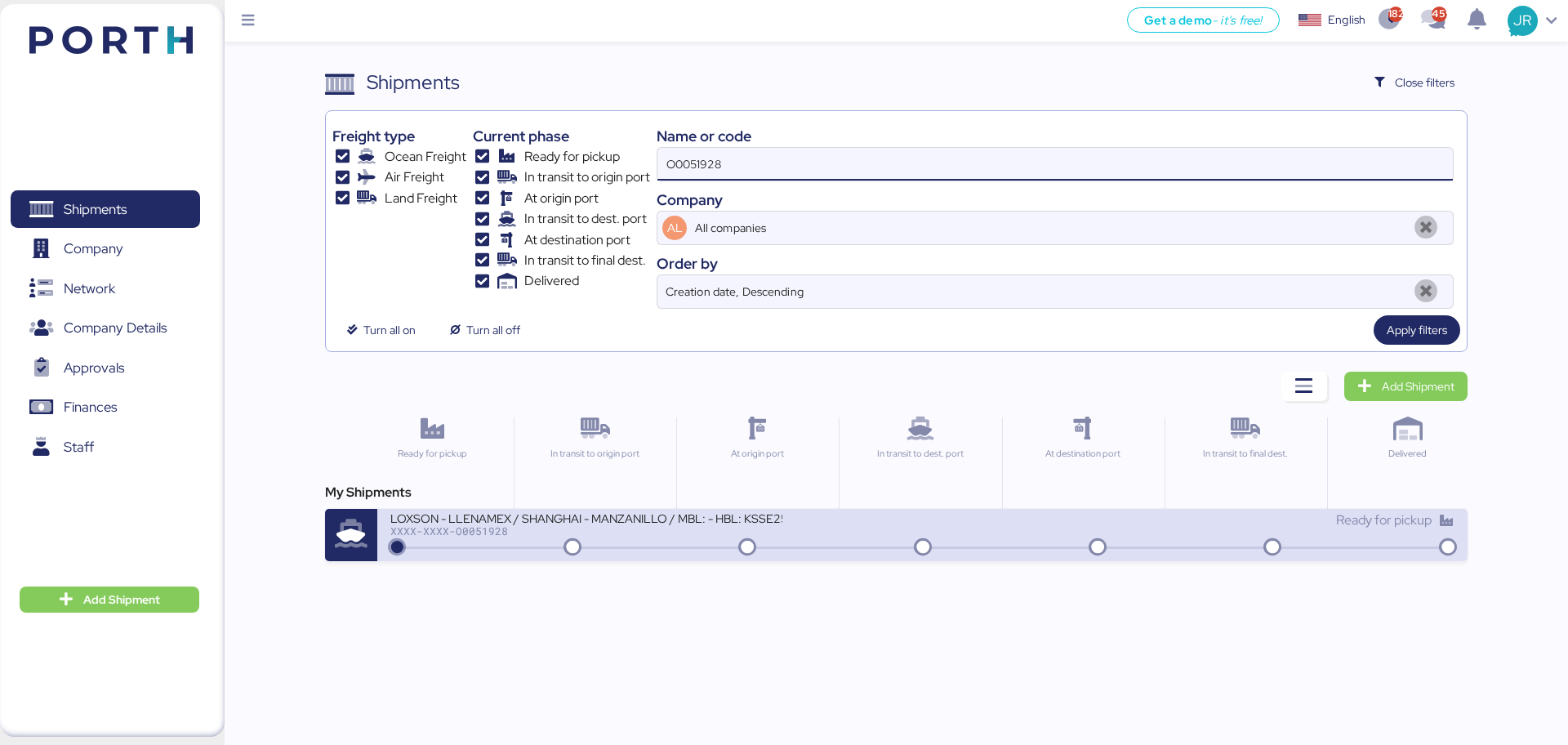
click at [468, 536] on div "LOXSON - LLENAMEX / SHANGHAI - MANZANILLO / MBL: - HBL: KSSE250706376 / LCL XXX…" at bounding box center [656, 528] width 532 height 35
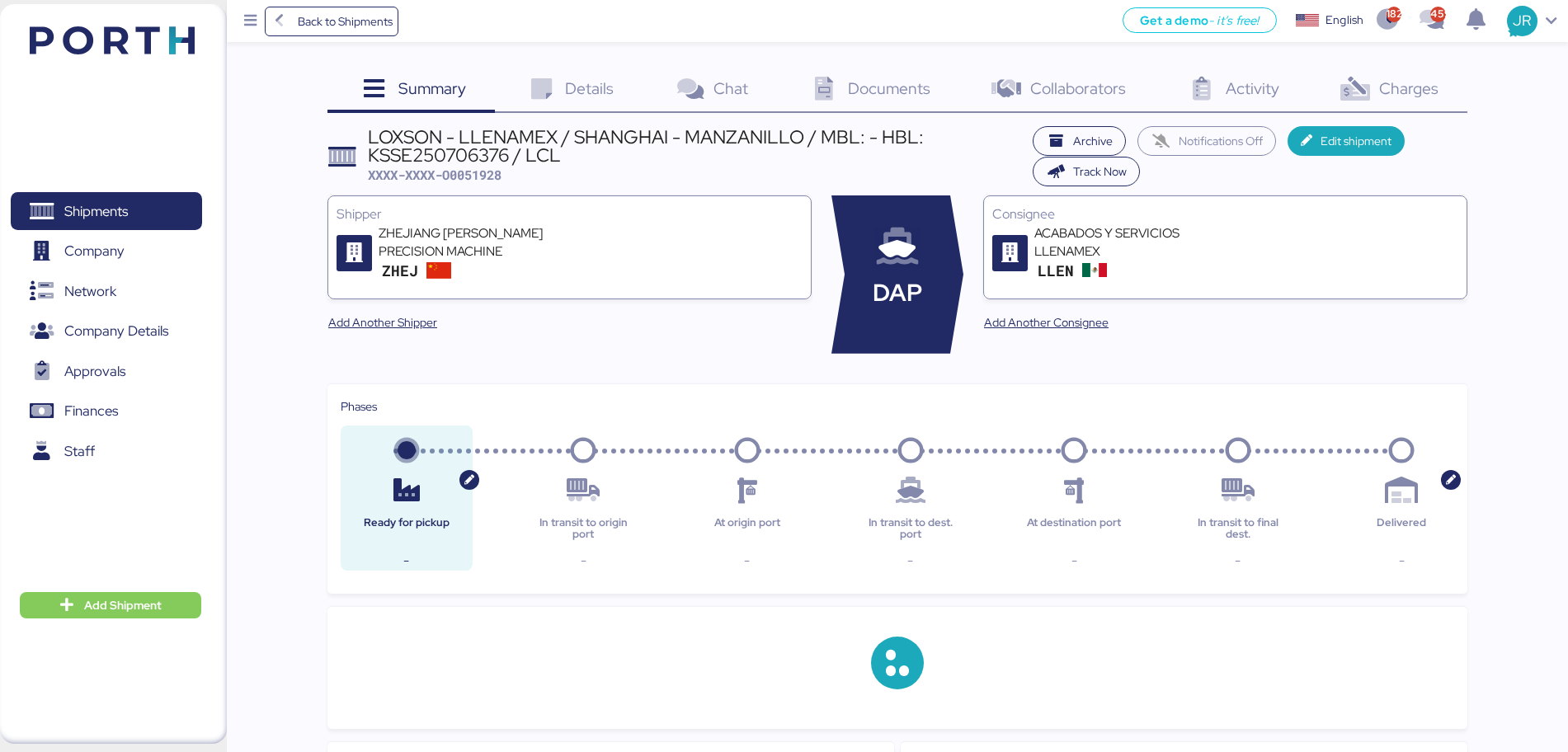
click at [1377, 86] on div "Charges 0" at bounding box center [1387, 91] width 159 height 45
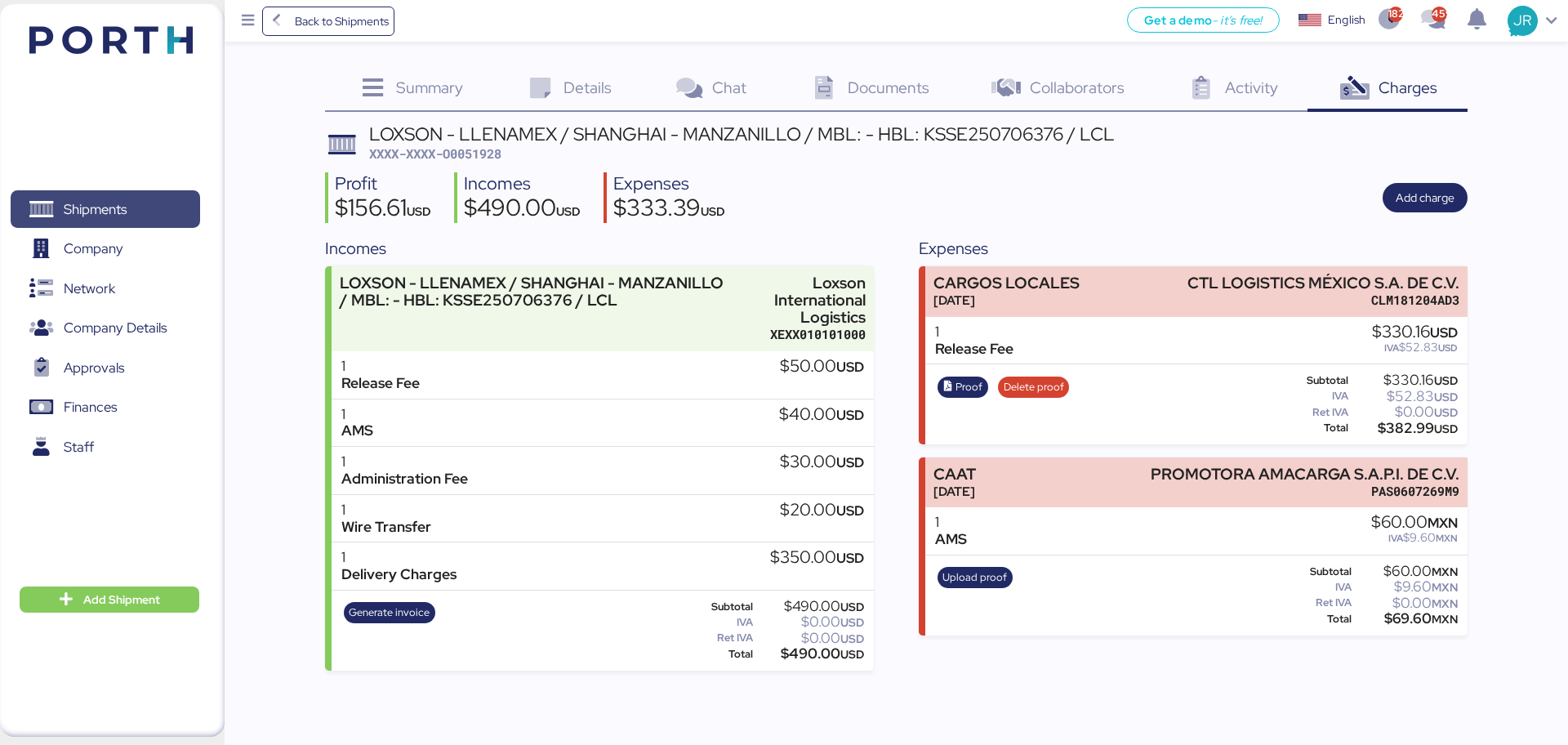
click at [115, 206] on span "Shipments" at bounding box center [95, 210] width 63 height 24
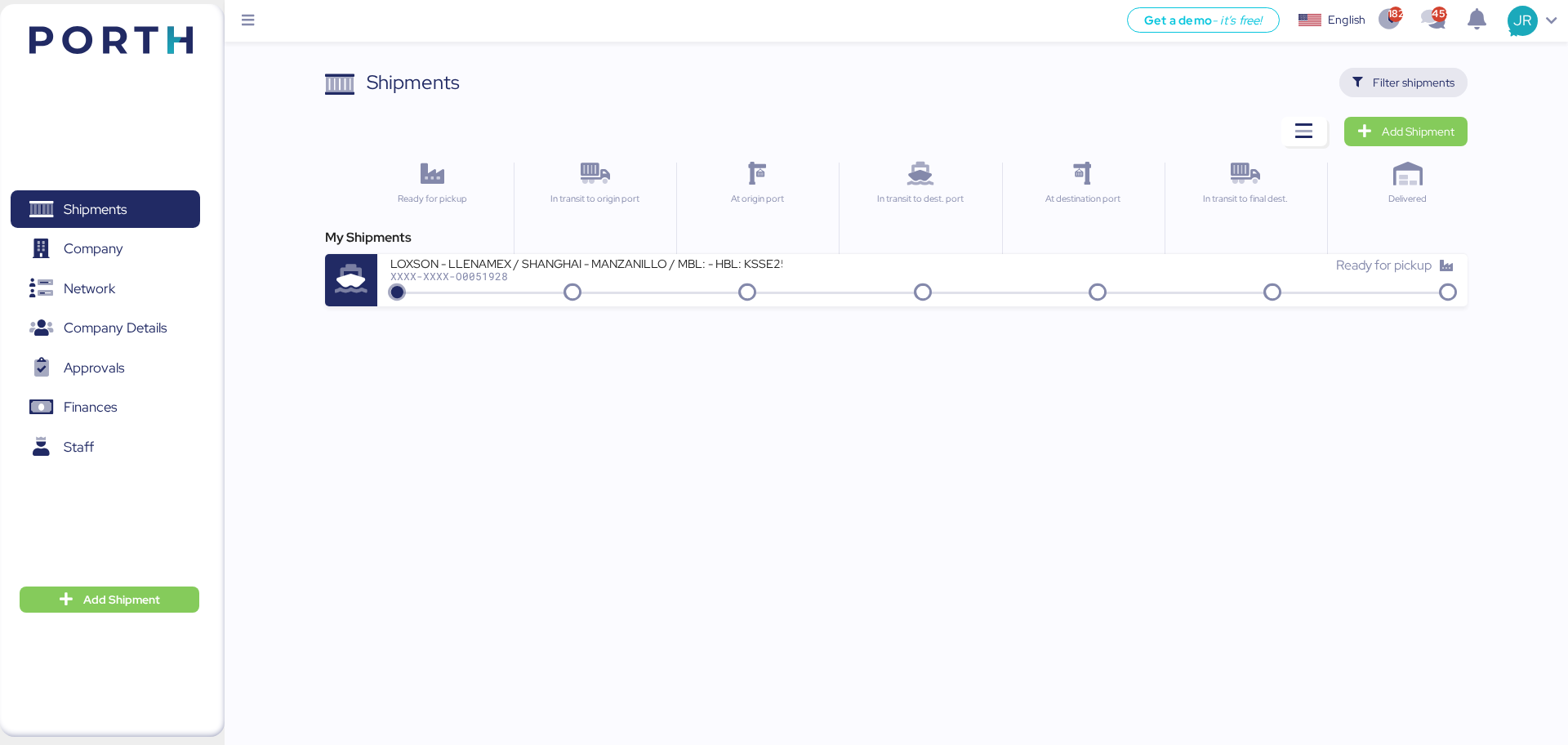
click at [1389, 73] on span "Filter shipments" at bounding box center [1413, 82] width 82 height 19
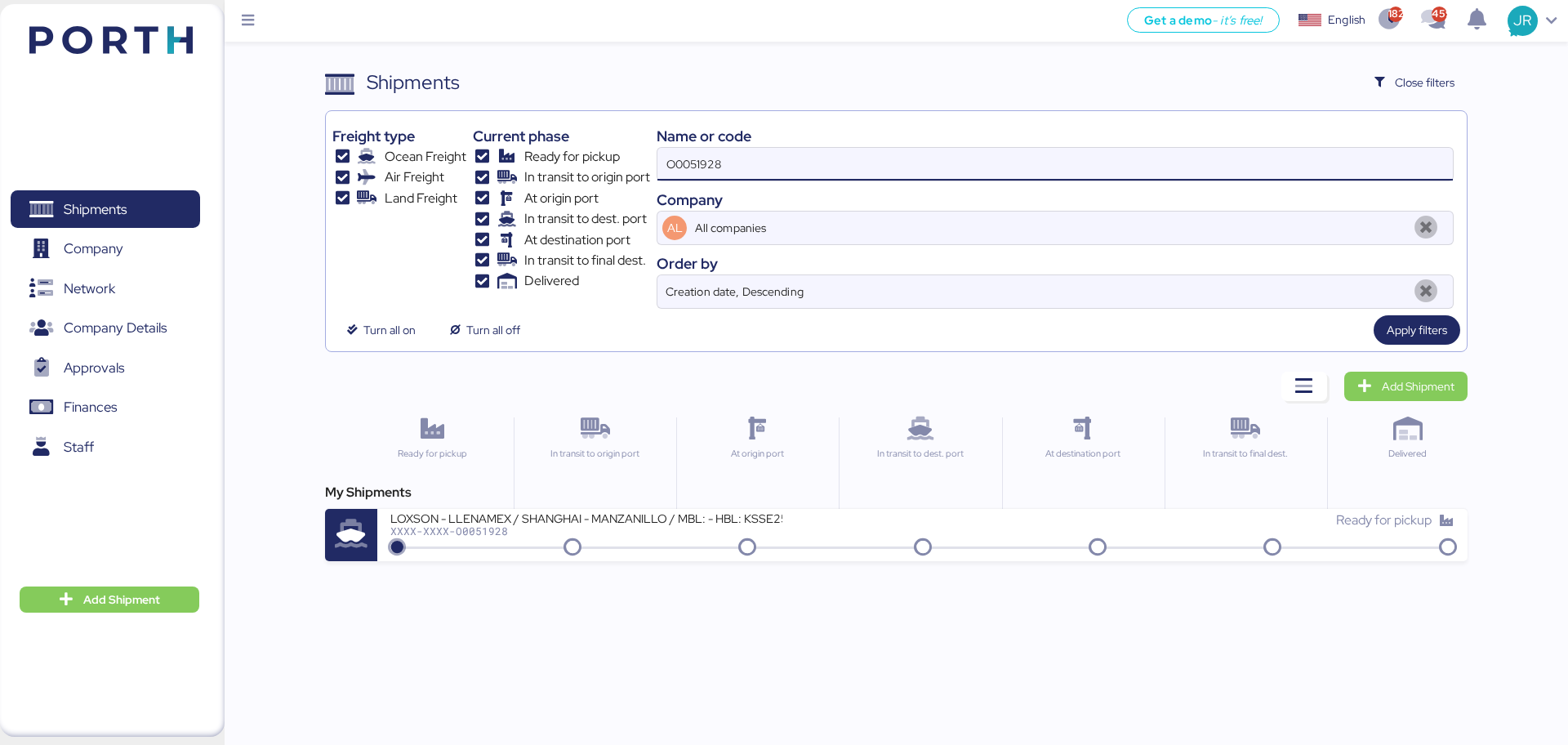
drag, startPoint x: 646, startPoint y: 166, endPoint x: 532, endPoint y: 168, distance: 114.0
click at [532, 168] on div "Freight type Ocean Freight Air Freight Land Freight Current phase Ready for pic…" at bounding box center [895, 213] width 1127 height 191
paste input "68"
type input "O0051968"
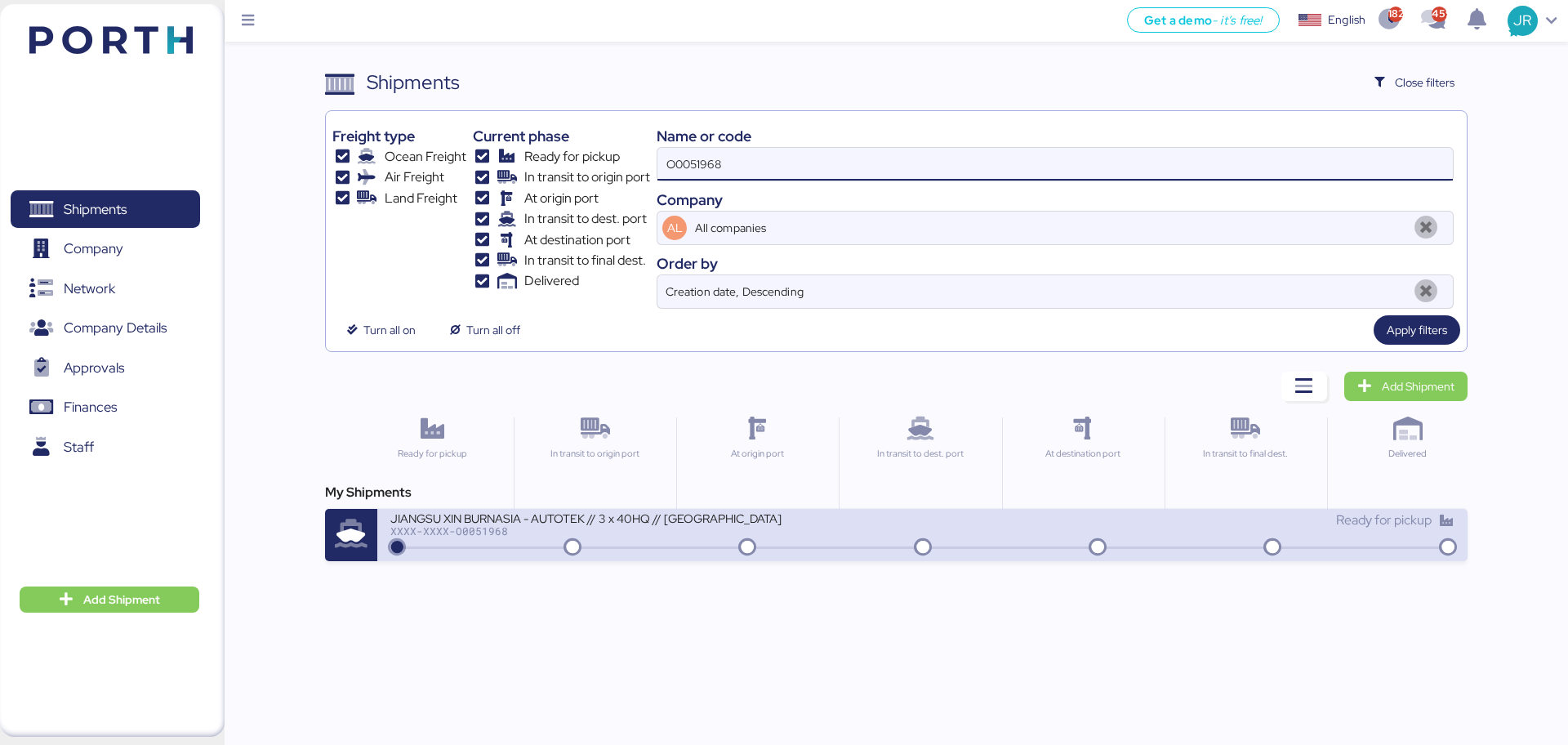
click at [461, 516] on div "JIANGSU XIN BURNASIA - AUTOTEK // 3 x 40HQ // [GEOGRAPHIC_DATA] - MANZANILLO //…" at bounding box center [586, 517] width 392 height 14
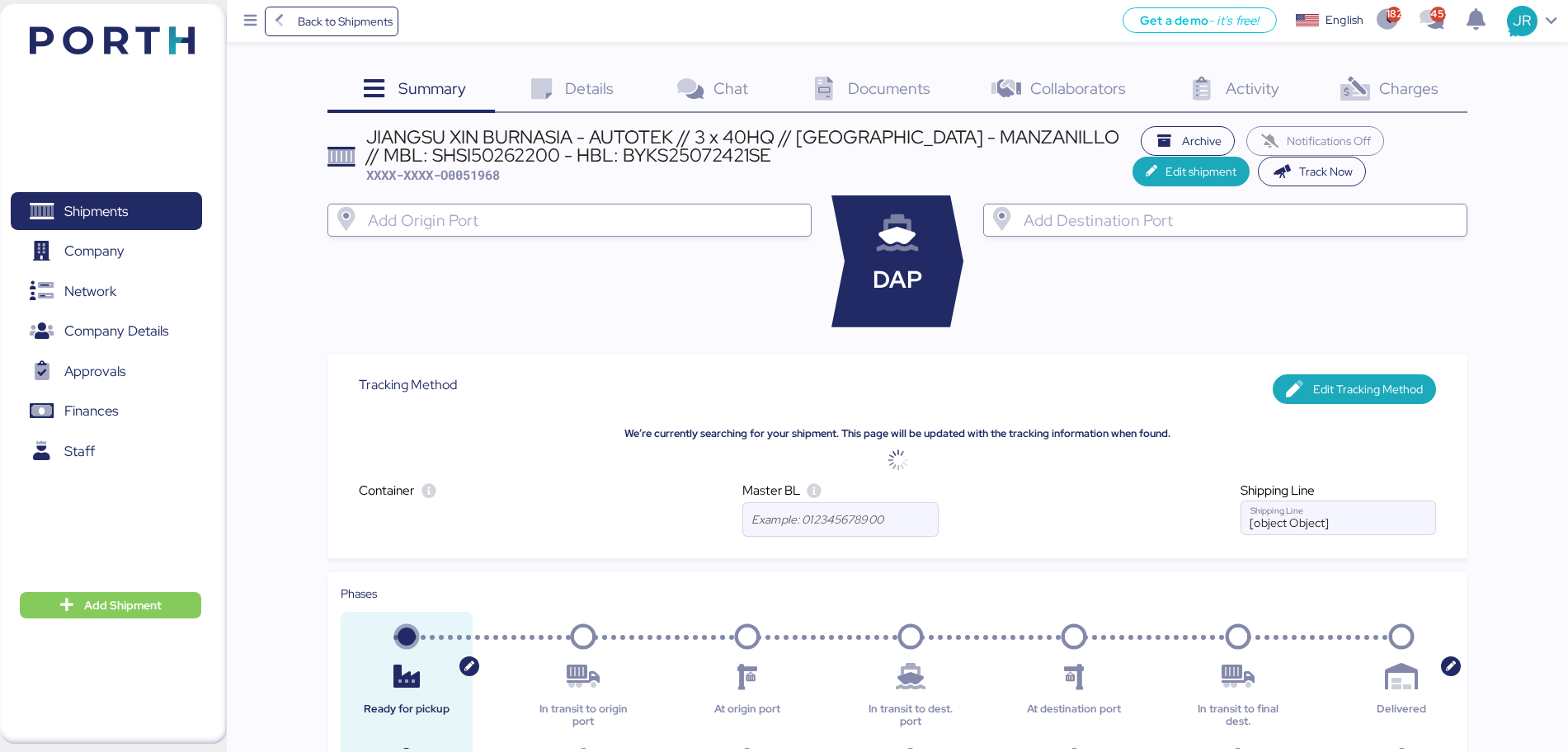
click at [851, 88] on span "Documents" at bounding box center [889, 87] width 83 height 21
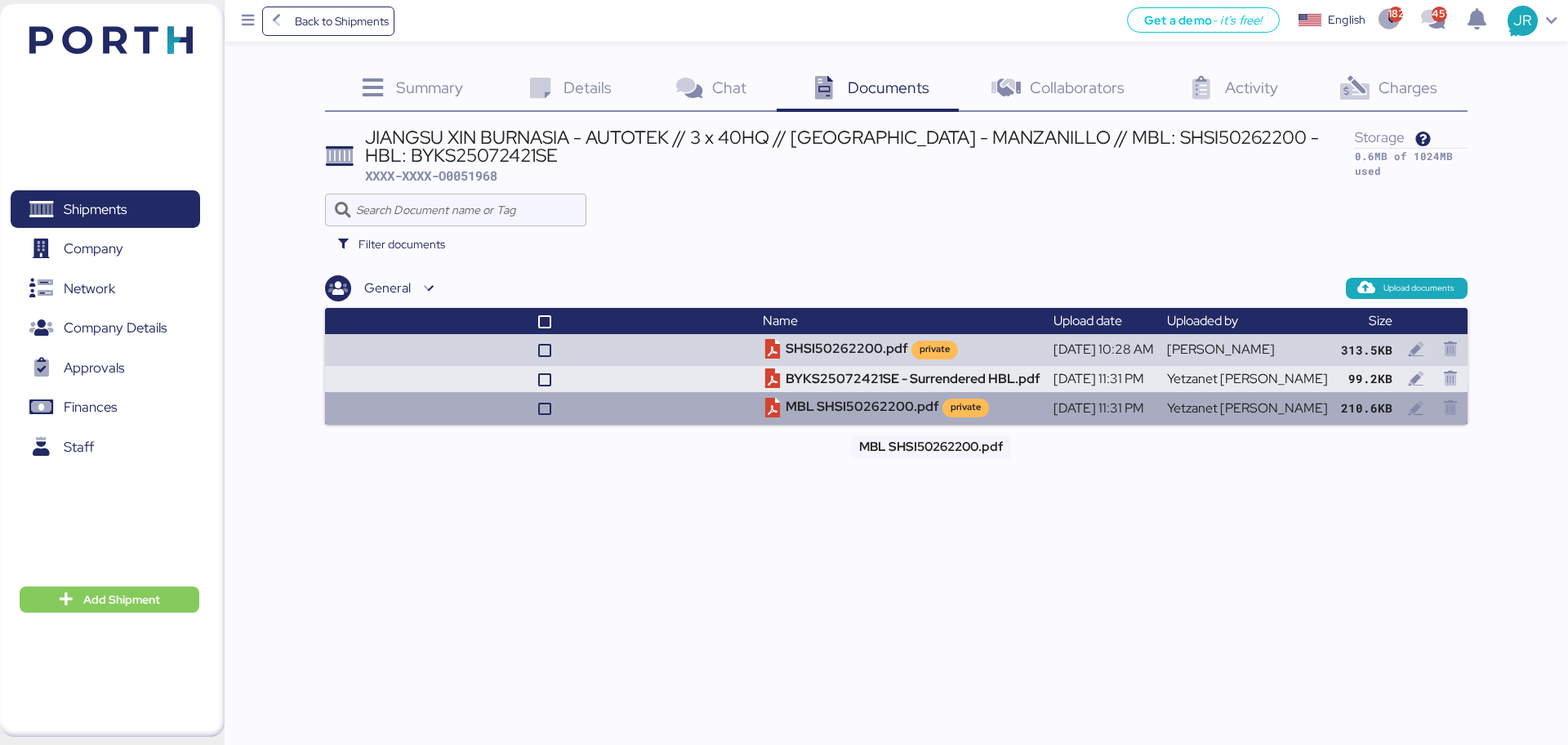
click at [882, 412] on td "MBL SHSI50262200.pdf private" at bounding box center [901, 407] width 291 height 31
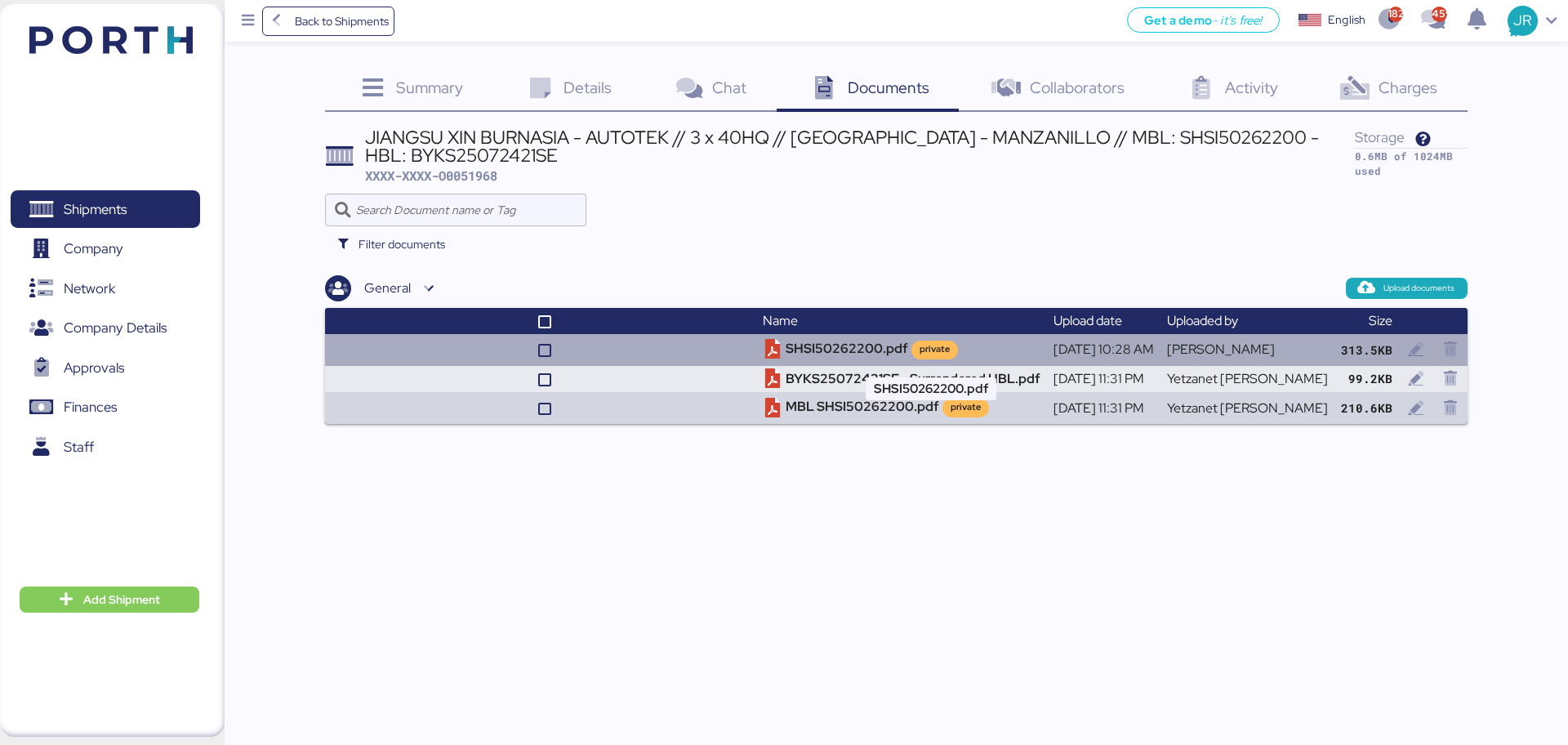
click at [886, 344] on td "SHSI50262200.pdf private" at bounding box center [901, 350] width 291 height 31
